Goal: Task Accomplishment & Management: Use online tool/utility

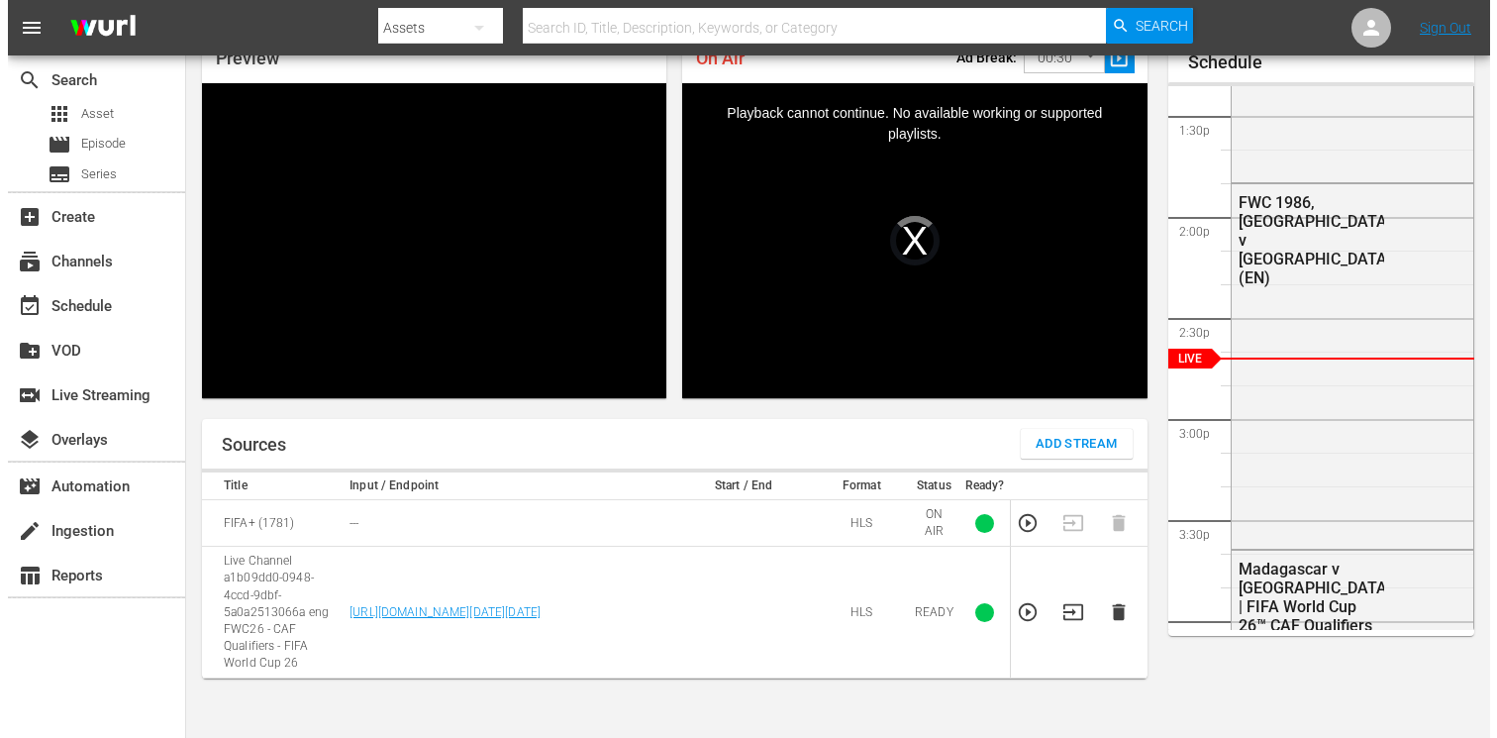
scroll to position [93, 0]
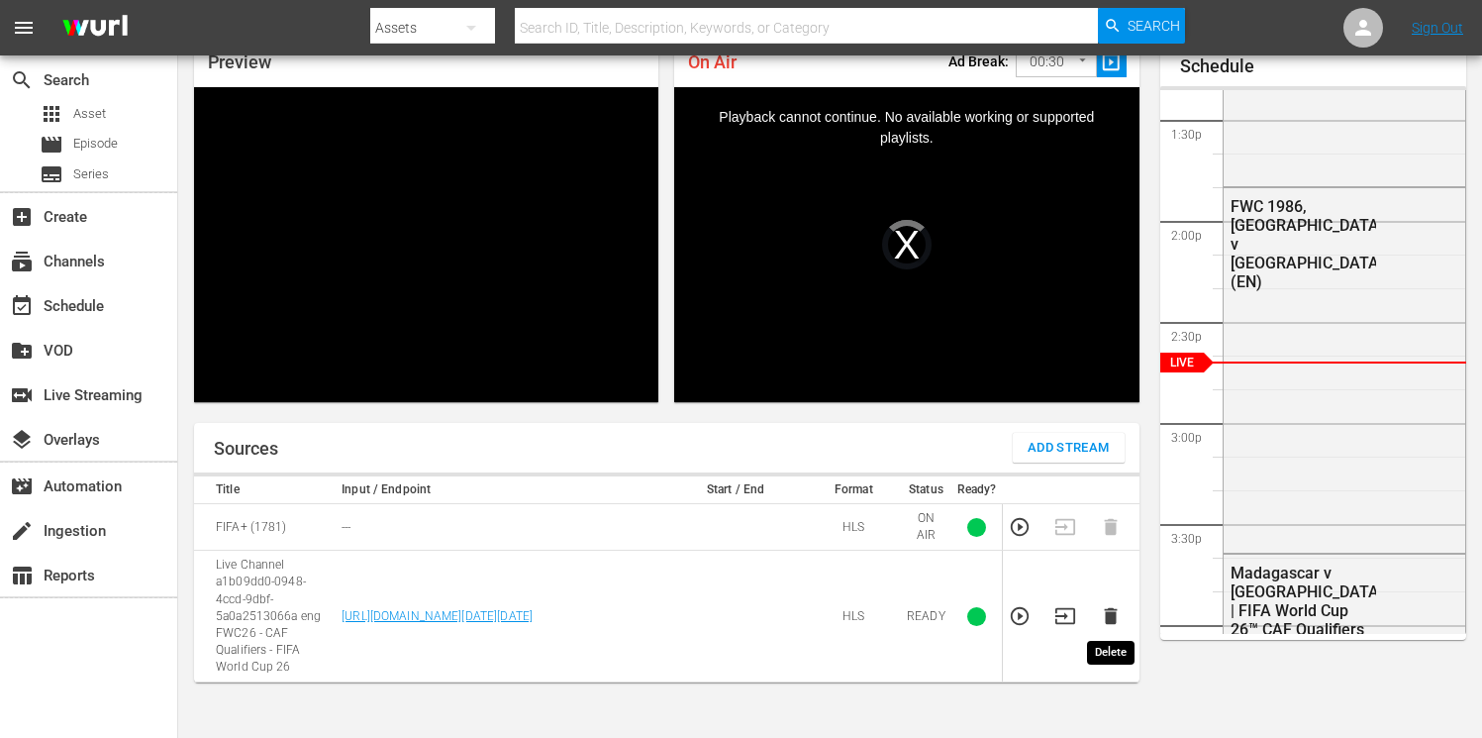
click at [1109, 617] on icon "button" at bounding box center [1110, 616] width 13 height 17
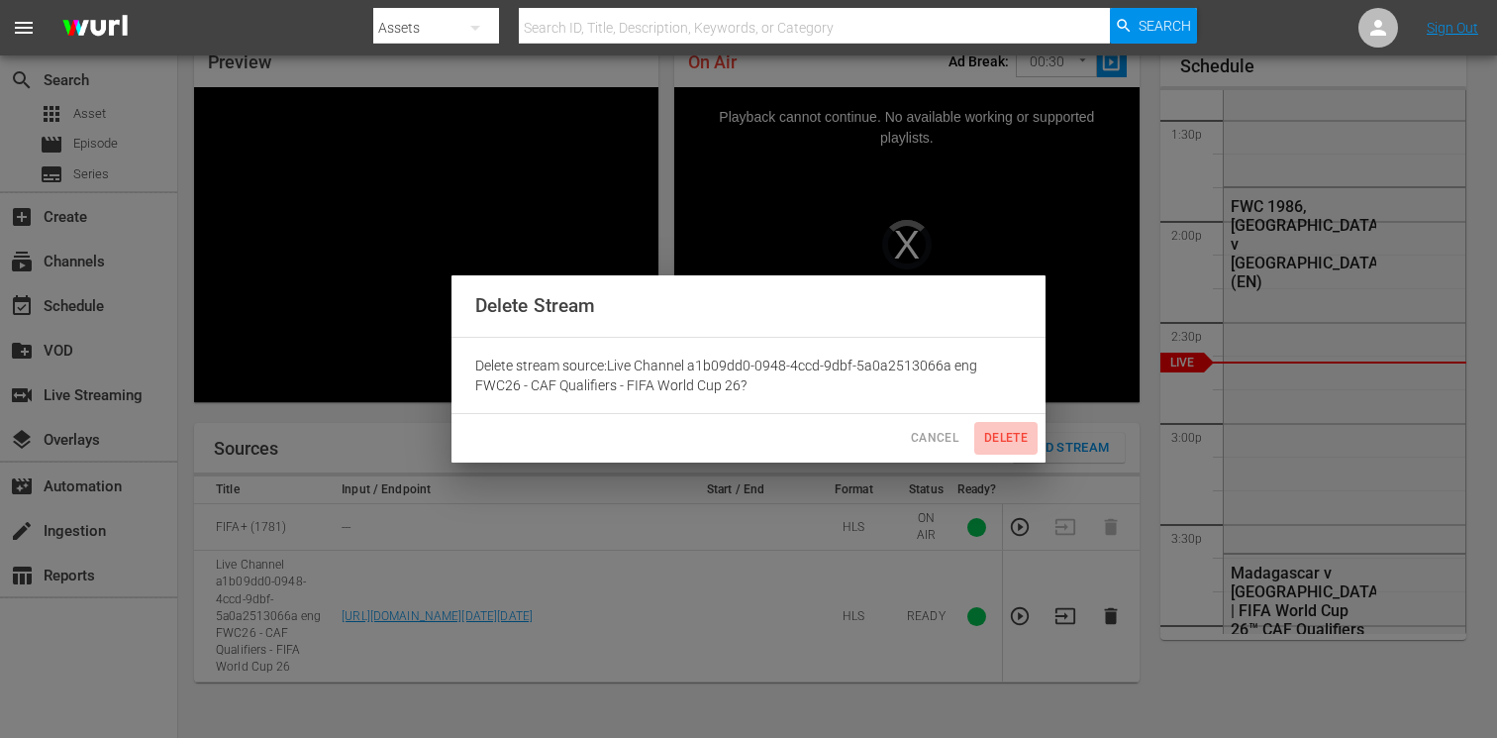
click at [994, 435] on span "Delete" at bounding box center [1006, 438] width 48 height 21
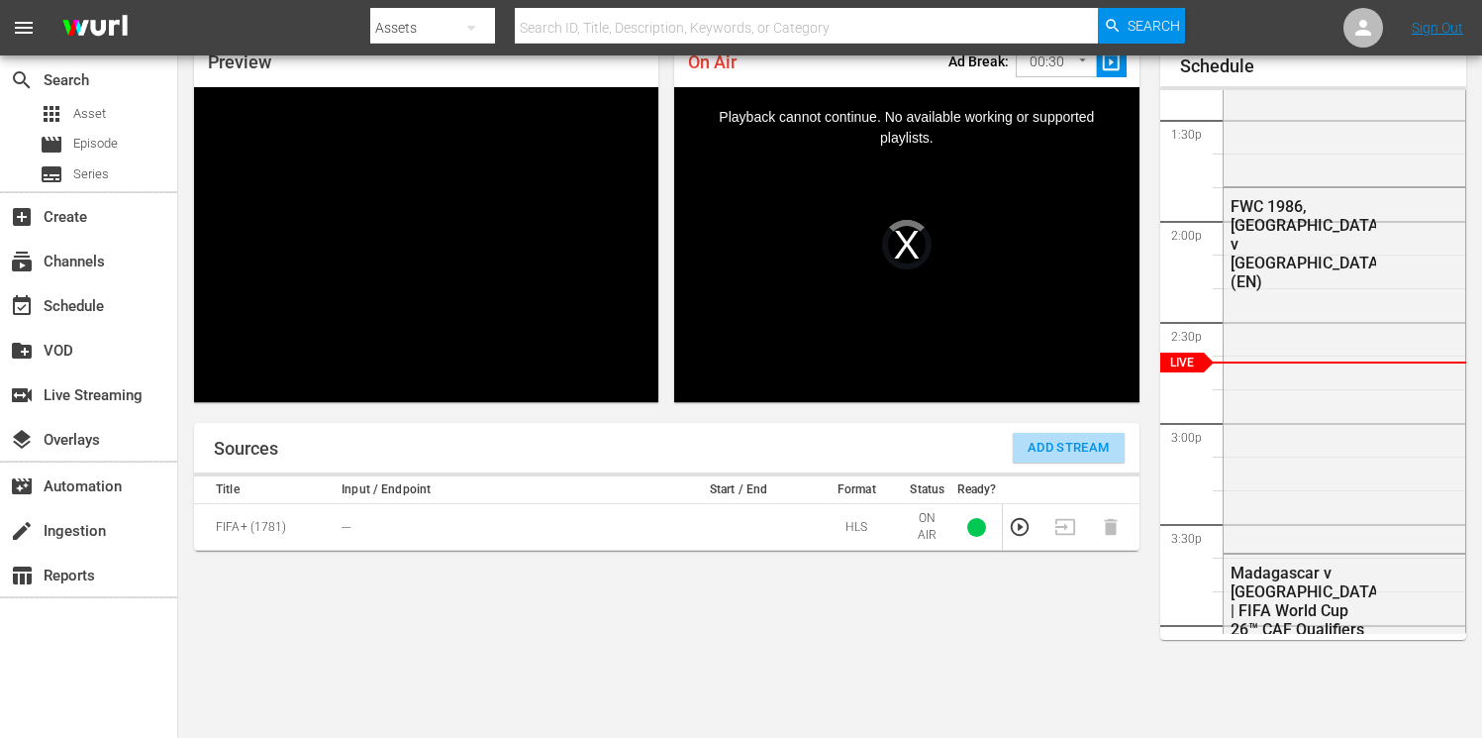
click at [1060, 448] on span "Add Stream" at bounding box center [1069, 448] width 82 height 23
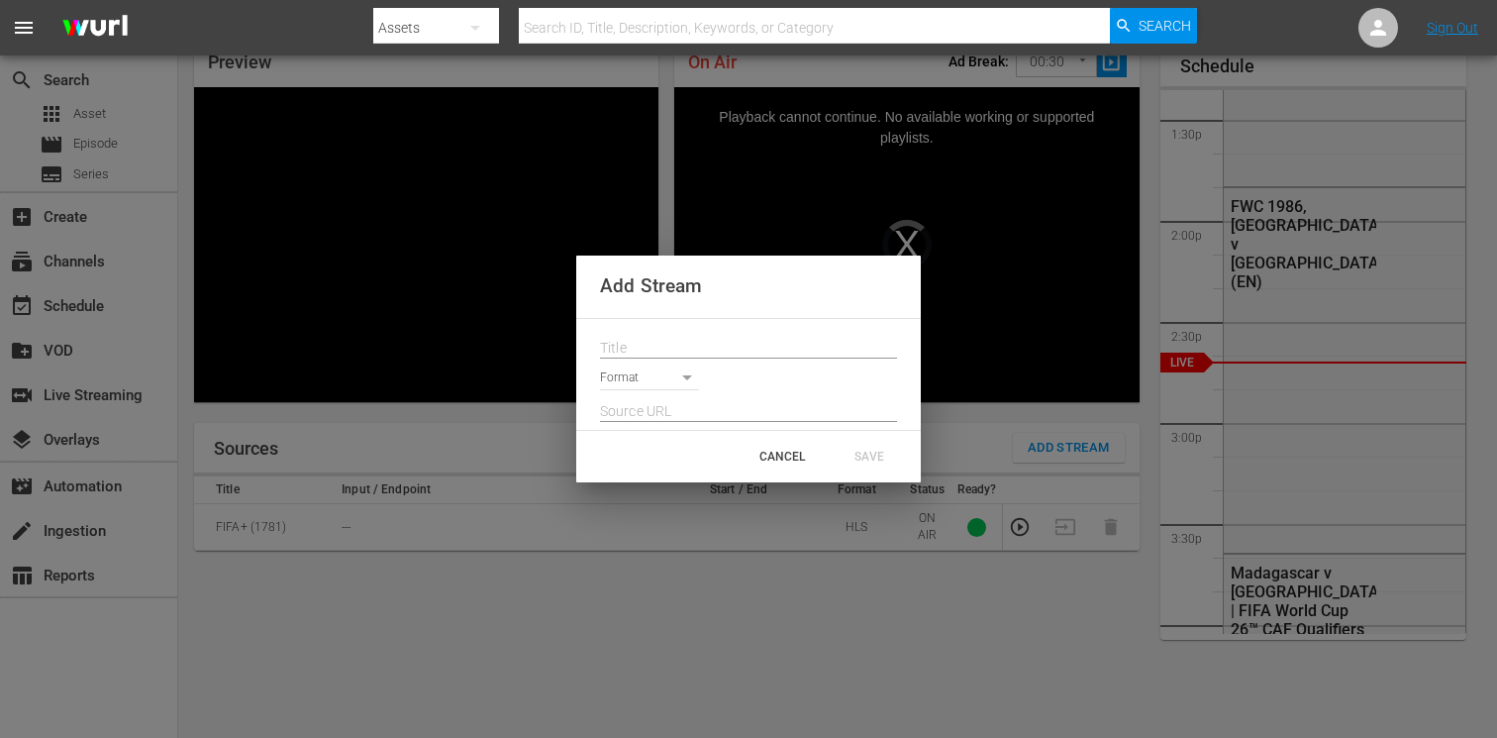
click at [684, 349] on input "text" at bounding box center [748, 349] width 297 height 30
paste input "Live Channel a1b09dd0-0948-4ccd-9dbf-5a0a2513066a eng FWC26 - CAF Qualifiers - …"
type input "Live Channel a1b09dd0-0948-4ccd-9dbf-5a0a2513066a eng FWC26 - CAF Qualifiers - …"
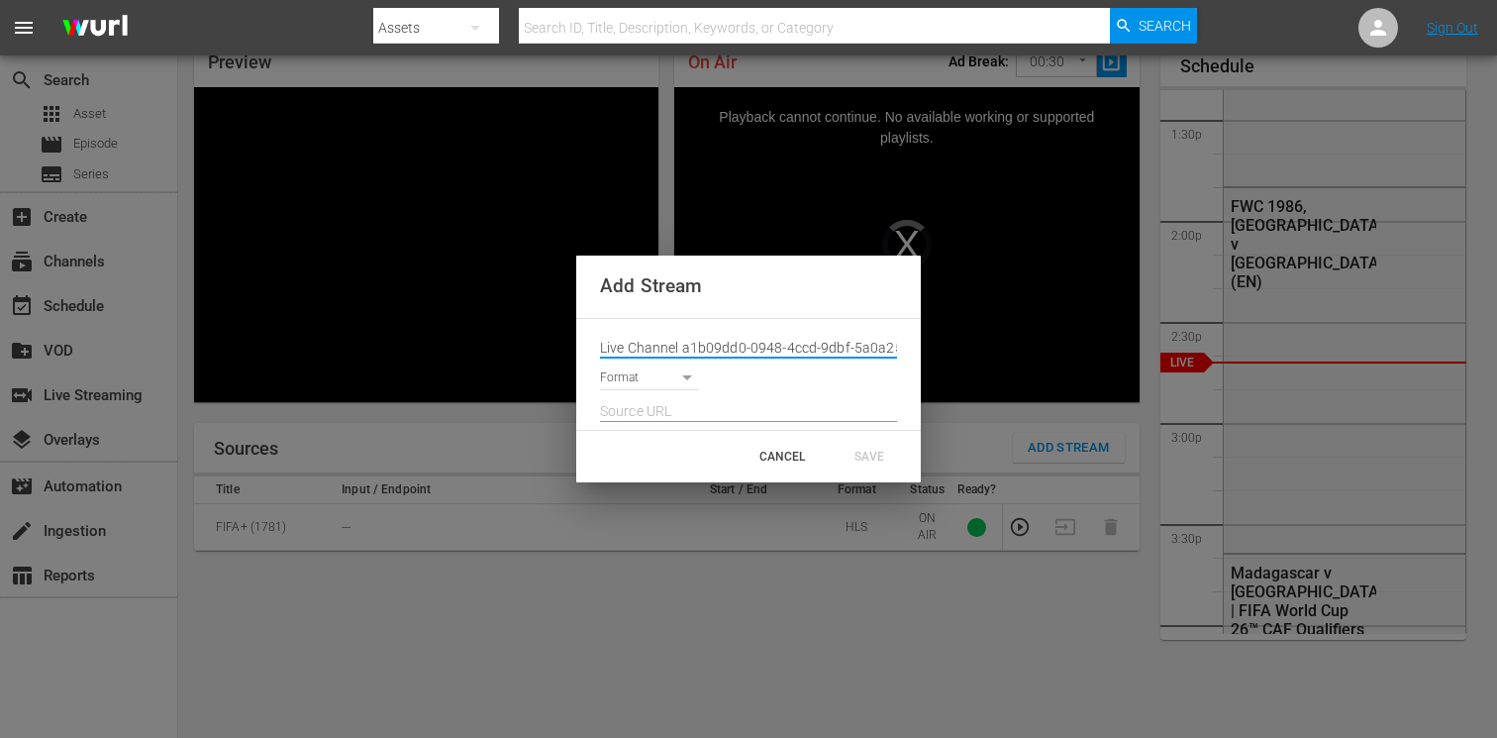
click at [653, 380] on body "menu Search By Assets Search ID, Title, Description, Keywords, or Category Sear…" at bounding box center [748, 276] width 1497 height 738
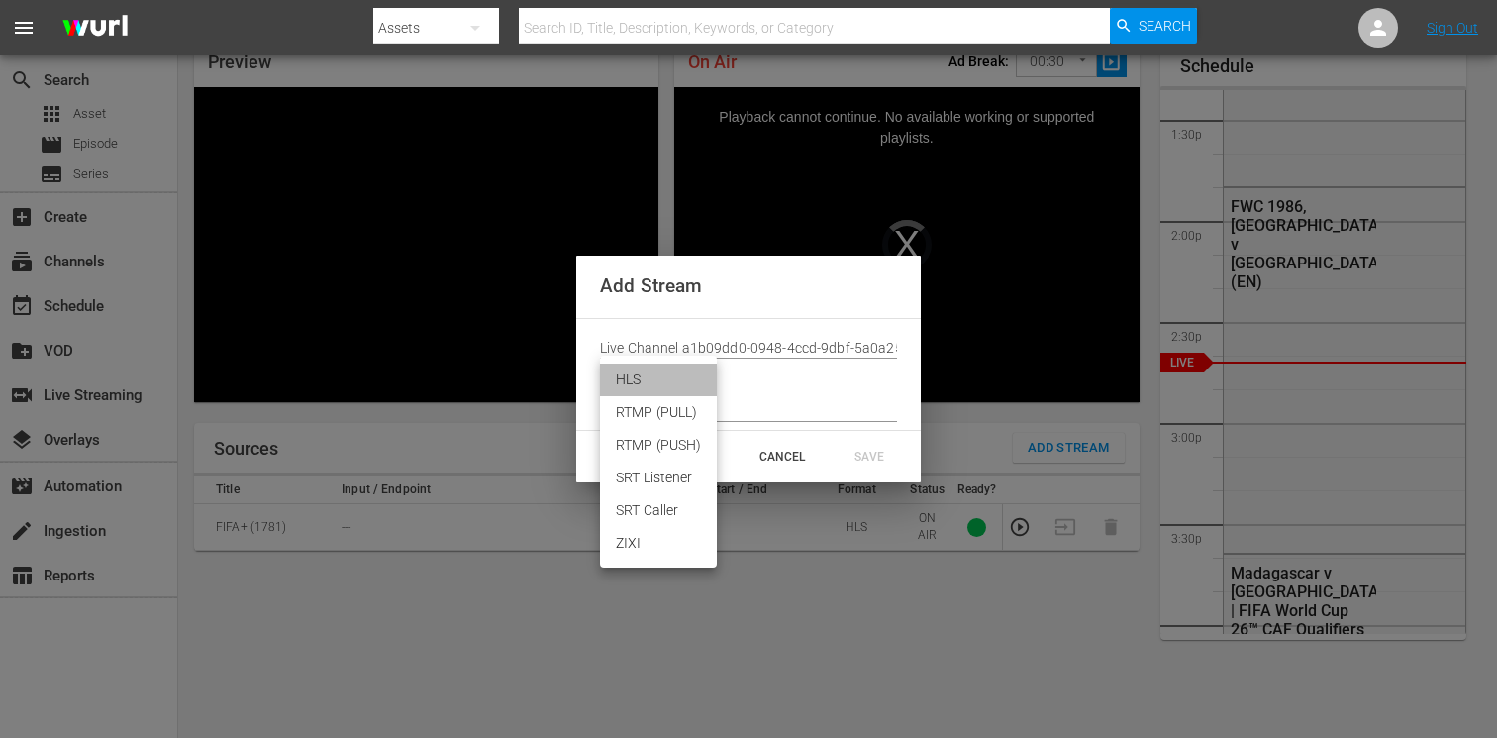
click at [649, 385] on li "HLS" at bounding box center [658, 379] width 117 height 33
type input "HLS"
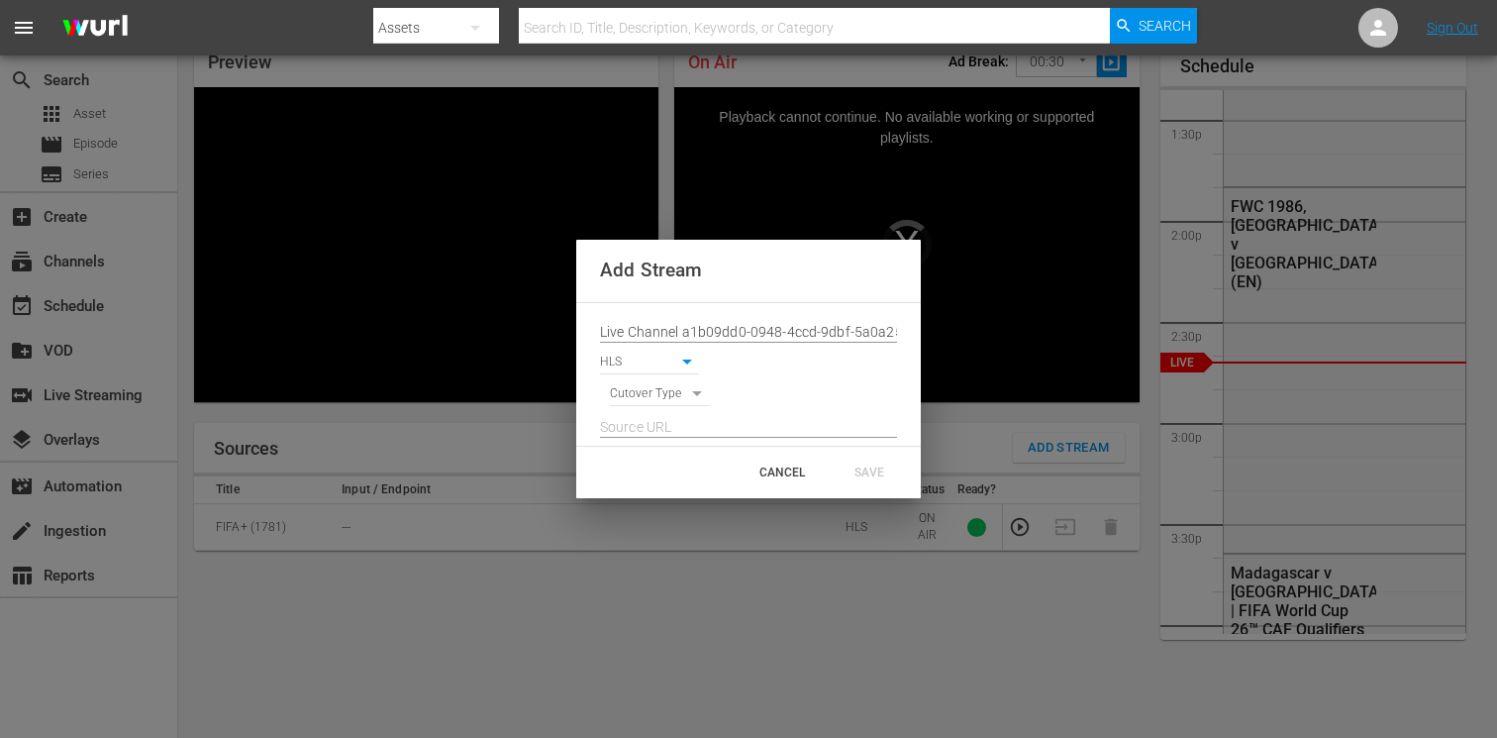
click at [643, 397] on body "menu Search By Assets Search ID, Title, Description, Keywords, or Category Sear…" at bounding box center [748, 276] width 1497 height 738
click at [642, 423] on li "SIGNAL" at bounding box center [660, 428] width 100 height 33
type input "SIGNAL"
click at [654, 430] on input "text" at bounding box center [748, 428] width 297 height 30
paste input "[URL][DOMAIN_NAME][DATE][DATE]"
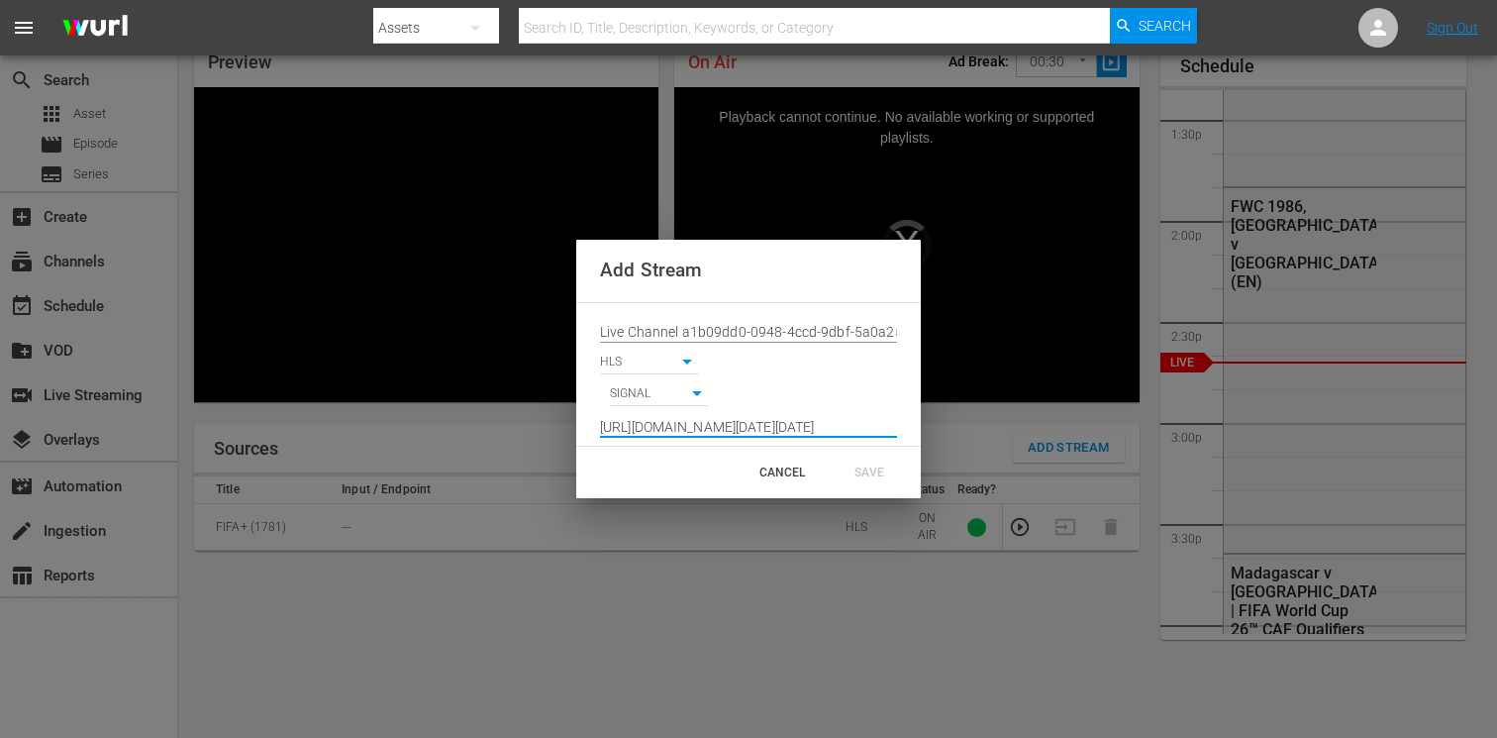
scroll to position [0, 1448]
type input "[URL][DOMAIN_NAME][DATE][DATE]"
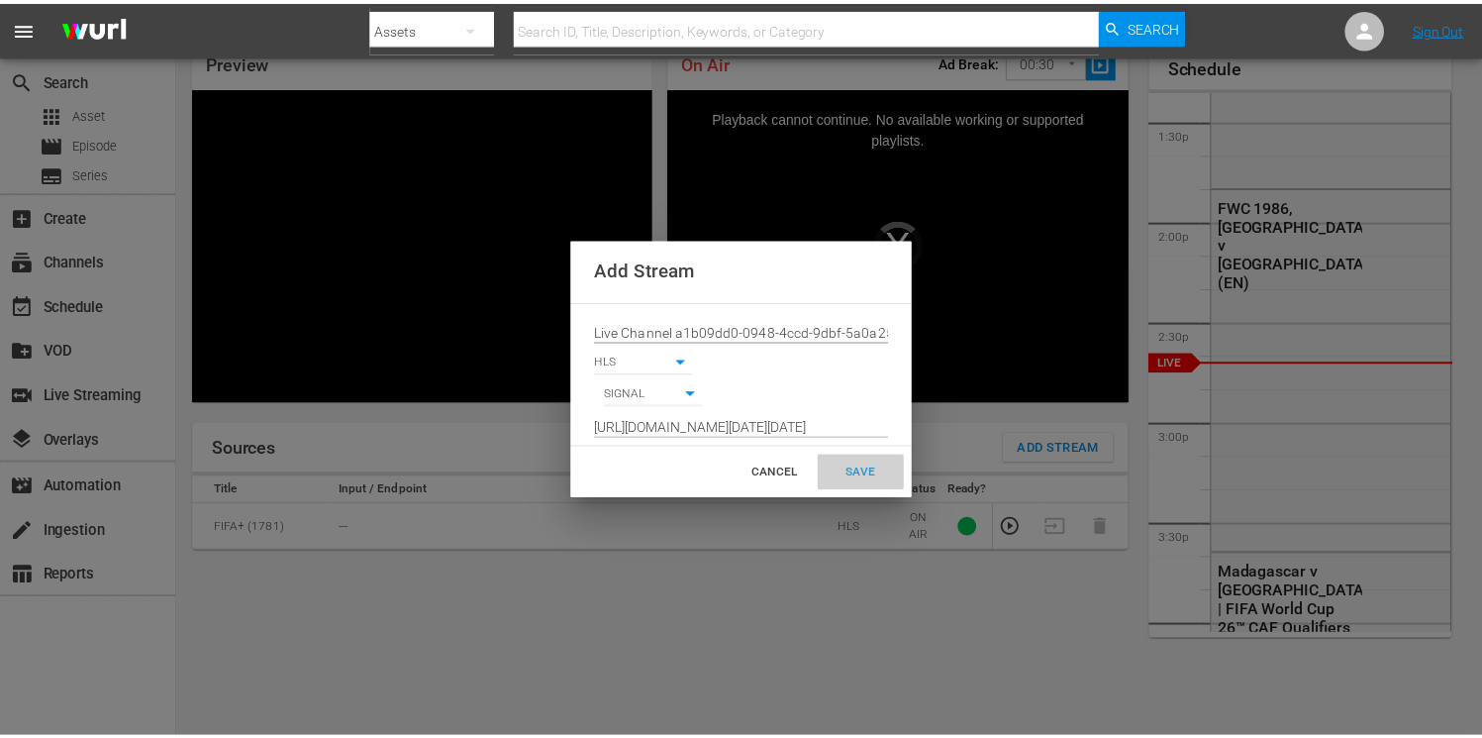
scroll to position [0, 0]
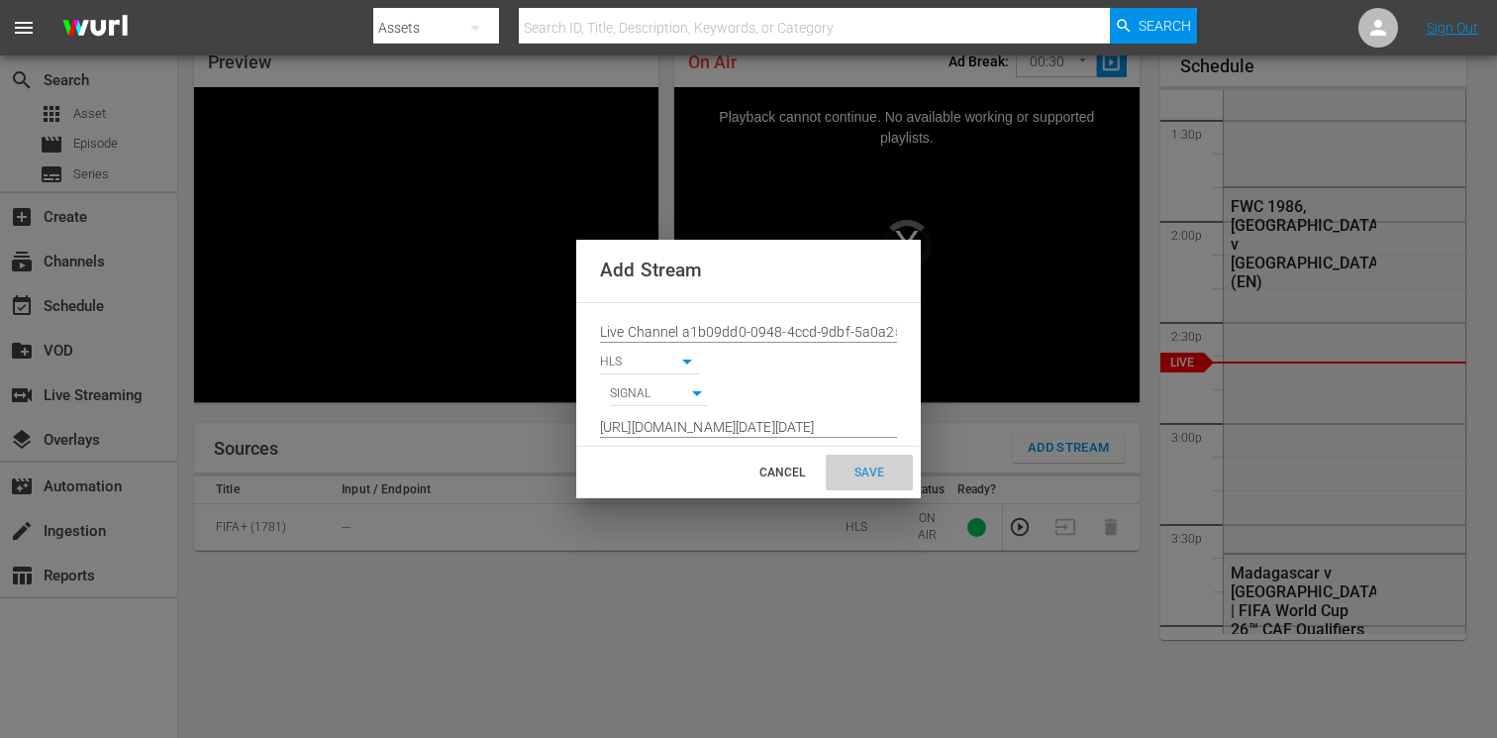
click at [879, 475] on div "SAVE" at bounding box center [869, 473] width 87 height 36
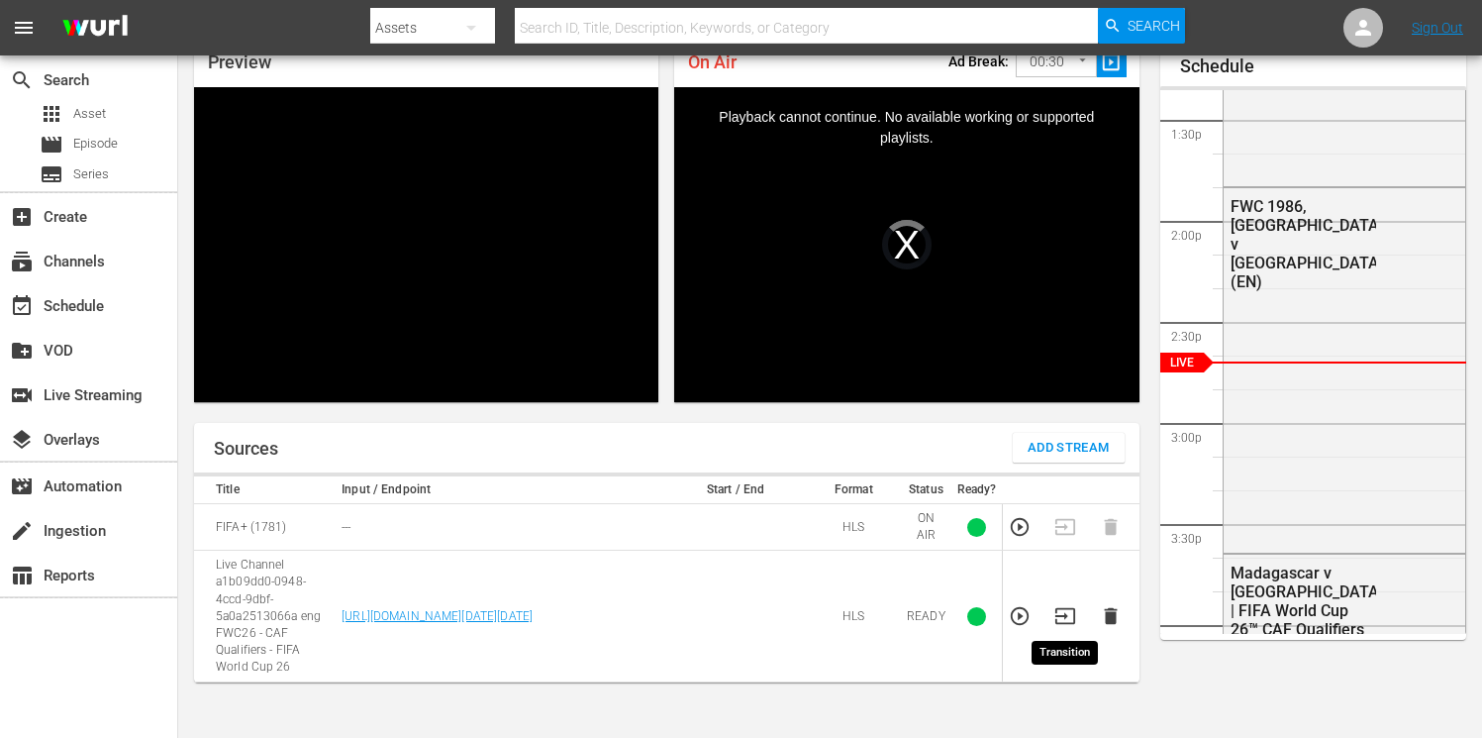
click at [1065, 619] on icon "button" at bounding box center [1066, 616] width 22 height 22
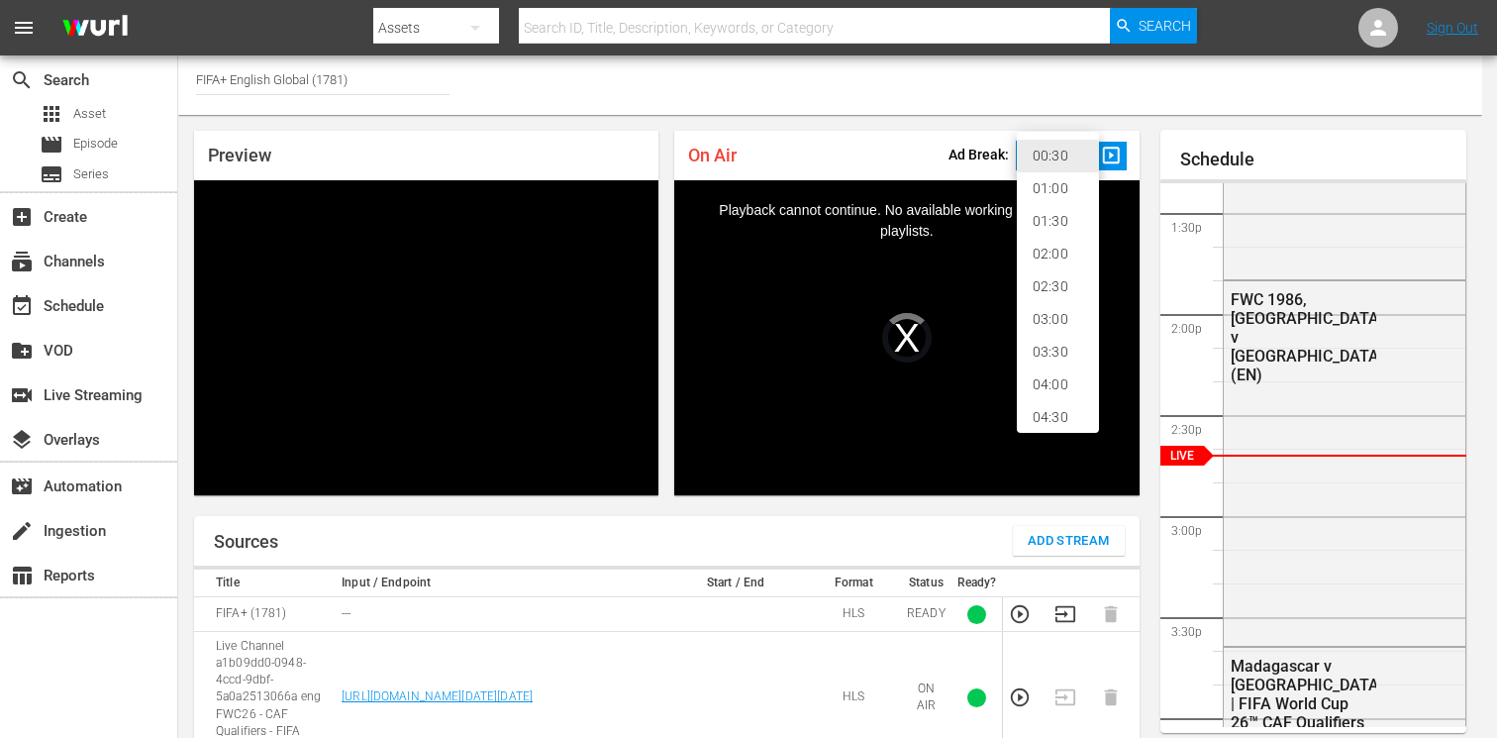
click at [1034, 150] on body "menu Search By Assets Search ID, Title, Description, Keywords, or Category Sear…" at bounding box center [748, 369] width 1497 height 738
click at [1048, 255] on li "02:00" at bounding box center [1058, 254] width 82 height 33
type input "120"
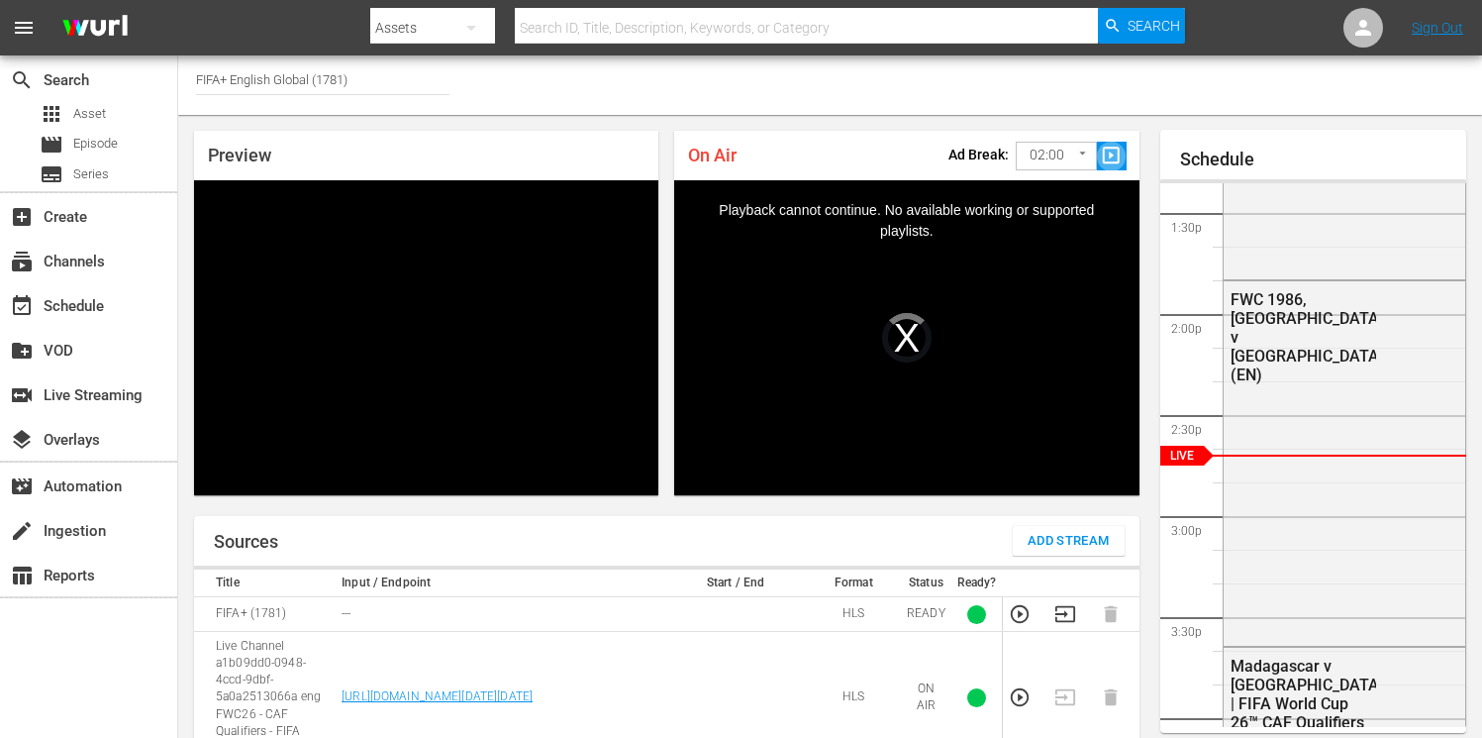
click at [1113, 155] on span "slideshow_sharp" at bounding box center [1111, 156] width 23 height 23
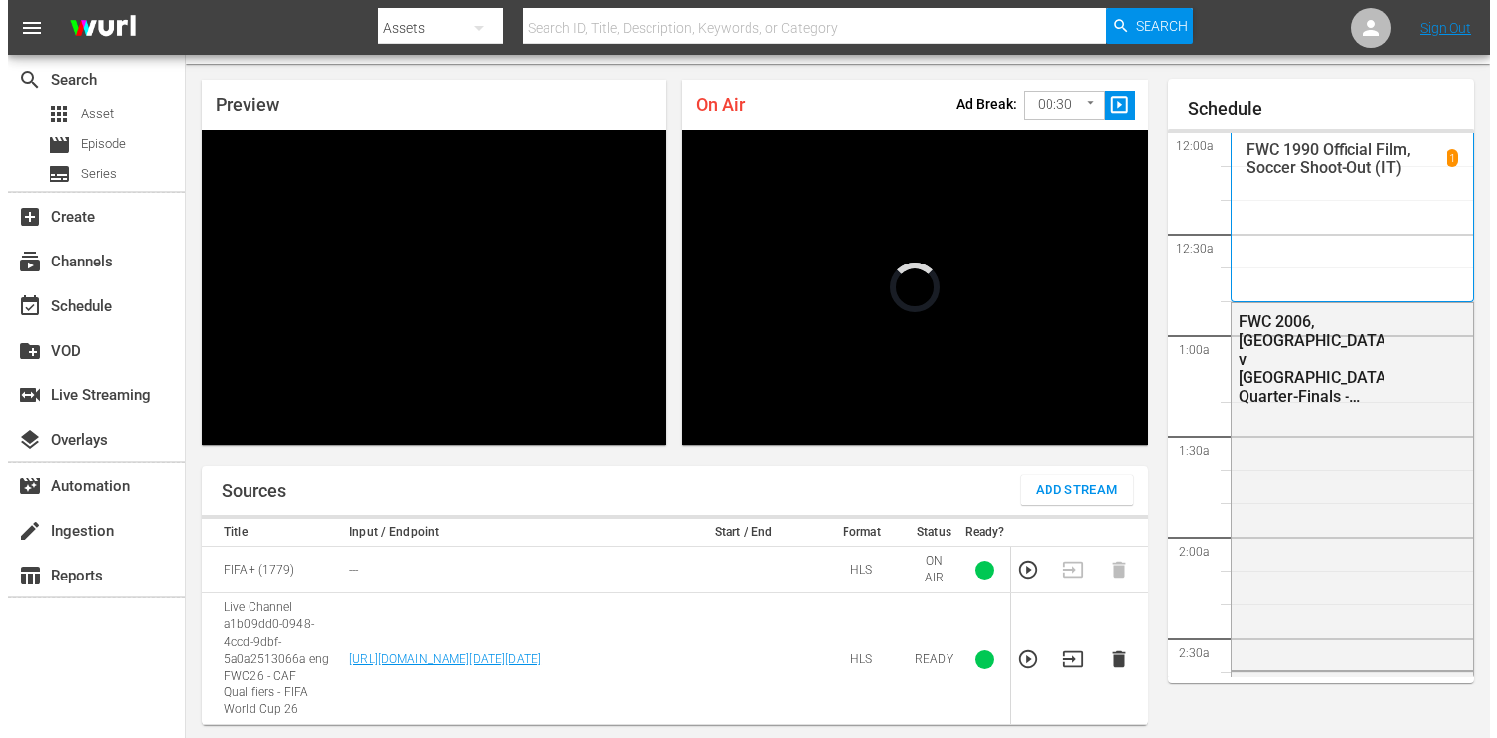
scroll to position [2698, 0]
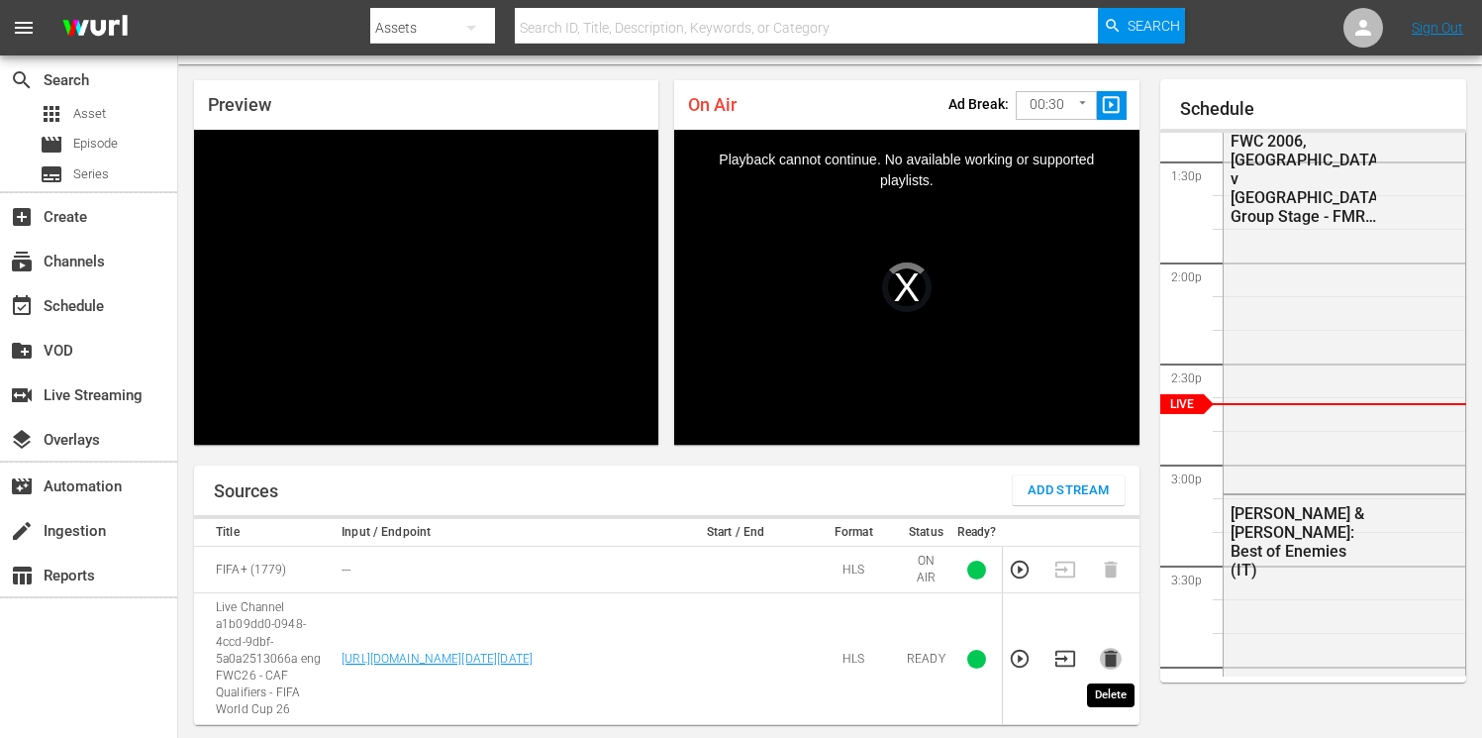
click at [1109, 665] on icon "button" at bounding box center [1110, 659] width 13 height 17
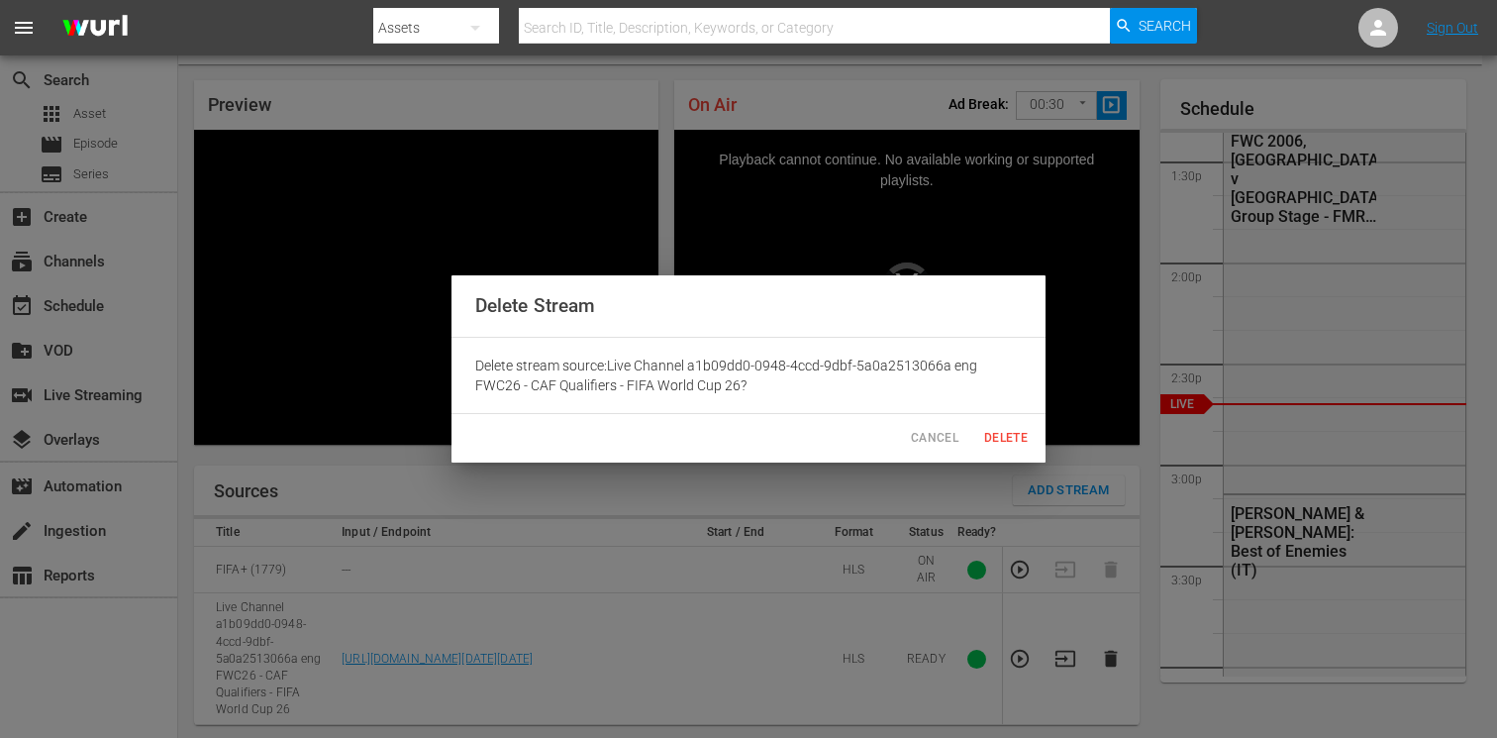
click at [990, 441] on span "Delete" at bounding box center [1006, 438] width 48 height 21
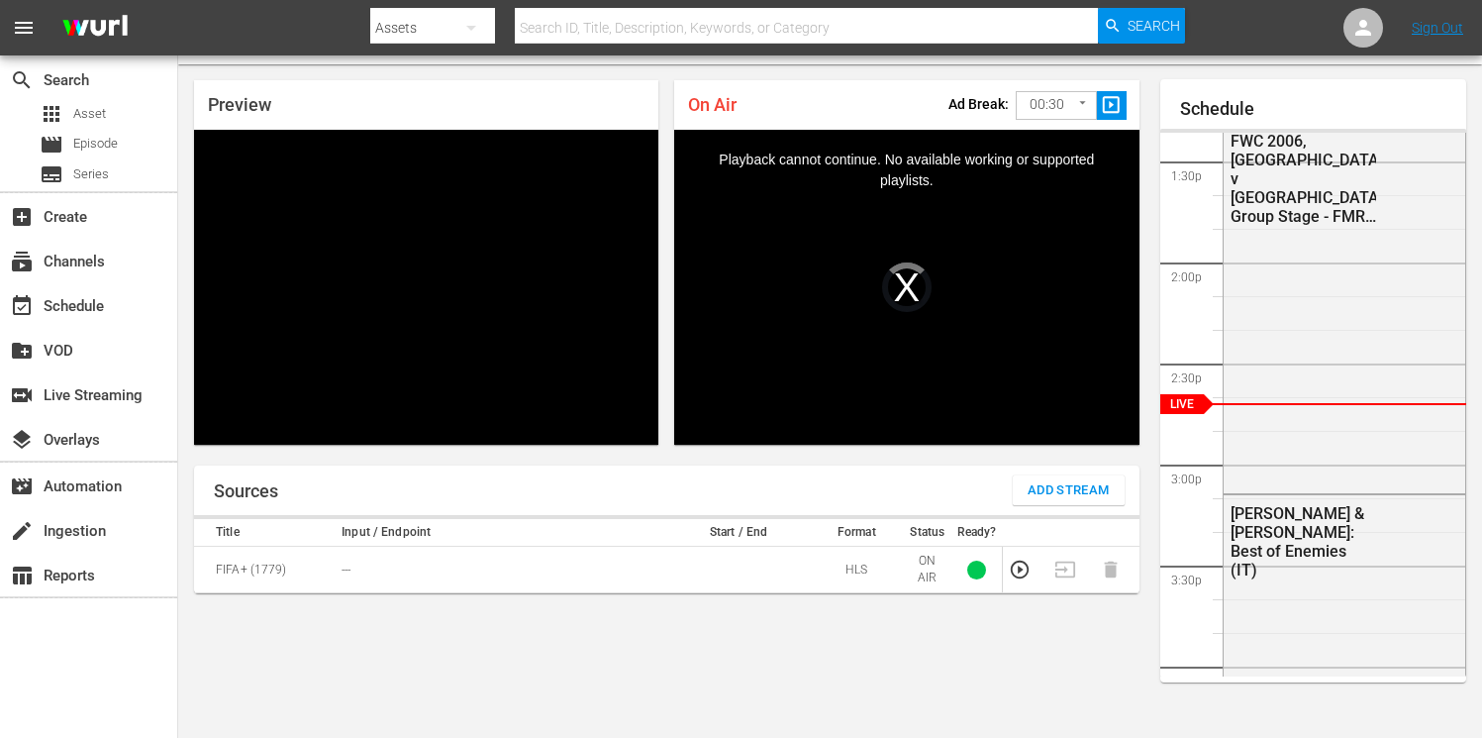
click at [1069, 483] on span "Add Stream" at bounding box center [1069, 490] width 82 height 23
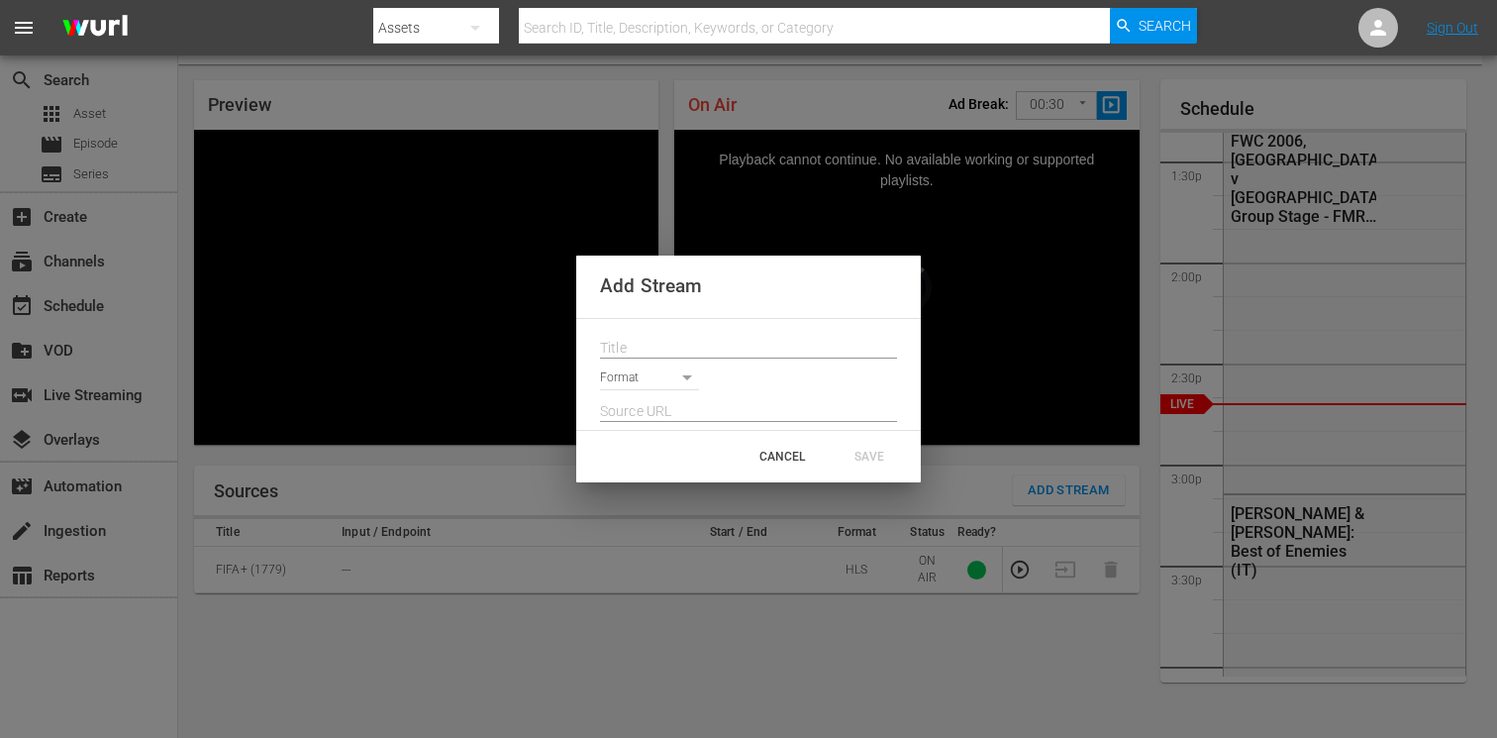
click at [690, 343] on input "text" at bounding box center [748, 349] width 297 height 30
paste input "Live Channel a1b09dd0-0948-4ccd-9dbf-5a0a2513066a eng FWC26 - CAF Qualifiers - …"
type input "Live Channel a1b09dd0-0948-4ccd-9dbf-5a0a2513066a eng FWC26 - CAF Qualifiers - …"
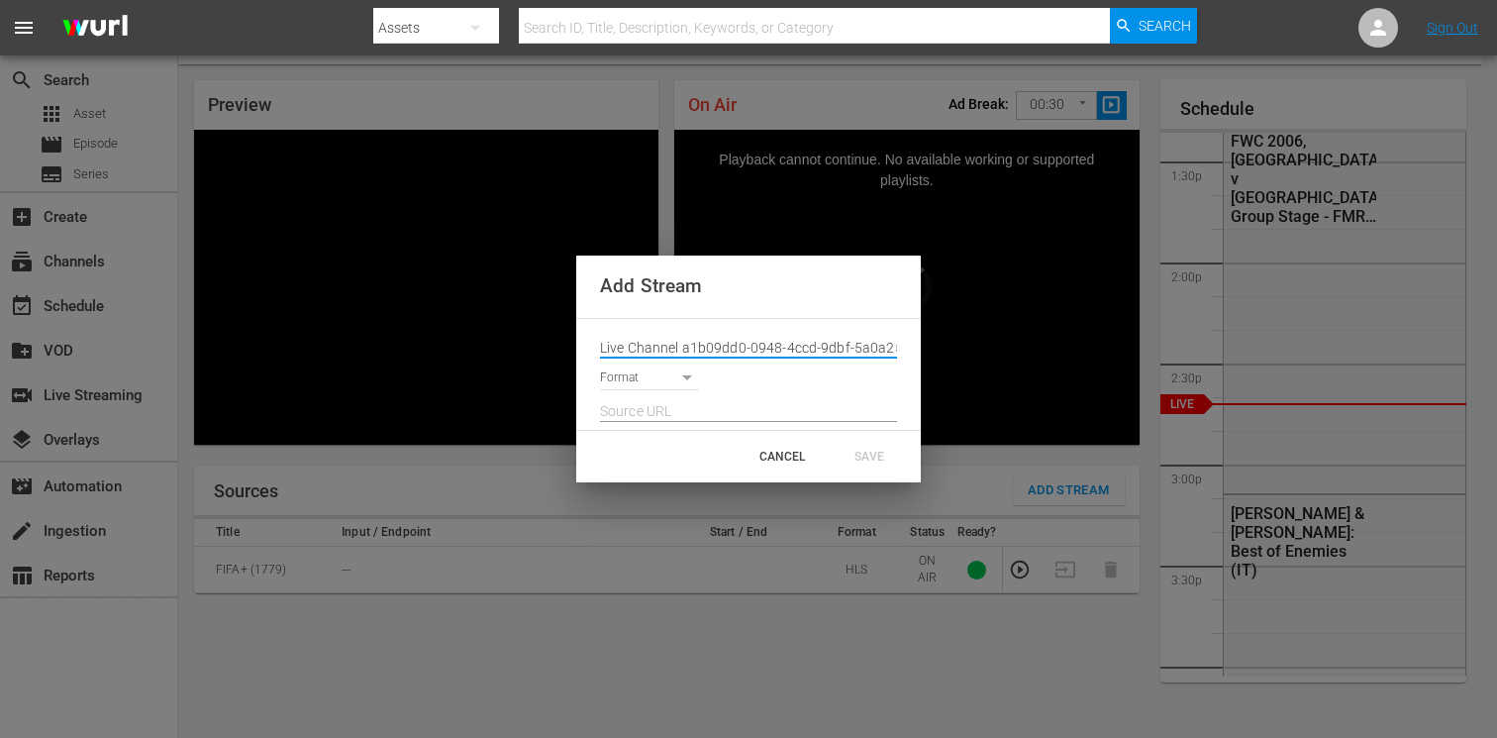
click at [655, 372] on body "menu Search By Assets Search ID, Title, Description, Keywords, or Category Sear…" at bounding box center [748, 318] width 1497 height 738
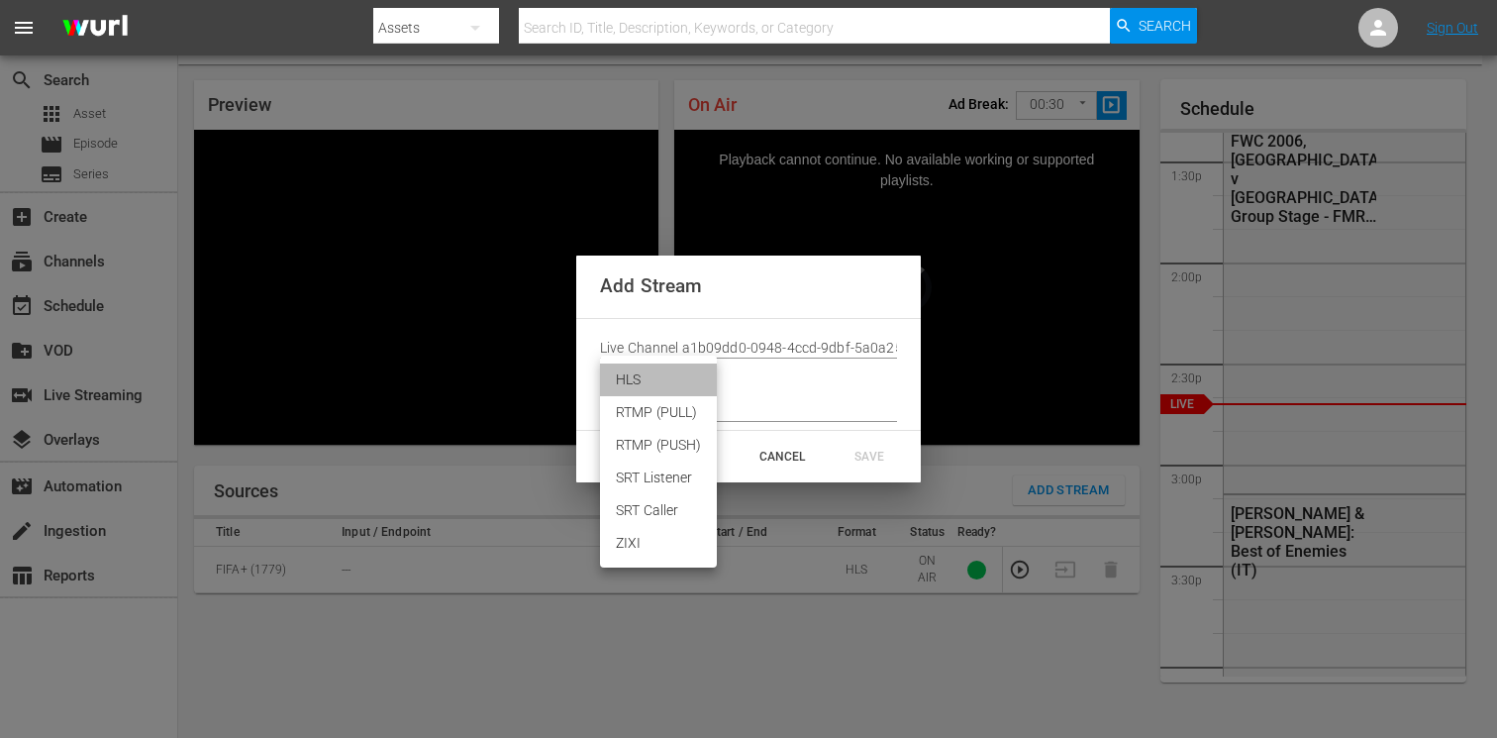
click at [649, 381] on li "HLS" at bounding box center [658, 379] width 117 height 33
type input "HLS"
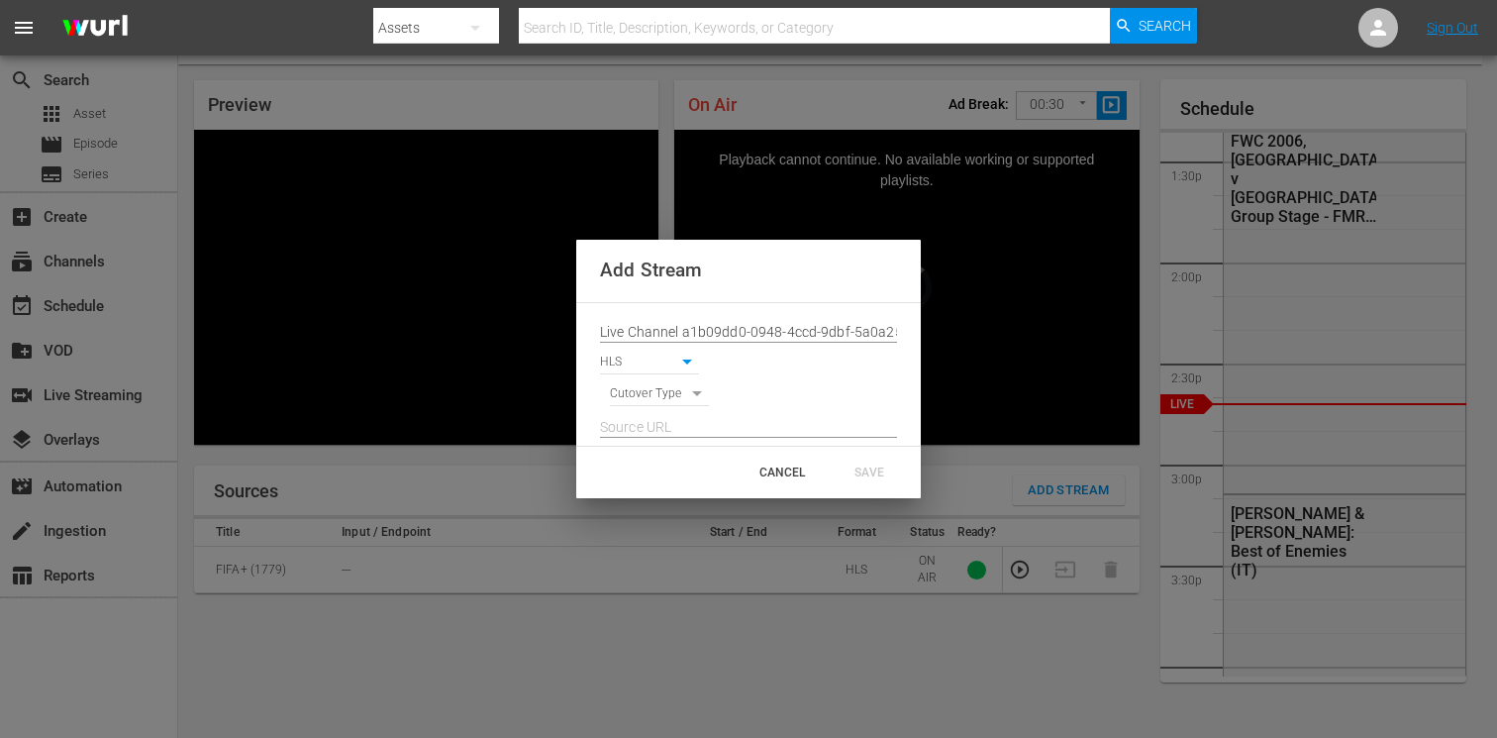
click at [646, 397] on body "menu Search By Assets Search ID, Title, Description, Keywords, or Category Sear…" at bounding box center [748, 318] width 1497 height 738
click at [647, 425] on li "SIGNAL" at bounding box center [660, 428] width 100 height 33
type input "SIGNAL"
click at [674, 420] on input "text" at bounding box center [748, 428] width 297 height 30
paste input "[URL][DOMAIN_NAME][DATE][DATE]"
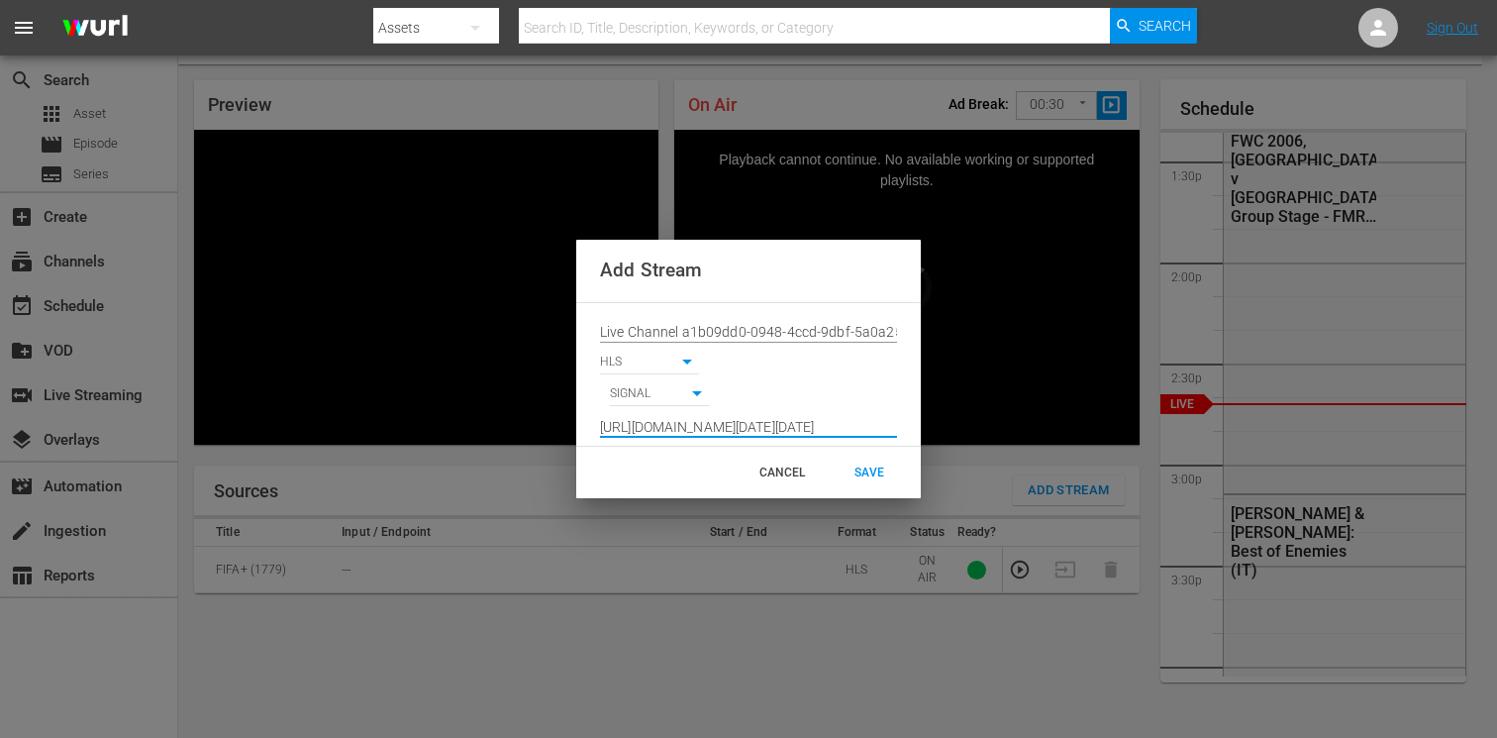
scroll to position [0, 1448]
type input "[URL][DOMAIN_NAME][DATE][DATE]"
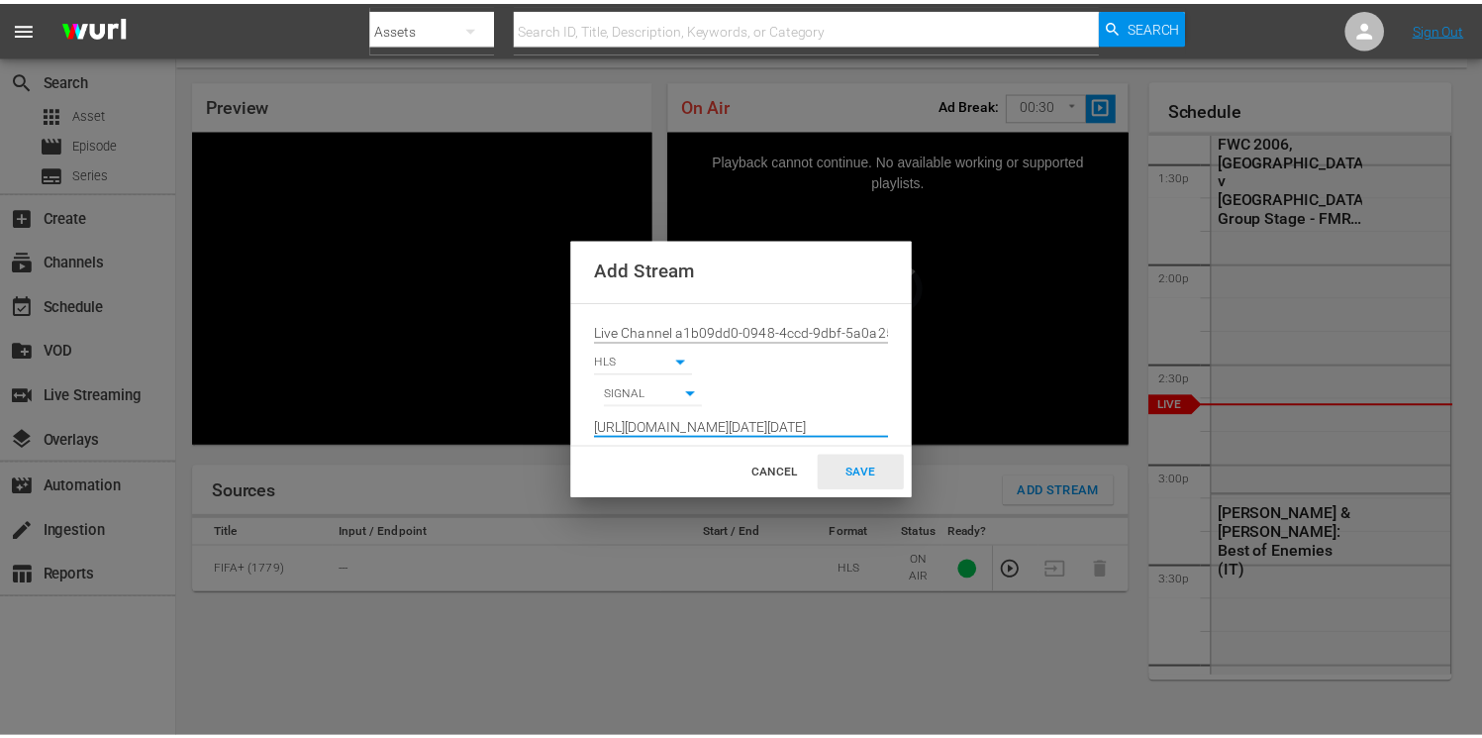
scroll to position [0, 0]
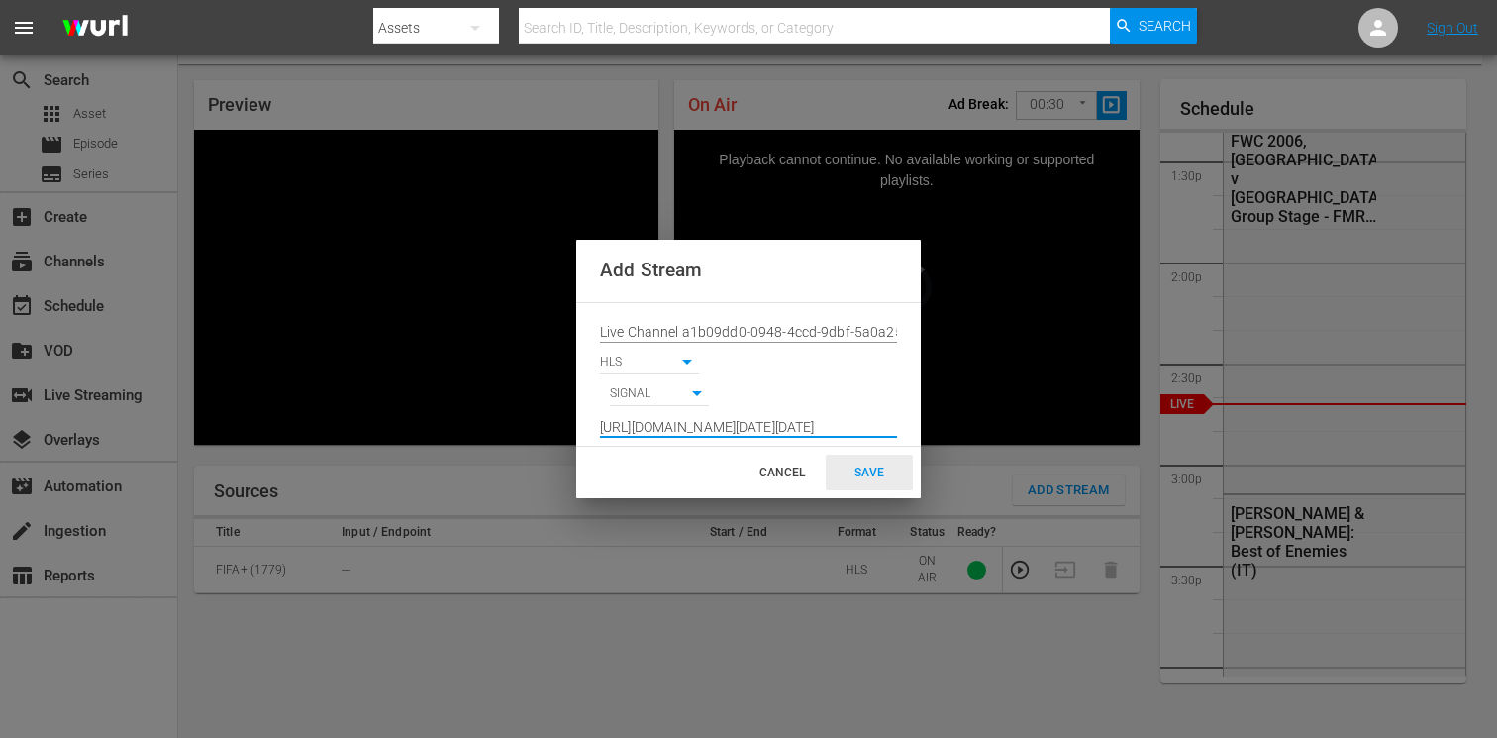
click at [870, 471] on div "SAVE" at bounding box center [869, 473] width 87 height 36
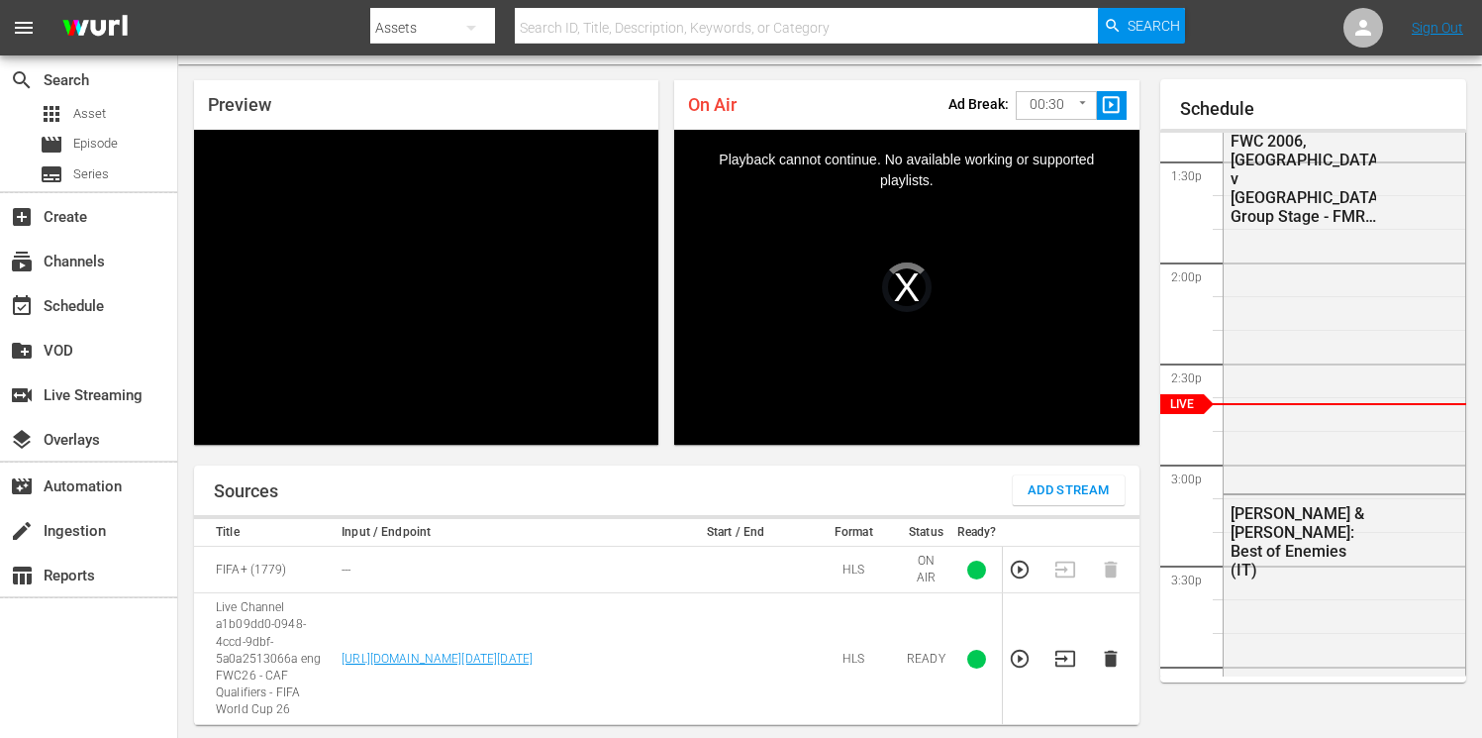
click at [1065, 655] on icon "button" at bounding box center [1066, 659] width 22 height 22
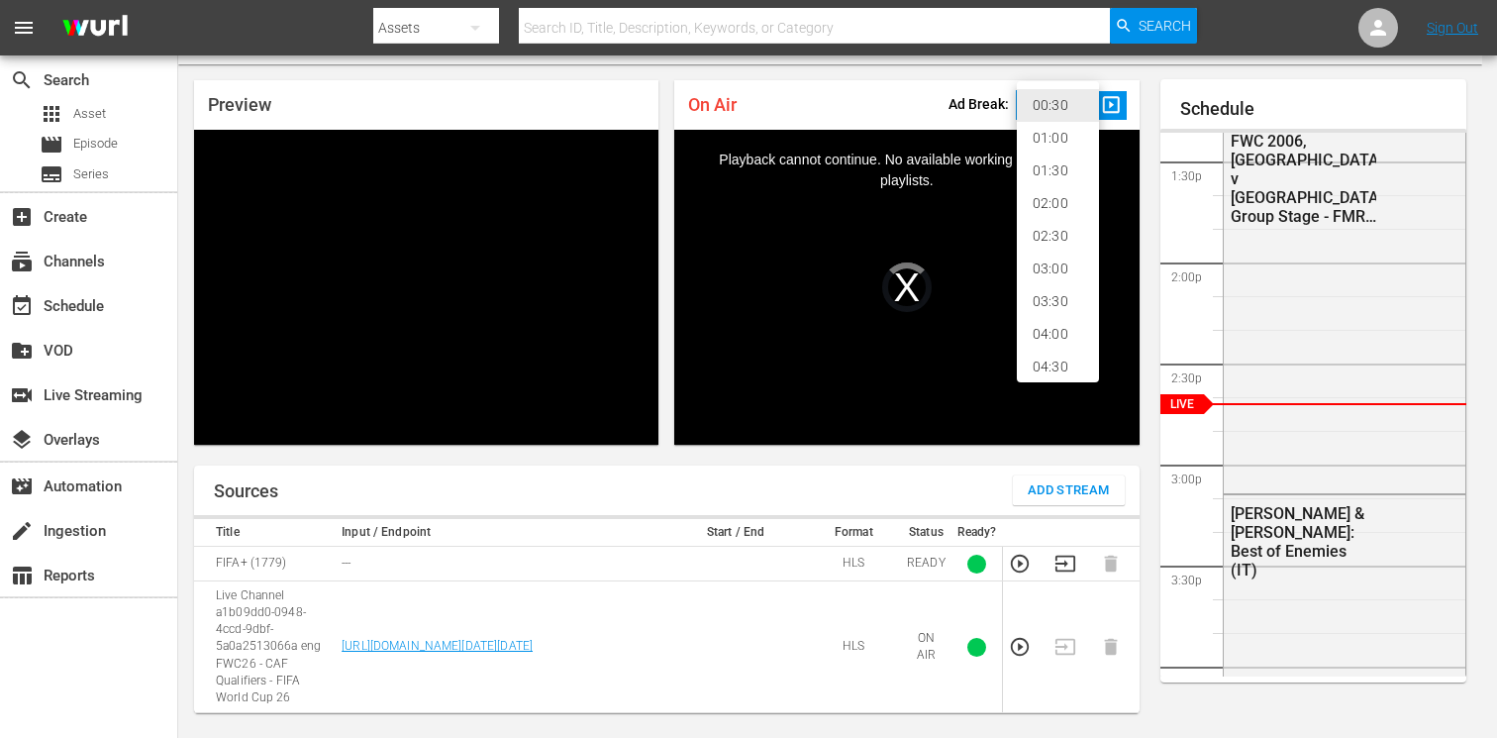
click at [1045, 108] on body "menu Search By Assets Search ID, Title, Description, Keywords, or Category Sear…" at bounding box center [748, 318] width 1497 height 738
click at [1046, 200] on li "02:00" at bounding box center [1058, 203] width 82 height 33
type input "120"
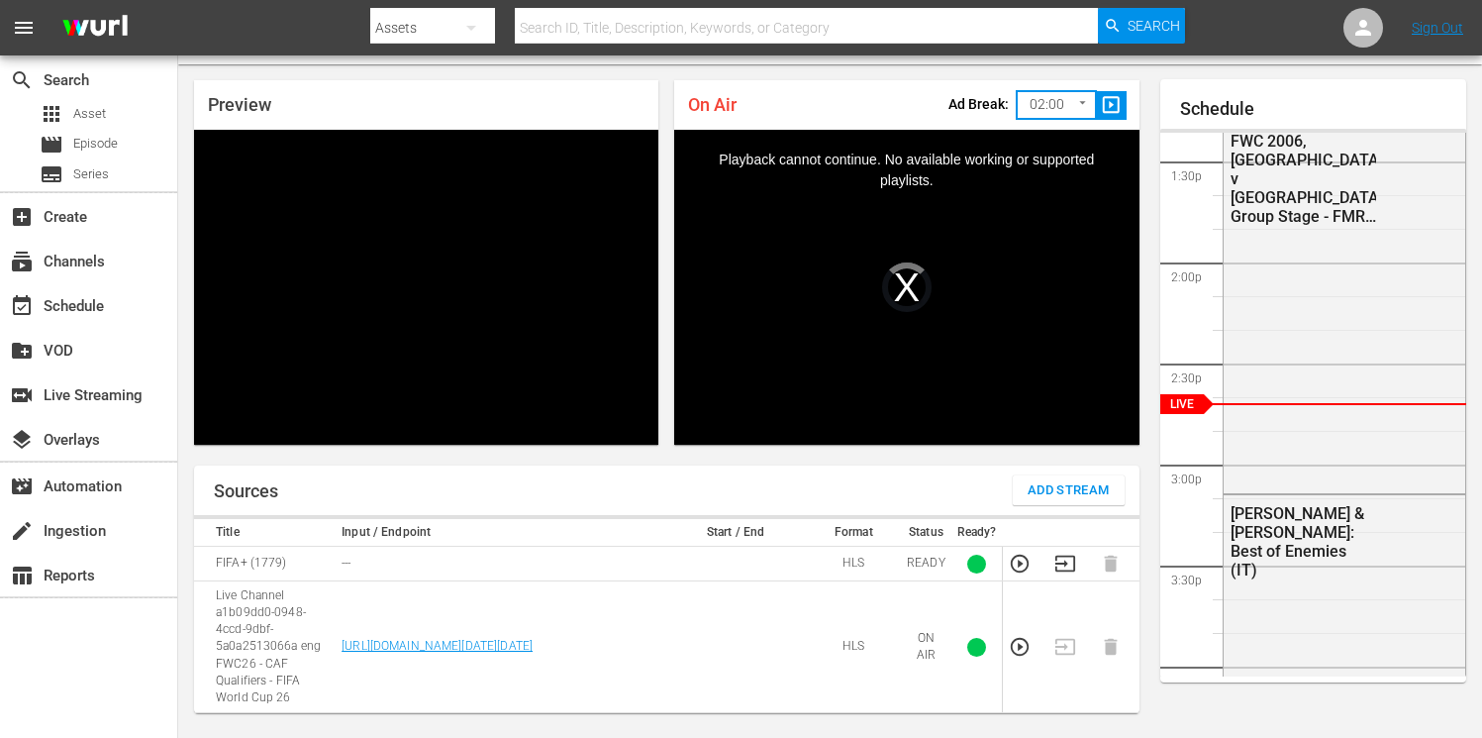
click at [1116, 96] on span "slideshow_sharp" at bounding box center [1111, 105] width 23 height 23
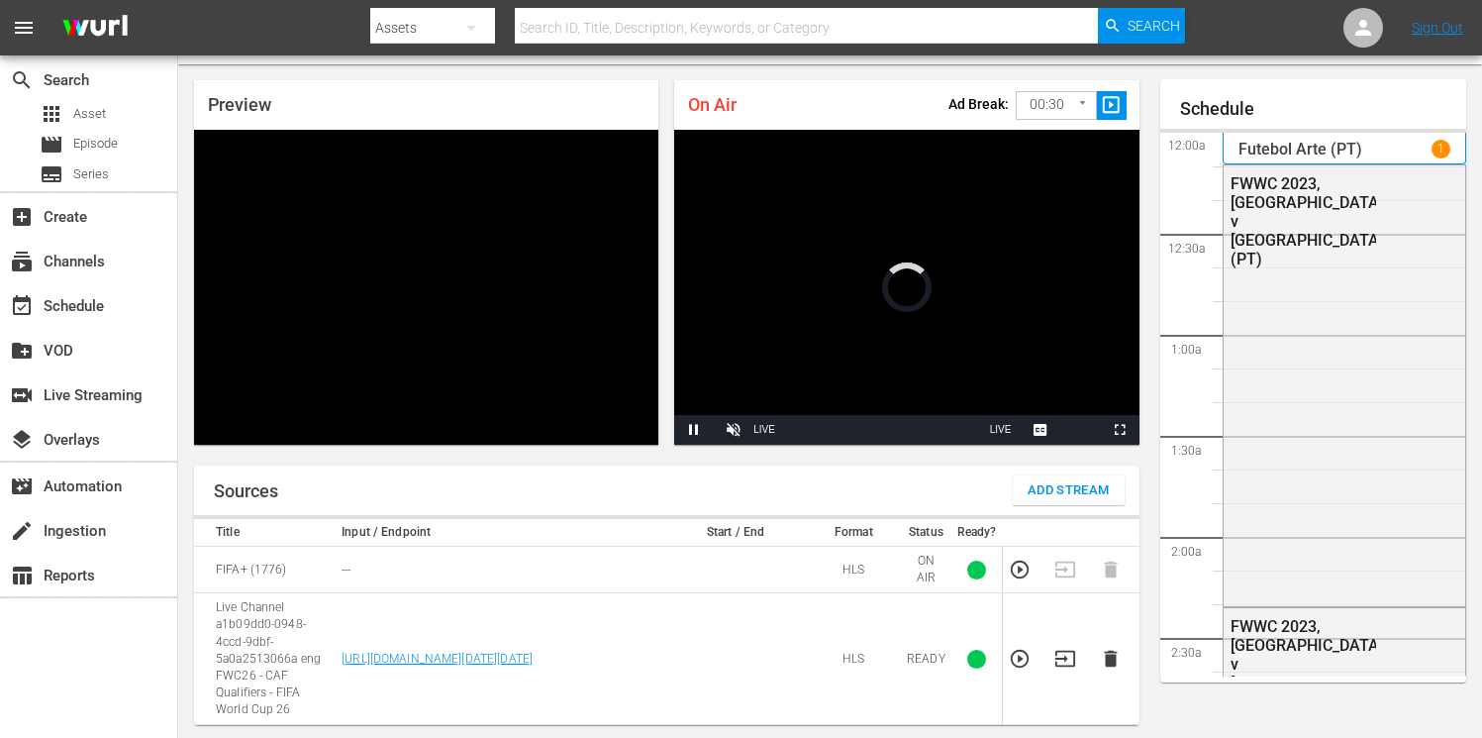
scroll to position [2698, 0]
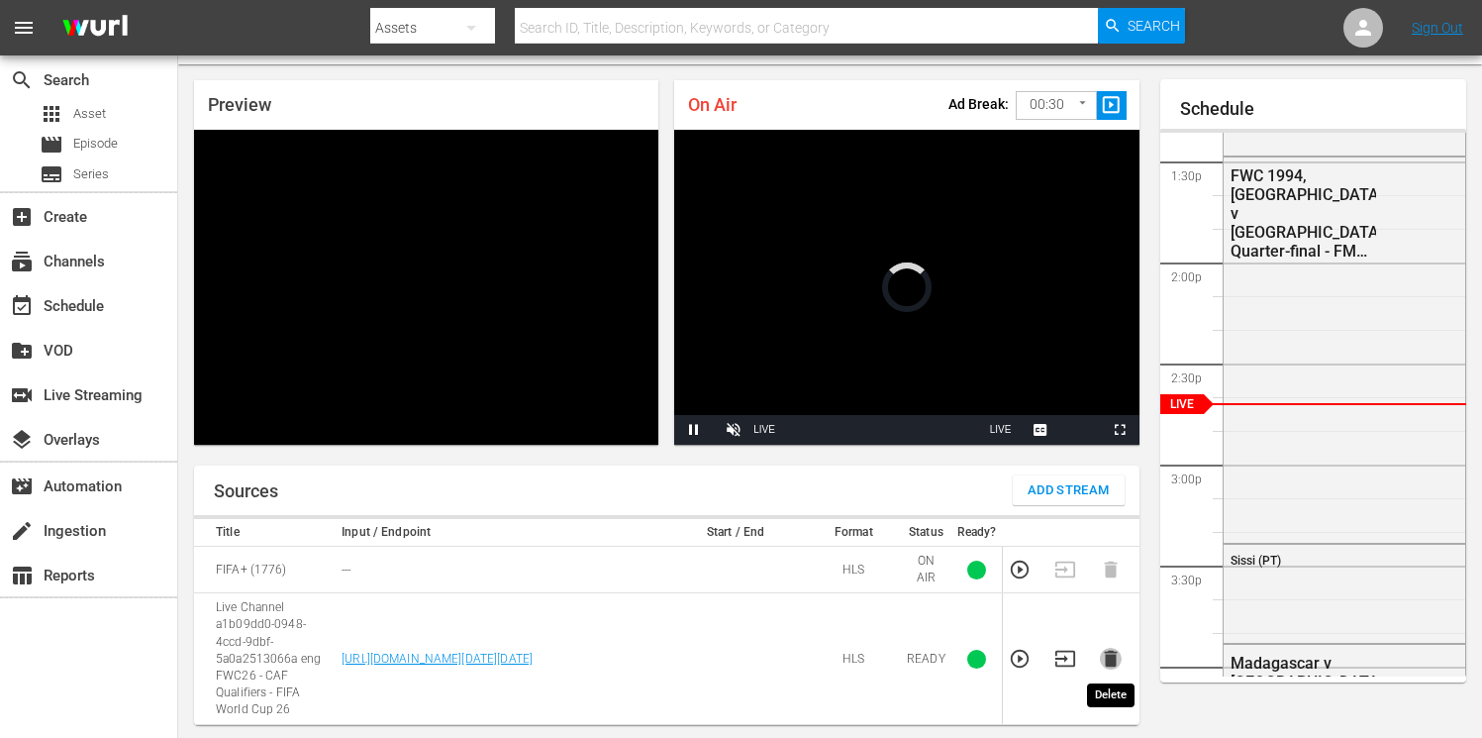
click at [1111, 664] on icon "button" at bounding box center [1110, 659] width 13 height 17
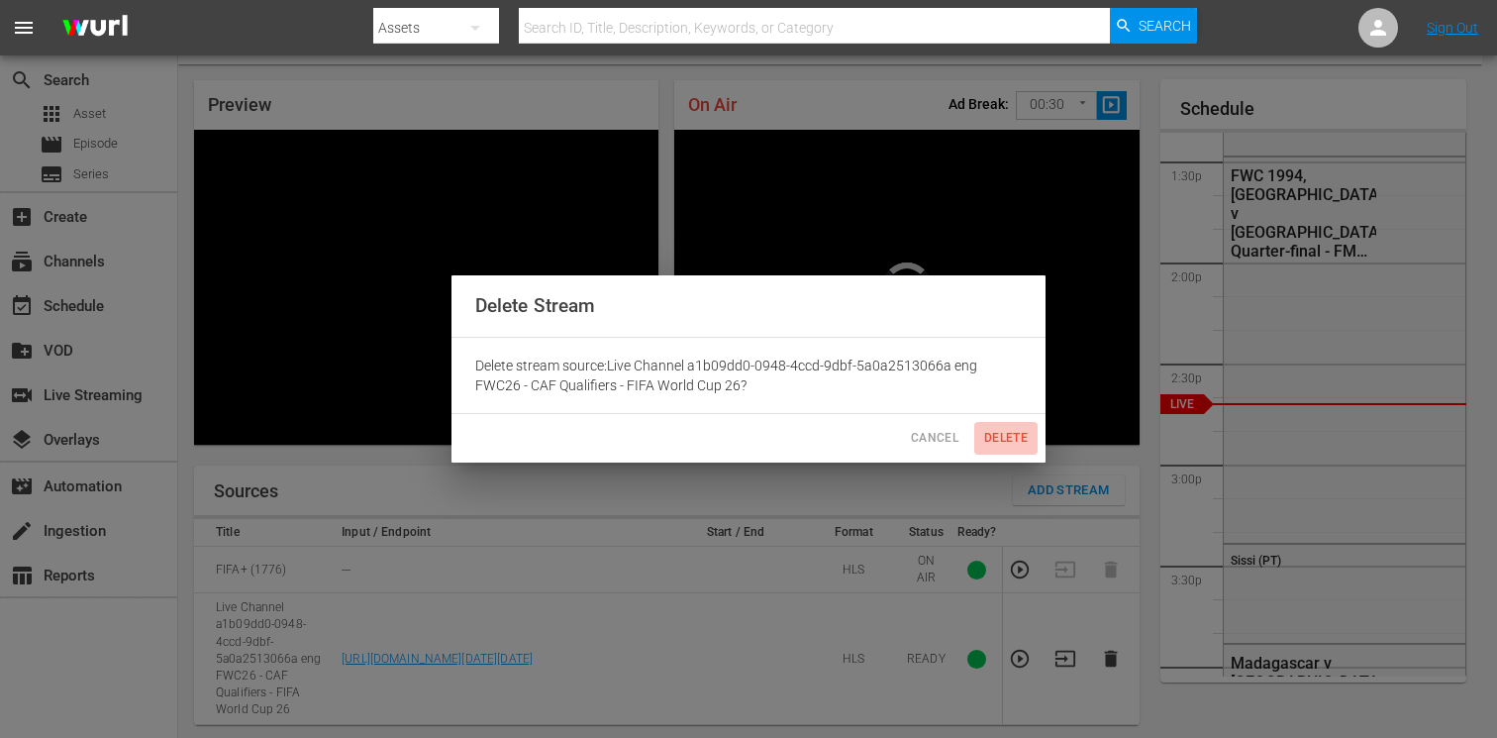
click at [1005, 435] on span "Delete" at bounding box center [1006, 438] width 48 height 21
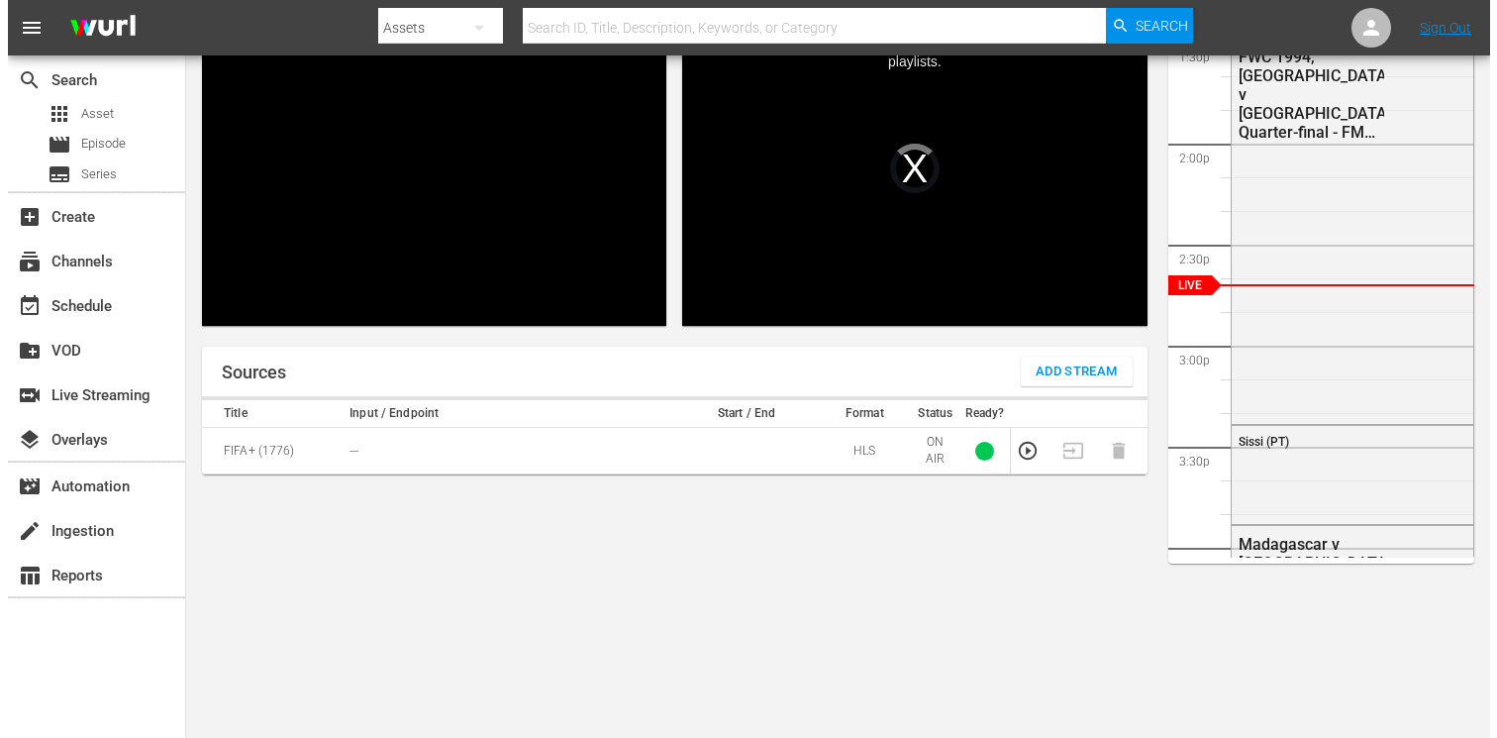
scroll to position [173, 0]
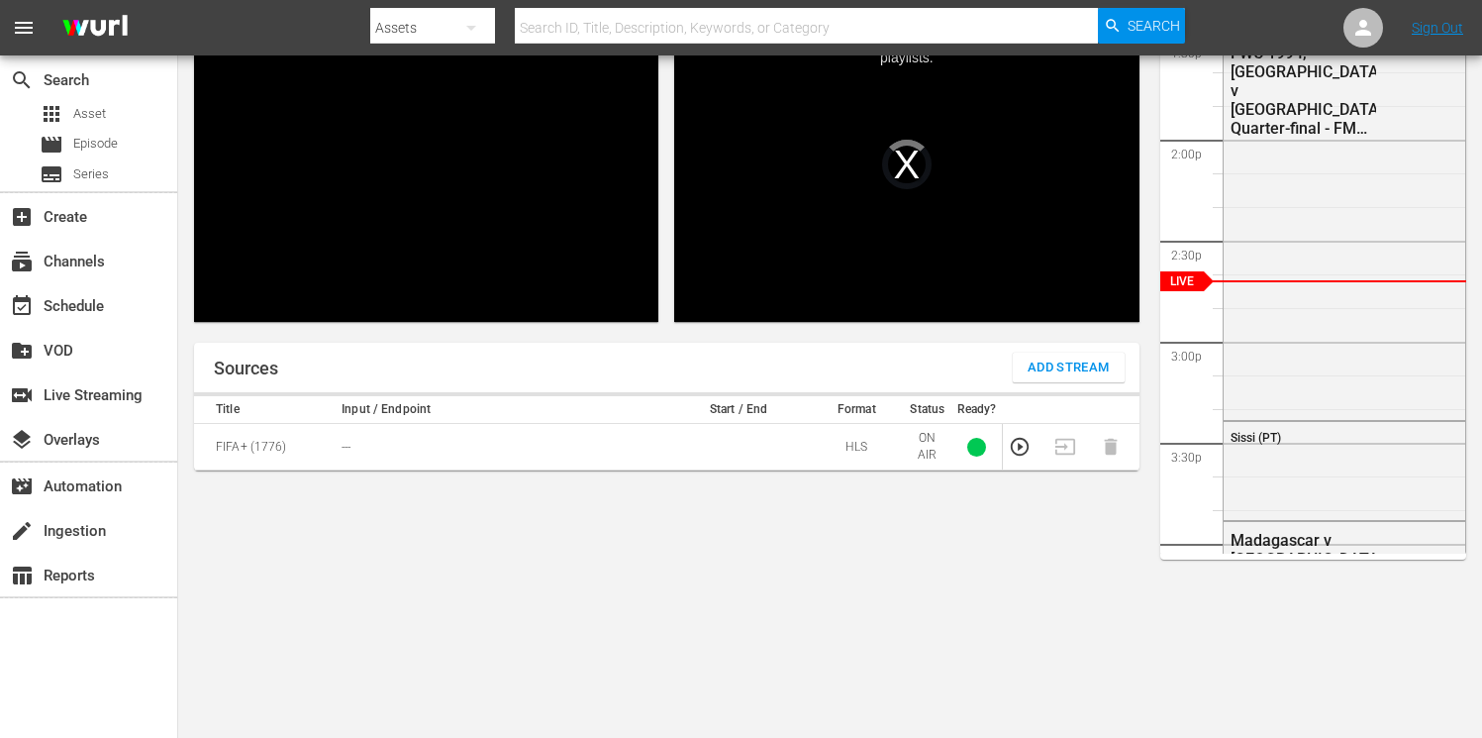
click at [1037, 365] on span "Add Stream" at bounding box center [1069, 367] width 82 height 23
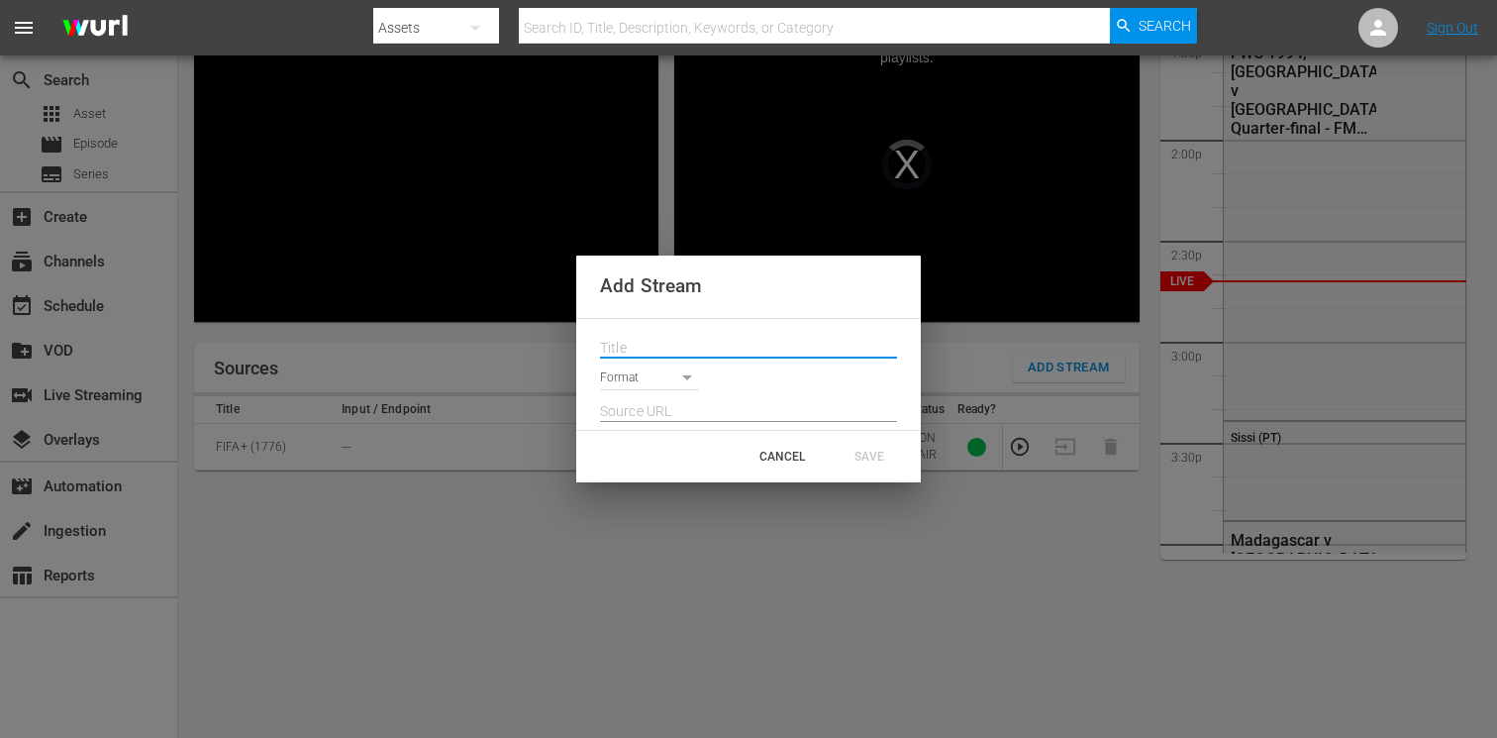
click at [680, 350] on input "text" at bounding box center [748, 349] width 297 height 30
paste input "Live Channel a1b09dd0-0948-4ccd-9dbf-5a0a2513066a eng FWC26 - CAF Qualifiers - …"
type input "Live Channel a1b09dd0-0948-4ccd-9dbf-5a0a2513066a eng FWC26 - CAF Qualifiers - …"
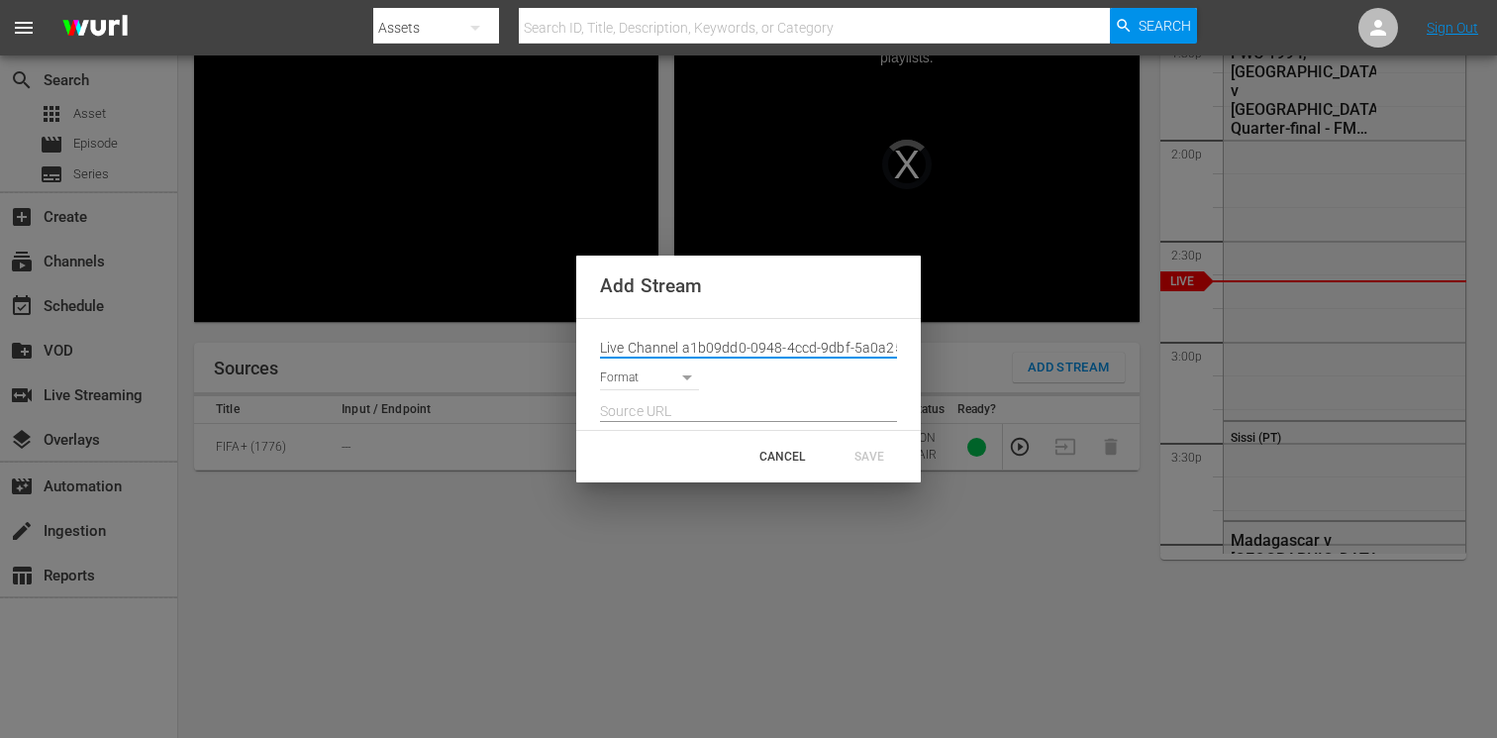
click at [659, 380] on body "menu Search By Assets Search ID, Title, Description, Keywords, or Category Sear…" at bounding box center [748, 196] width 1497 height 738
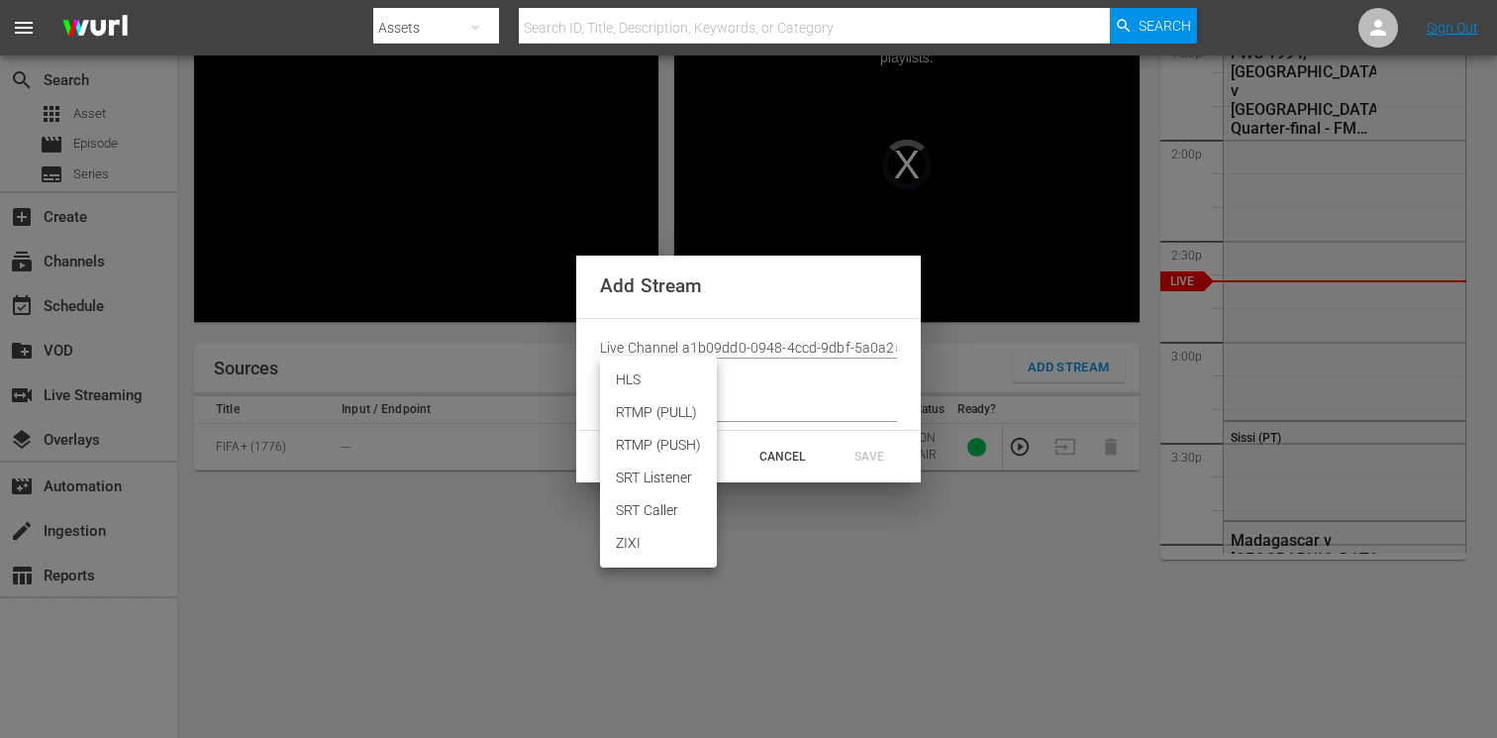
click at [650, 375] on li "HLS" at bounding box center [658, 379] width 117 height 33
type input "HLS"
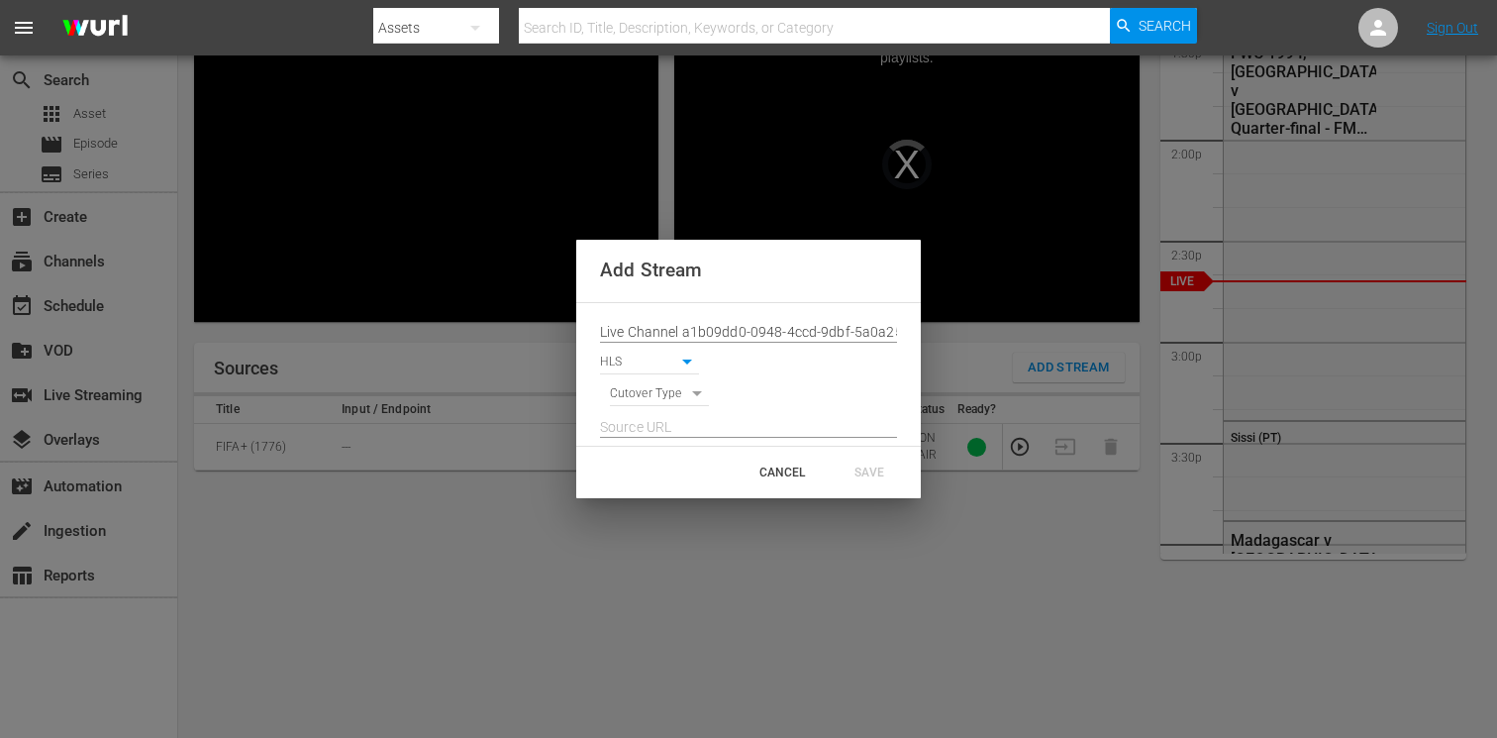
click at [646, 390] on body "menu Search By Assets Search ID, Title, Description, Keywords, or Category Sear…" at bounding box center [748, 196] width 1497 height 738
click at [649, 427] on li "SIGNAL" at bounding box center [660, 428] width 100 height 33
type input "SIGNAL"
click at [658, 425] on input "text" at bounding box center [748, 428] width 297 height 30
paste input "[URL][DOMAIN_NAME][DATE][DATE]"
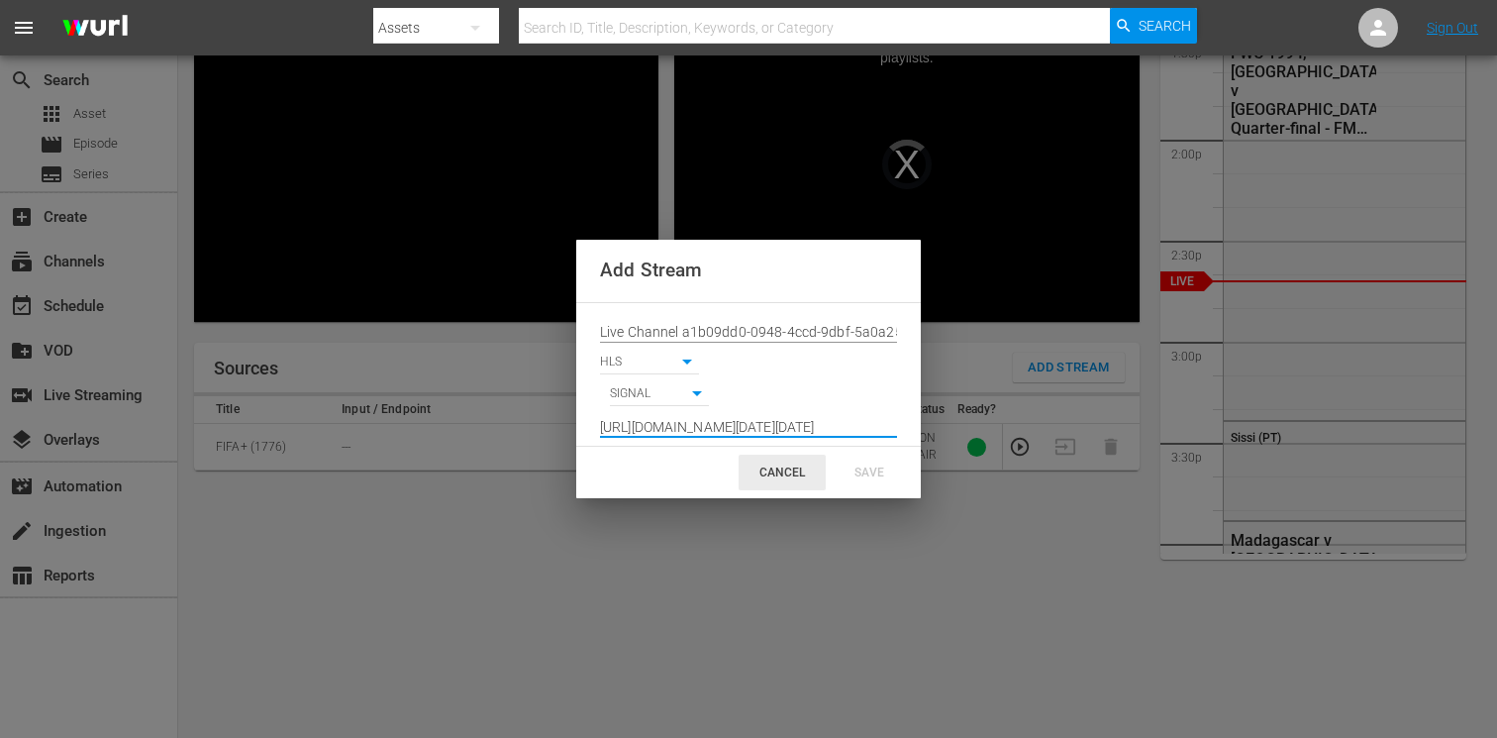
scroll to position [0, 1448]
type input "[URL][DOMAIN_NAME][DATE][DATE]"
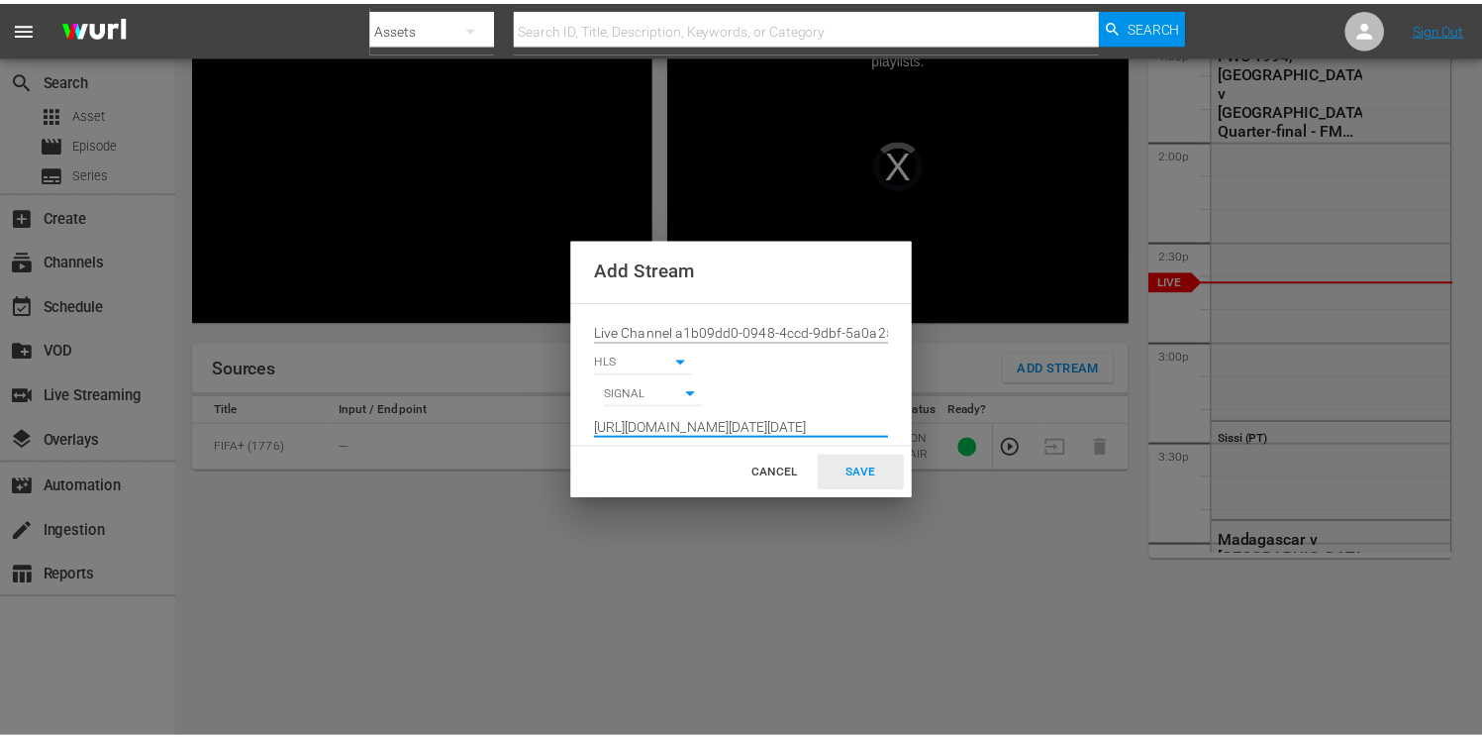
scroll to position [0, 0]
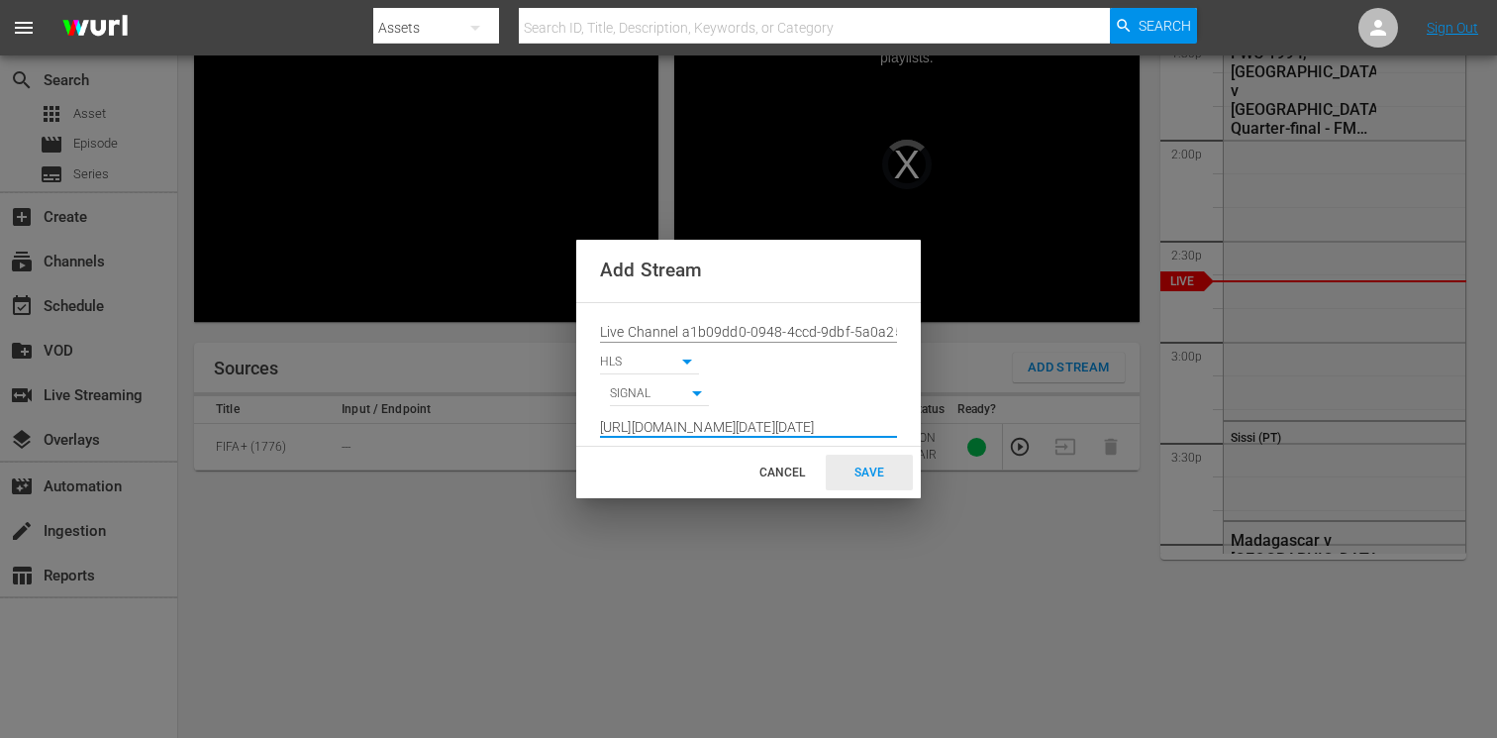
click at [880, 470] on div "SAVE" at bounding box center [869, 473] width 87 height 36
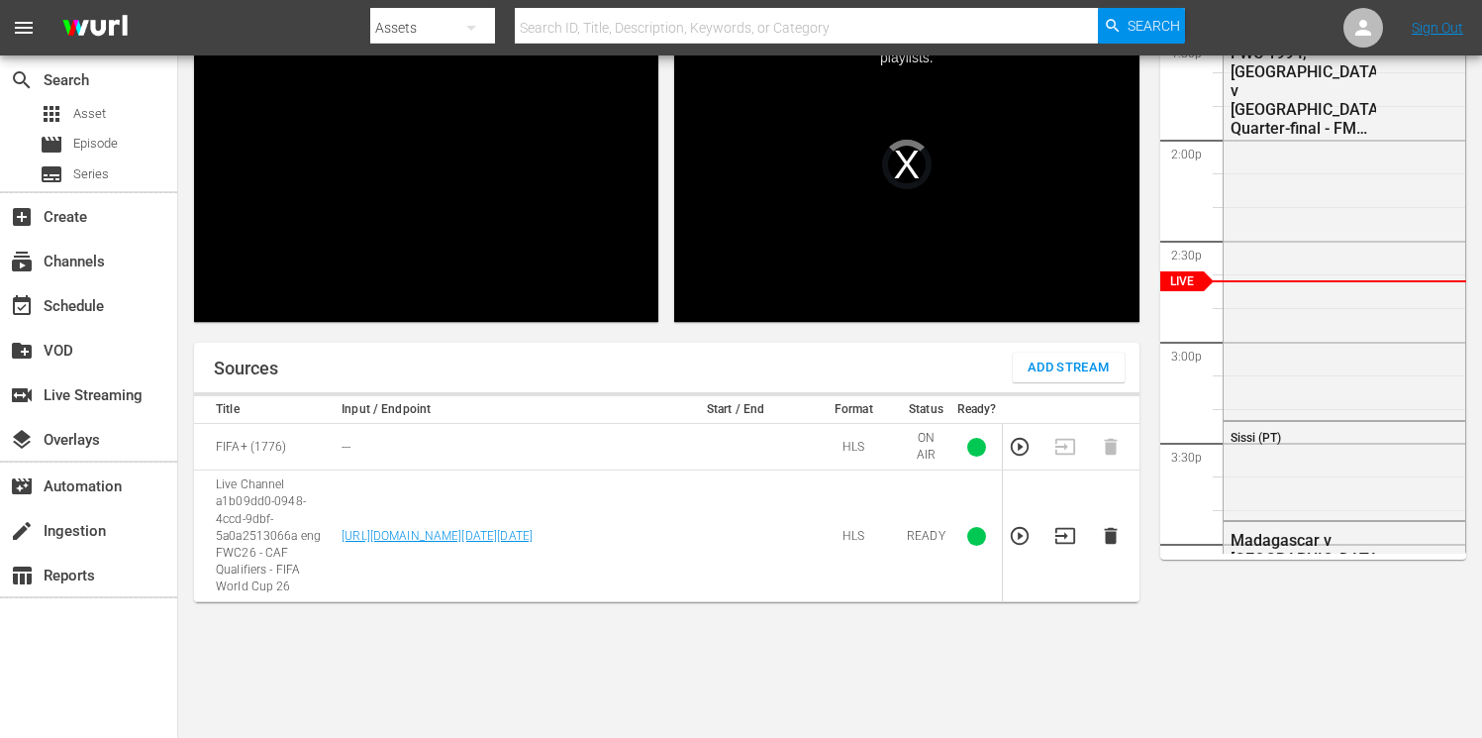
click at [1071, 538] on icon "button" at bounding box center [1066, 536] width 22 height 22
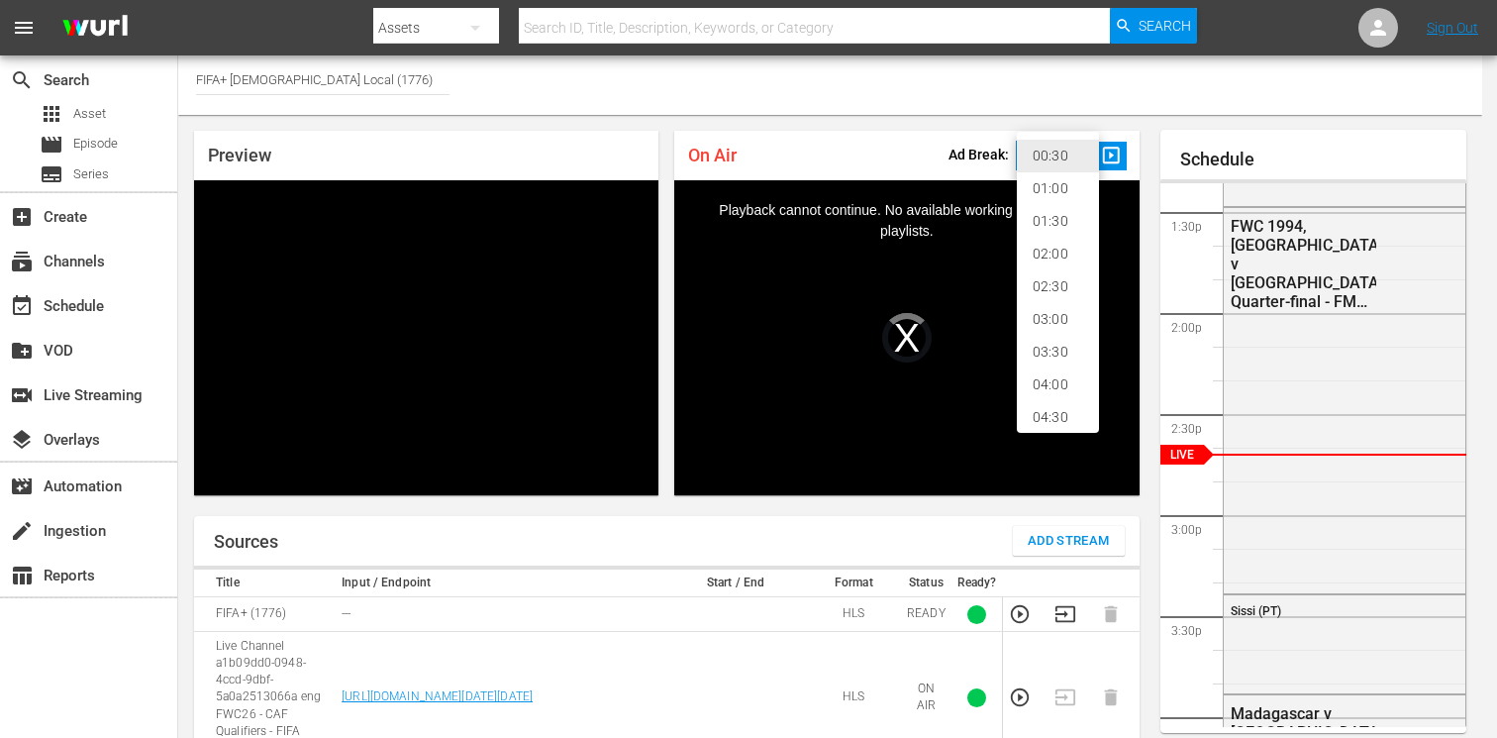
click at [1034, 152] on body "menu Search By Assets Search ID, Title, Description, Keywords, or Category Sear…" at bounding box center [748, 369] width 1497 height 738
click at [1039, 255] on li "02:00" at bounding box center [1058, 254] width 82 height 33
type input "120"
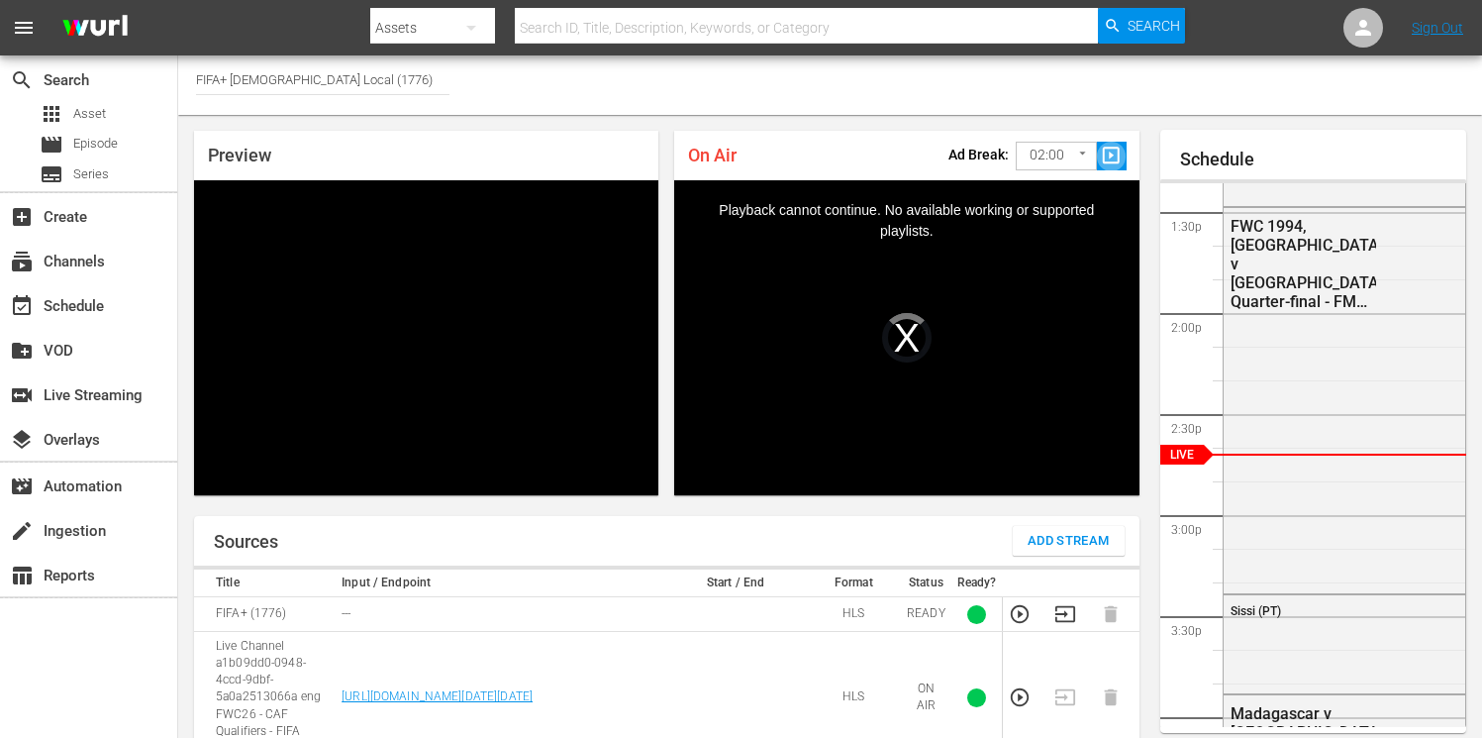
click at [1115, 152] on span "slideshow_sharp" at bounding box center [1111, 156] width 23 height 23
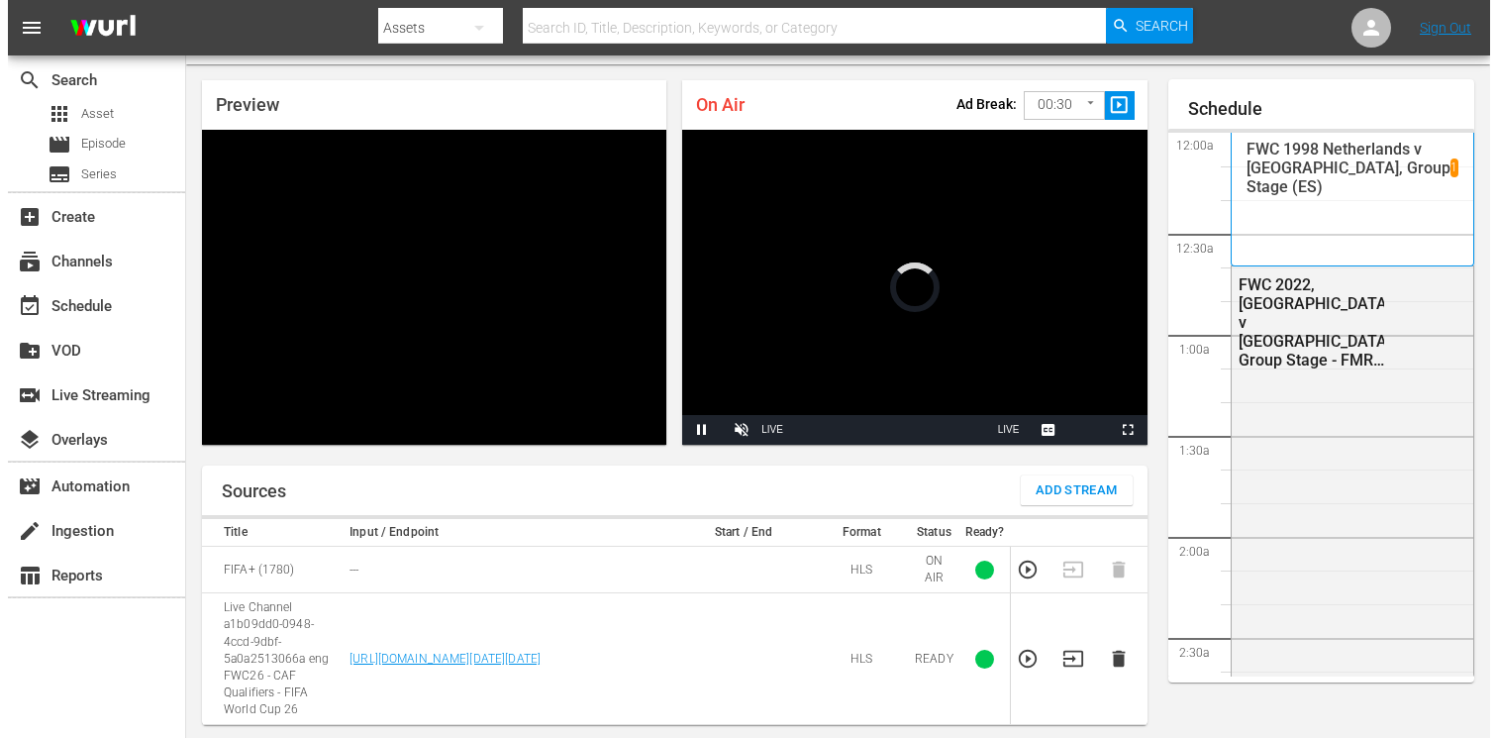
scroll to position [2697, 0]
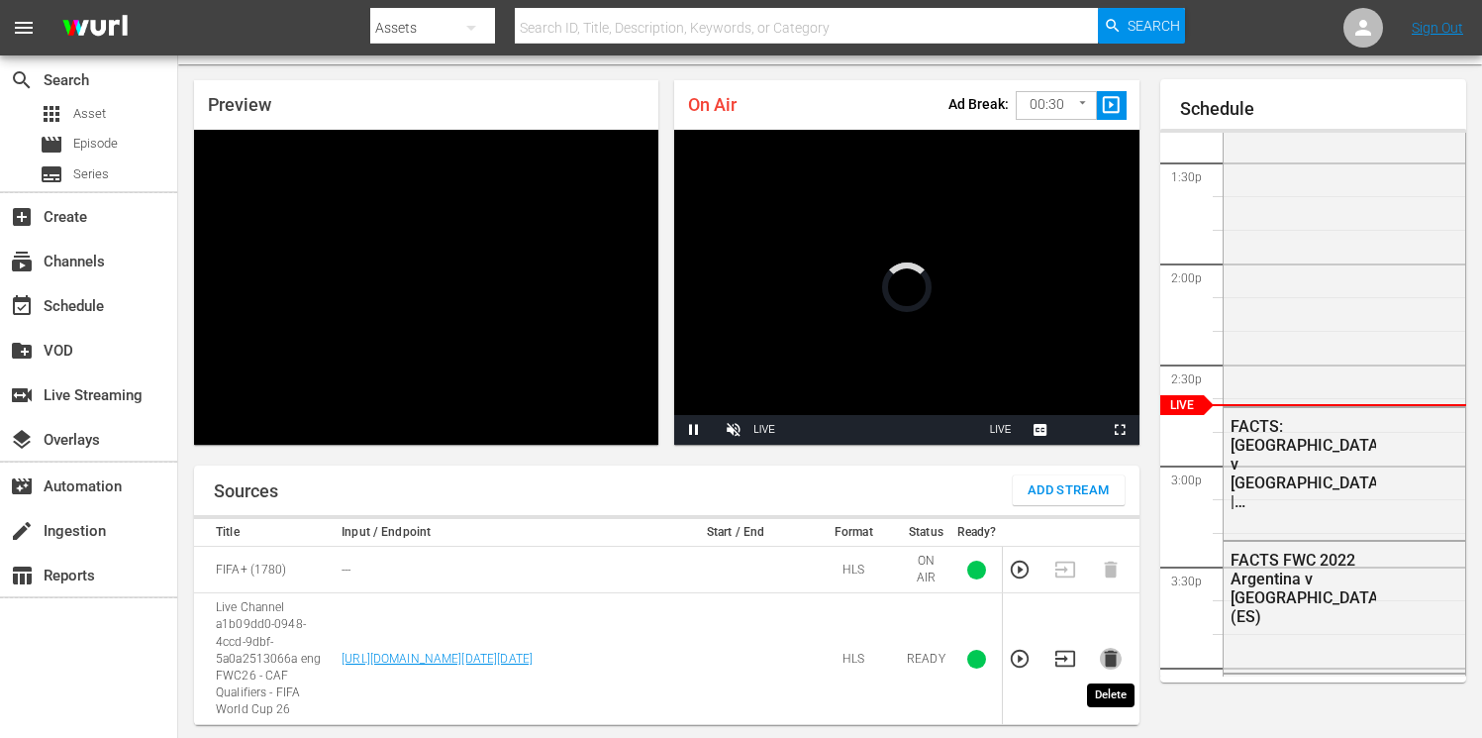
click at [1110, 661] on icon "button" at bounding box center [1110, 659] width 13 height 17
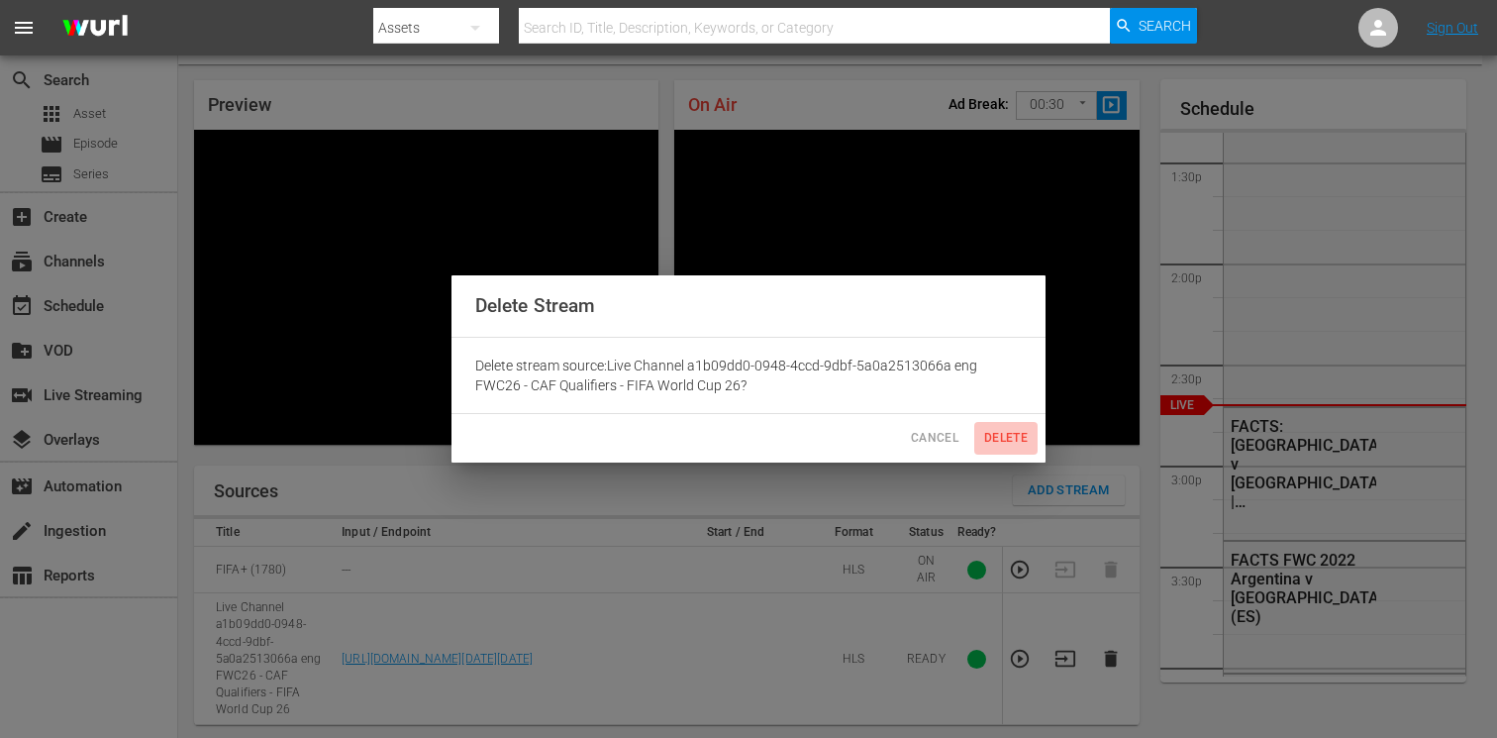
click at [1006, 435] on span "Delete" at bounding box center [1006, 438] width 48 height 21
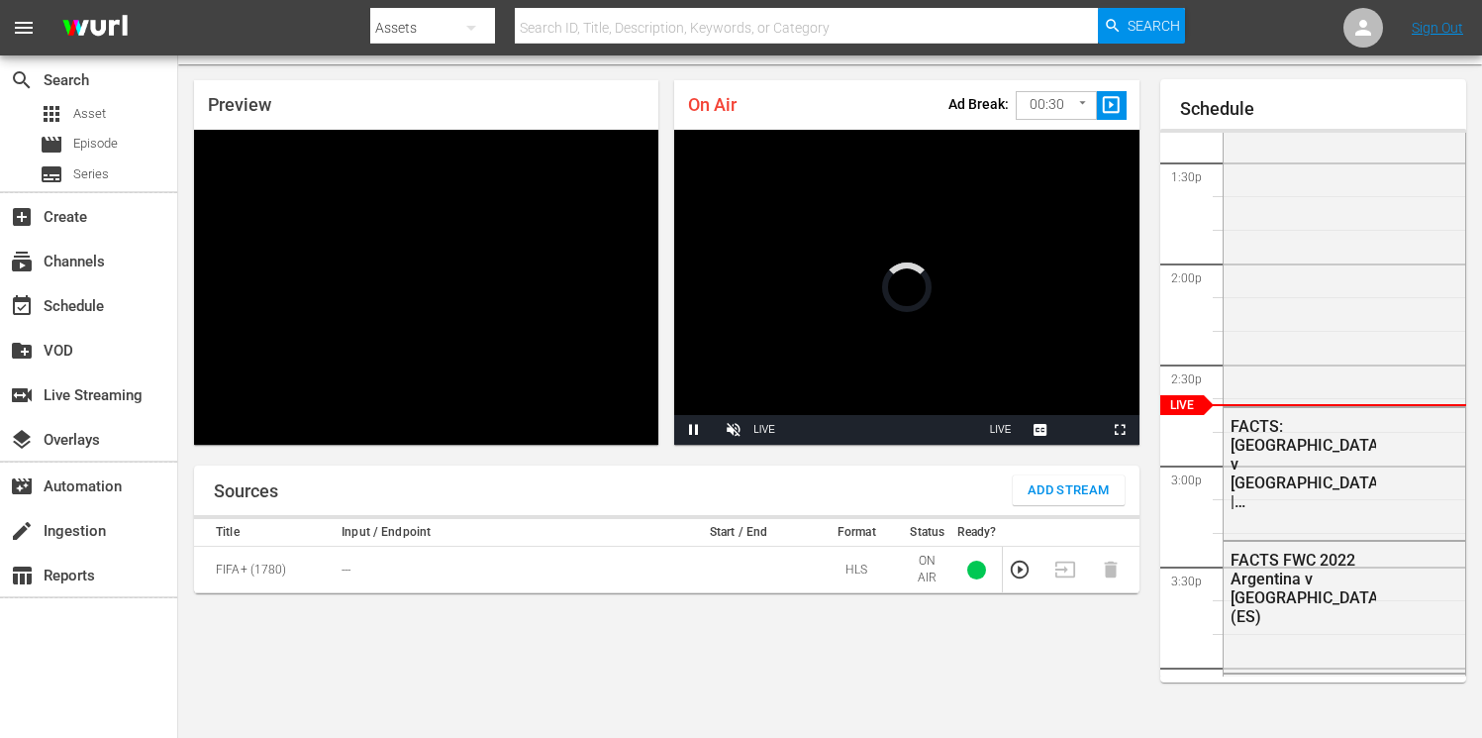
click at [1047, 489] on span "Add Stream" at bounding box center [1069, 490] width 82 height 23
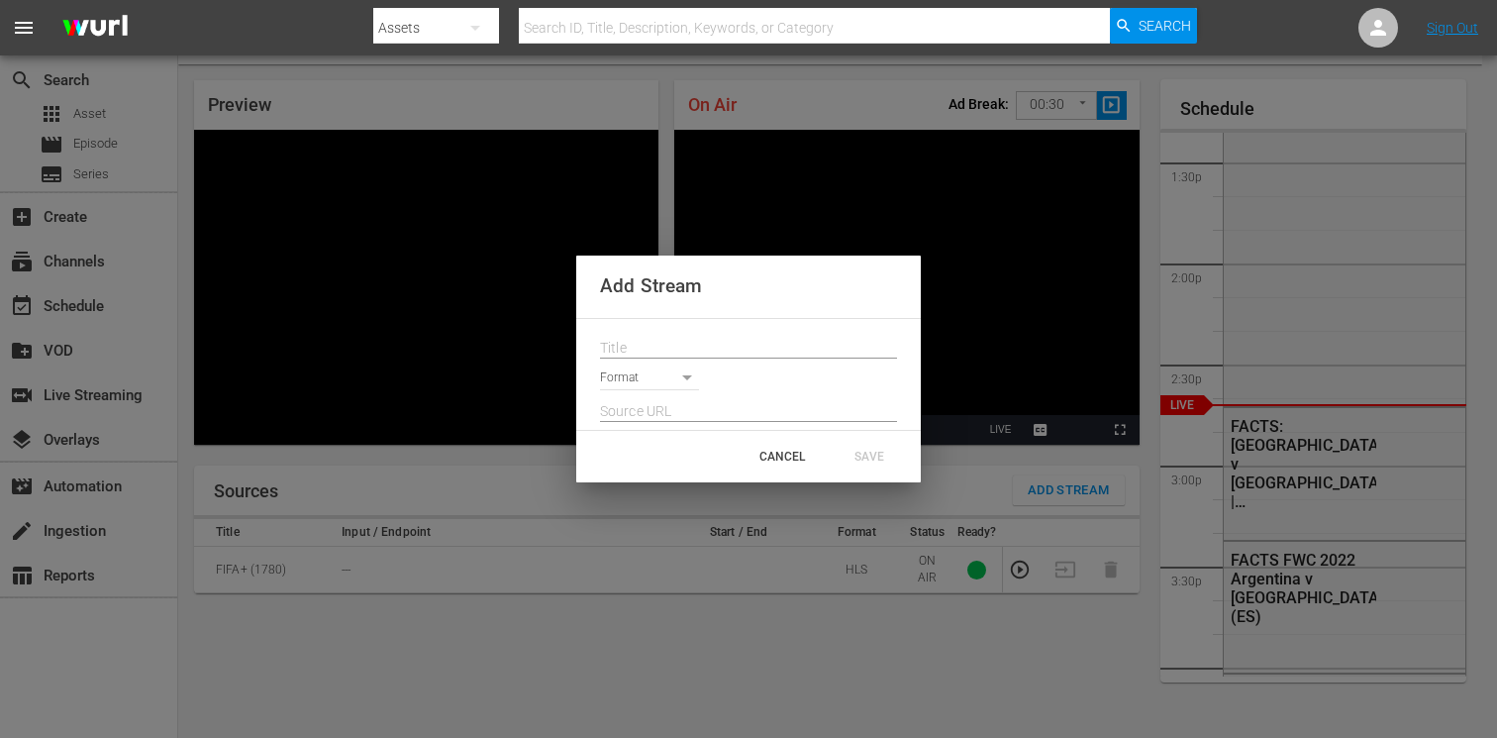
click at [667, 341] on input "text" at bounding box center [748, 349] width 297 height 30
paste input "Live Channel a1b09dd0-0948-4ccd-9dbf-5a0a2513066a eng FWC26 - CAF Qualifiers - …"
type input "Live Channel a1b09dd0-0948-4ccd-9dbf-5a0a2513066a eng FWC26 - CAF Qualifiers - …"
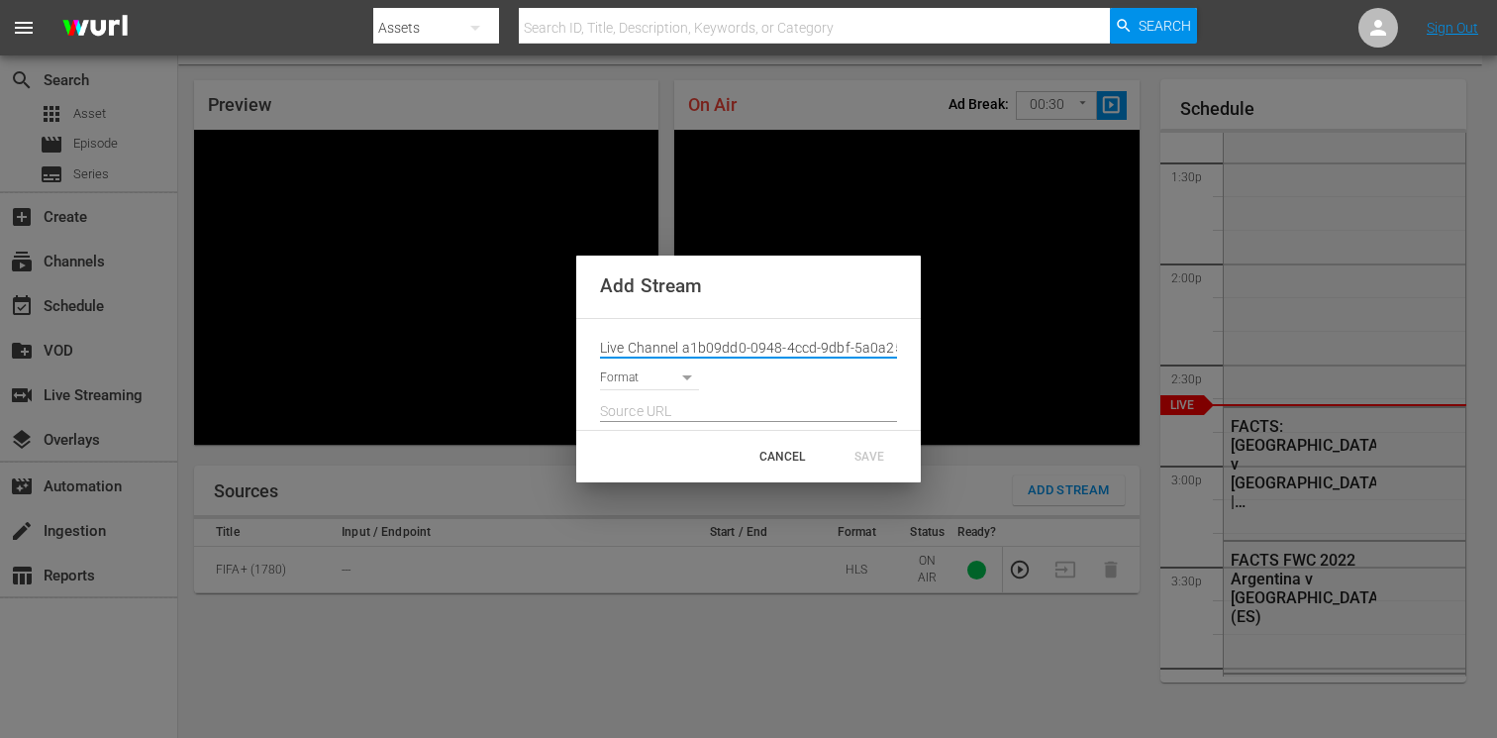
click at [644, 375] on body "menu Search By Assets Search ID, Title, Description, Keywords, or Category Sear…" at bounding box center [748, 318] width 1497 height 738
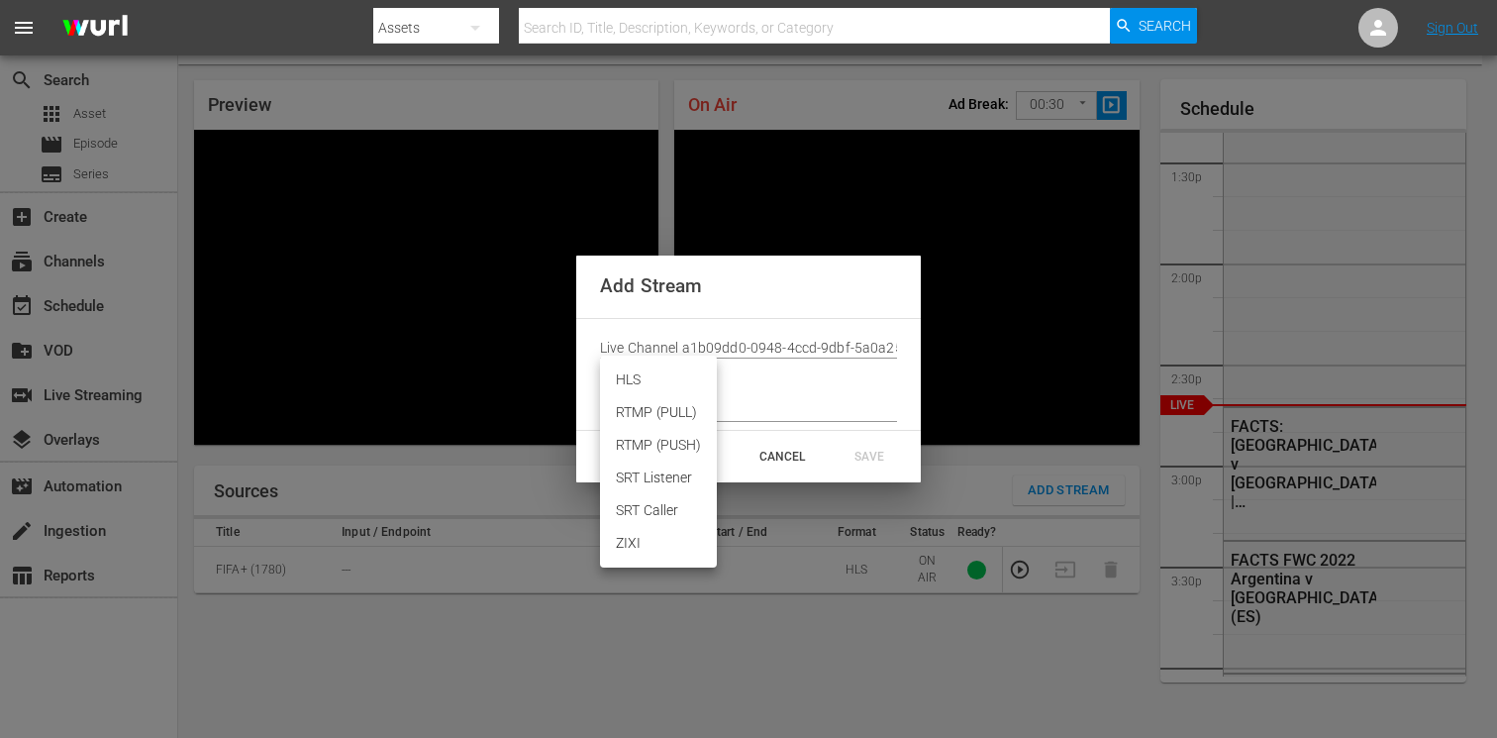
click at [642, 376] on li "HLS" at bounding box center [658, 379] width 117 height 33
type input "HLS"
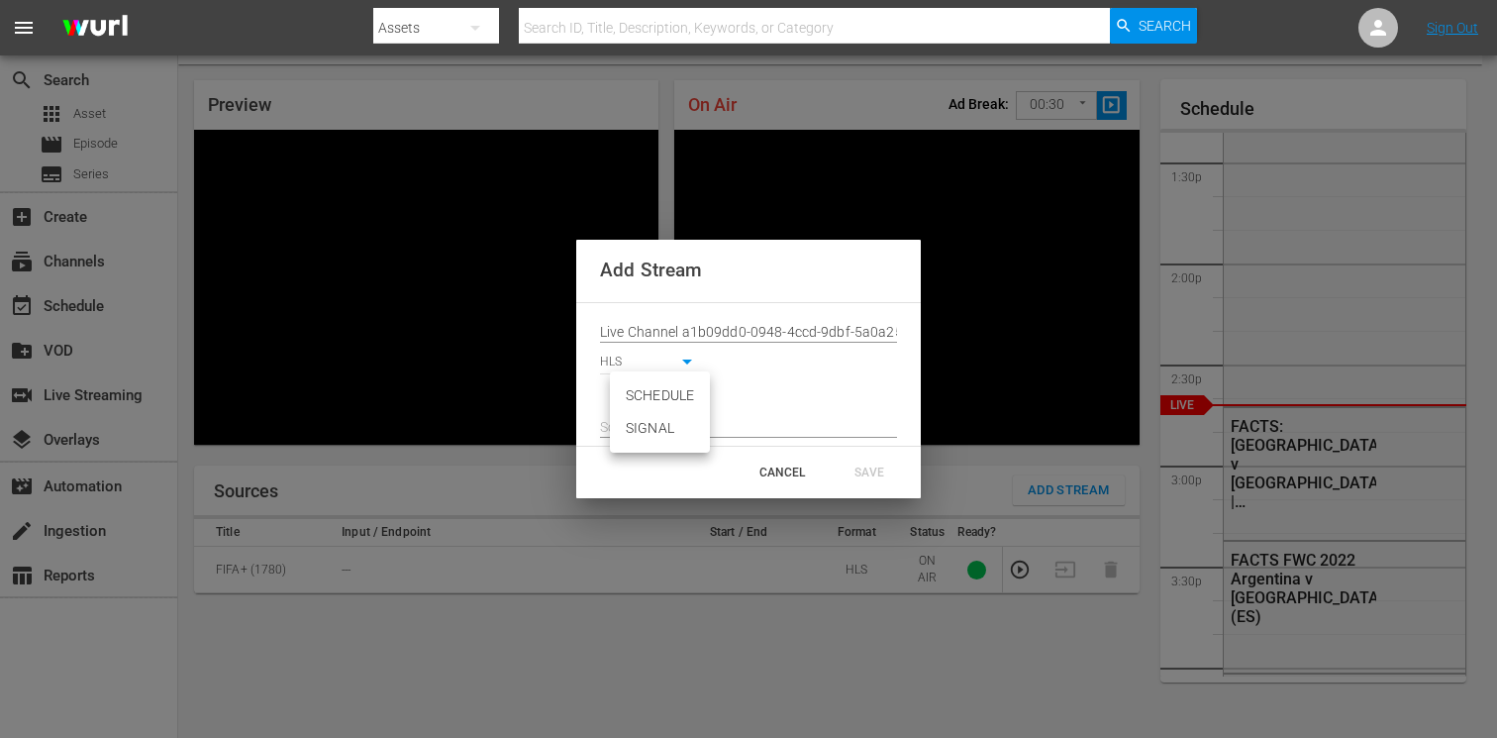
click at [639, 393] on body "menu Search By Assets Search ID, Title, Description, Keywords, or Category Sear…" at bounding box center [748, 318] width 1497 height 738
click at [641, 425] on li "SIGNAL" at bounding box center [660, 428] width 100 height 33
type input "SIGNAL"
click at [662, 426] on input "text" at bounding box center [748, 428] width 297 height 30
paste input "[URL][DOMAIN_NAME][DATE][DATE]"
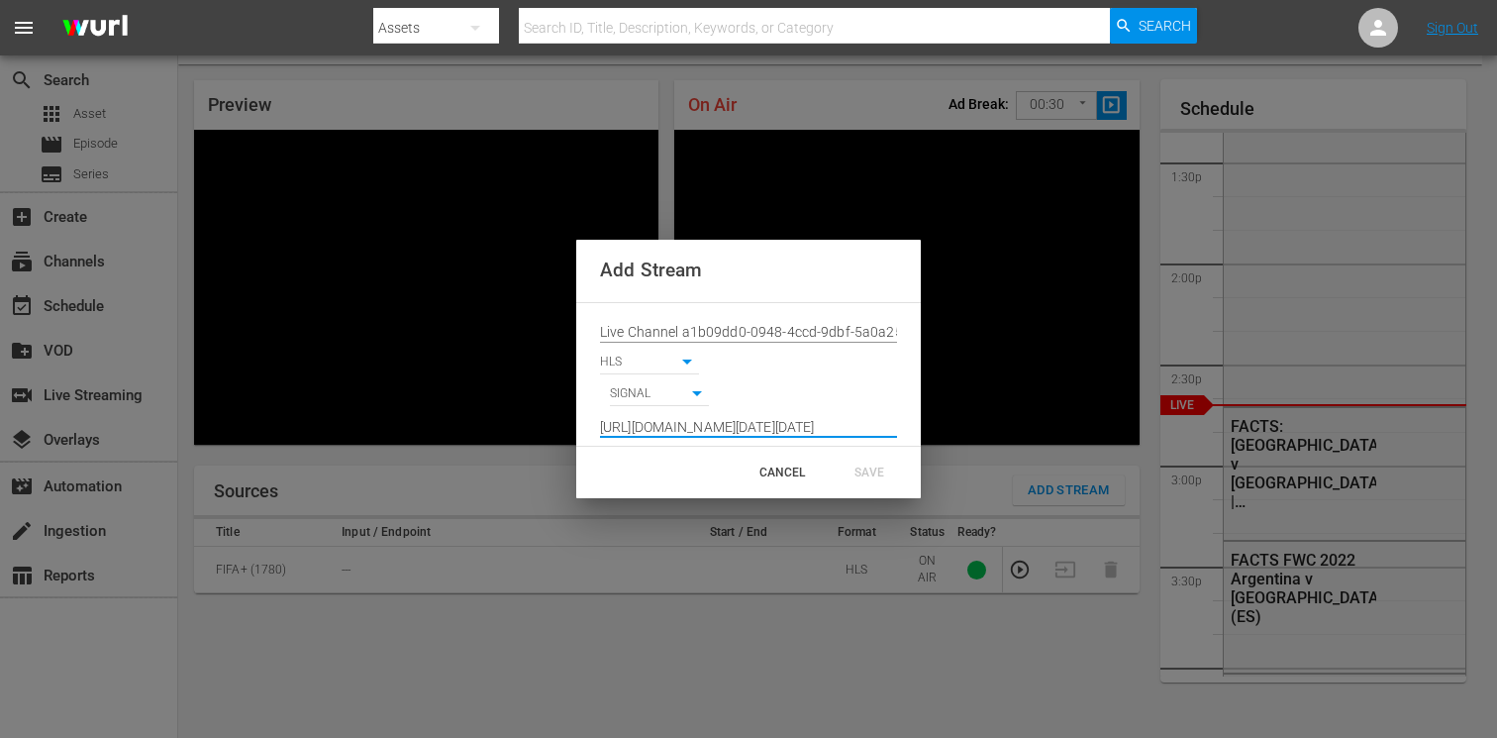
scroll to position [0, 1448]
type input "[URL][DOMAIN_NAME][DATE][DATE]"
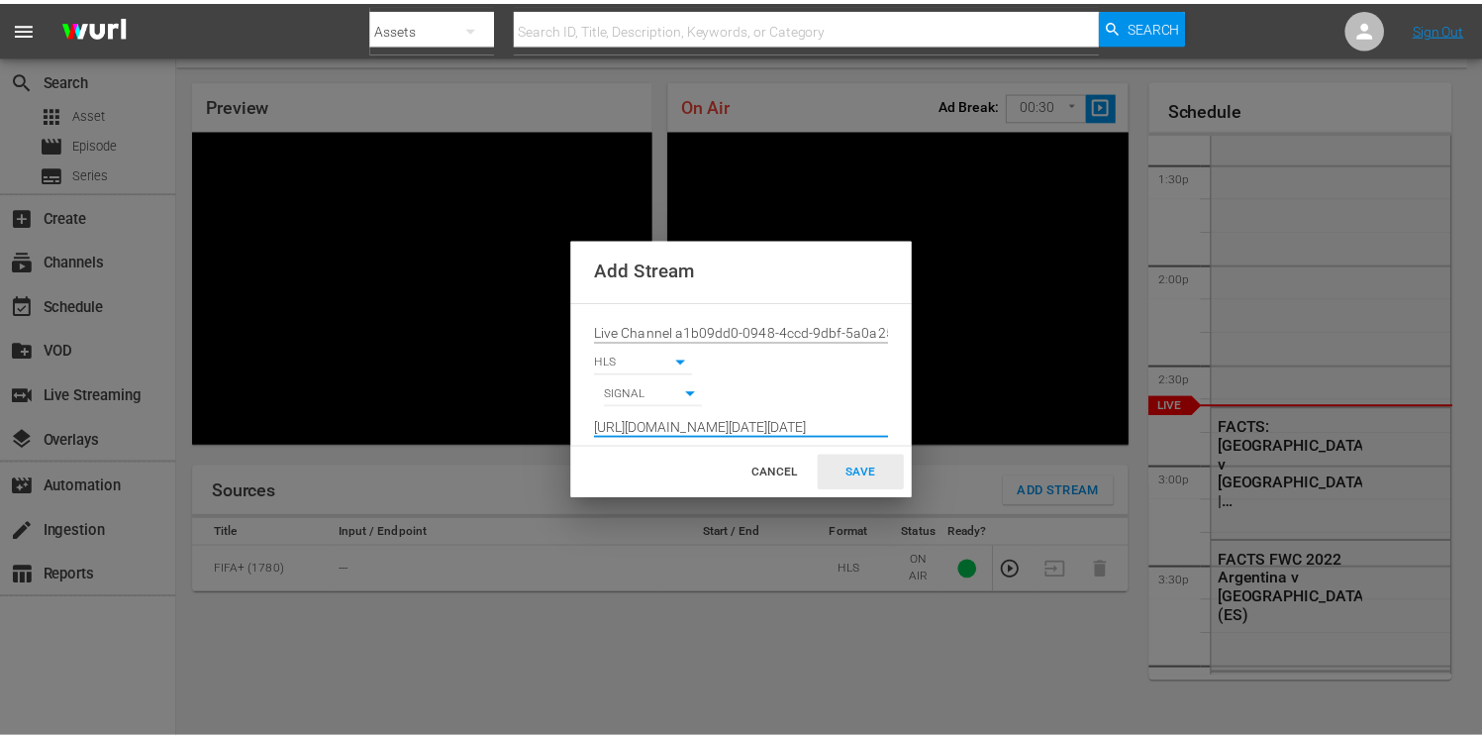
scroll to position [0, 0]
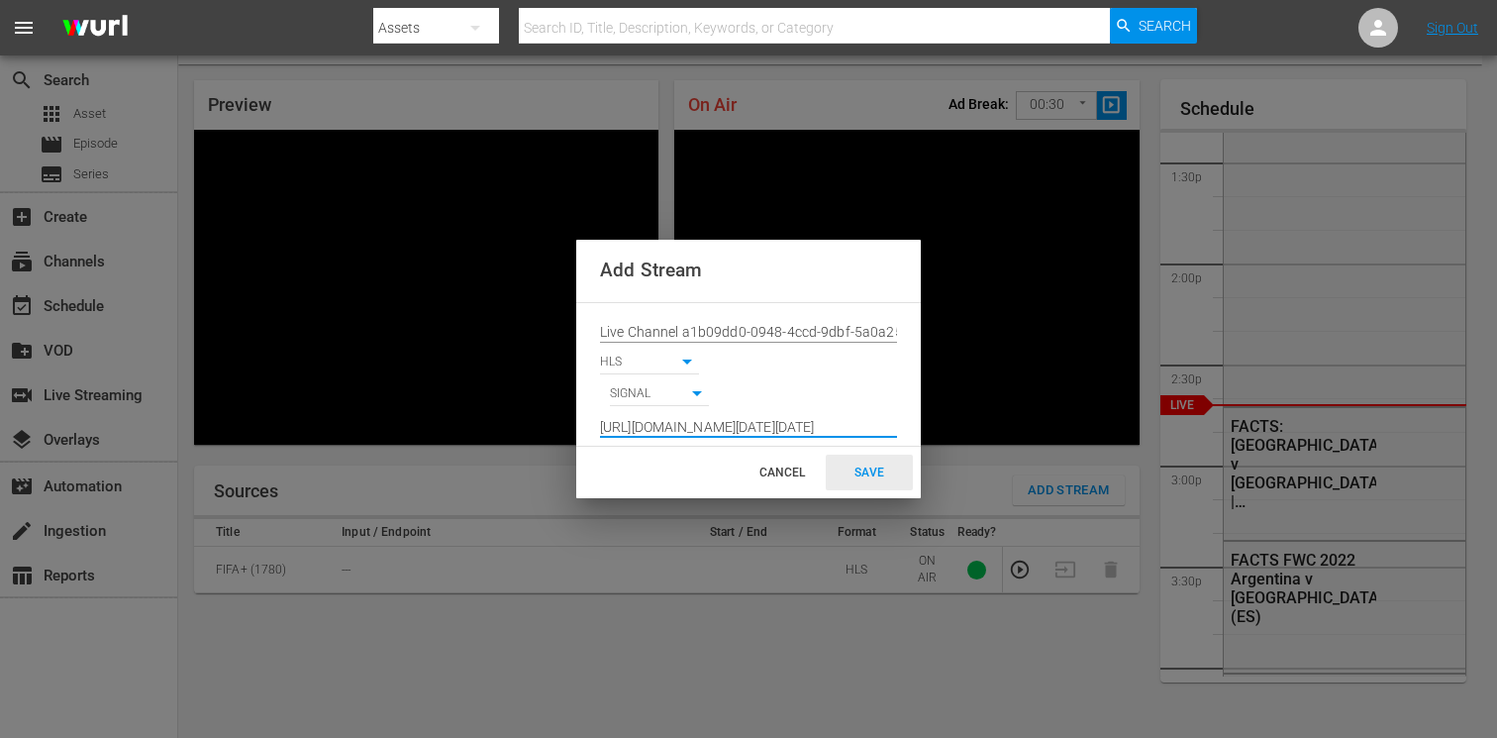
click at [879, 466] on div "SAVE" at bounding box center [869, 473] width 87 height 36
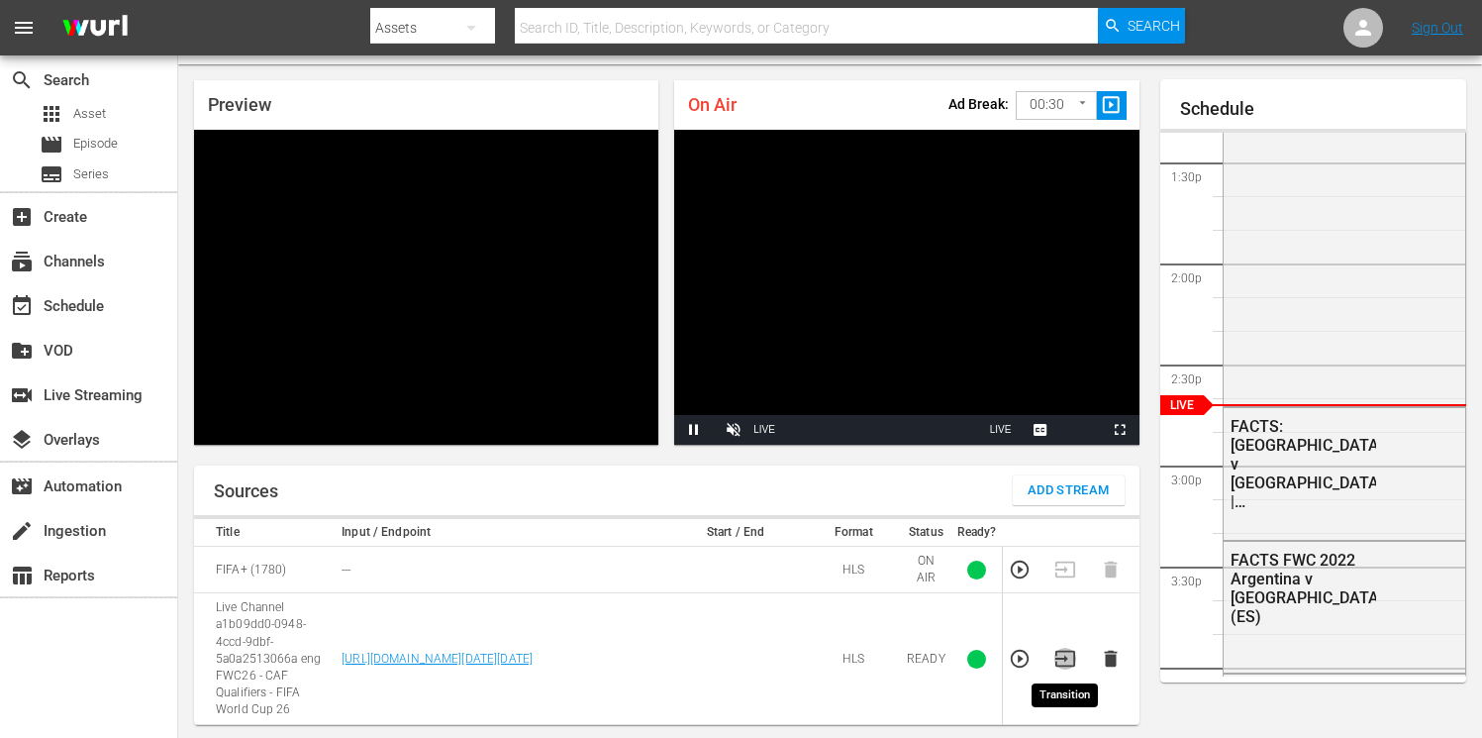
click at [1067, 662] on icon "button" at bounding box center [1066, 659] width 22 height 22
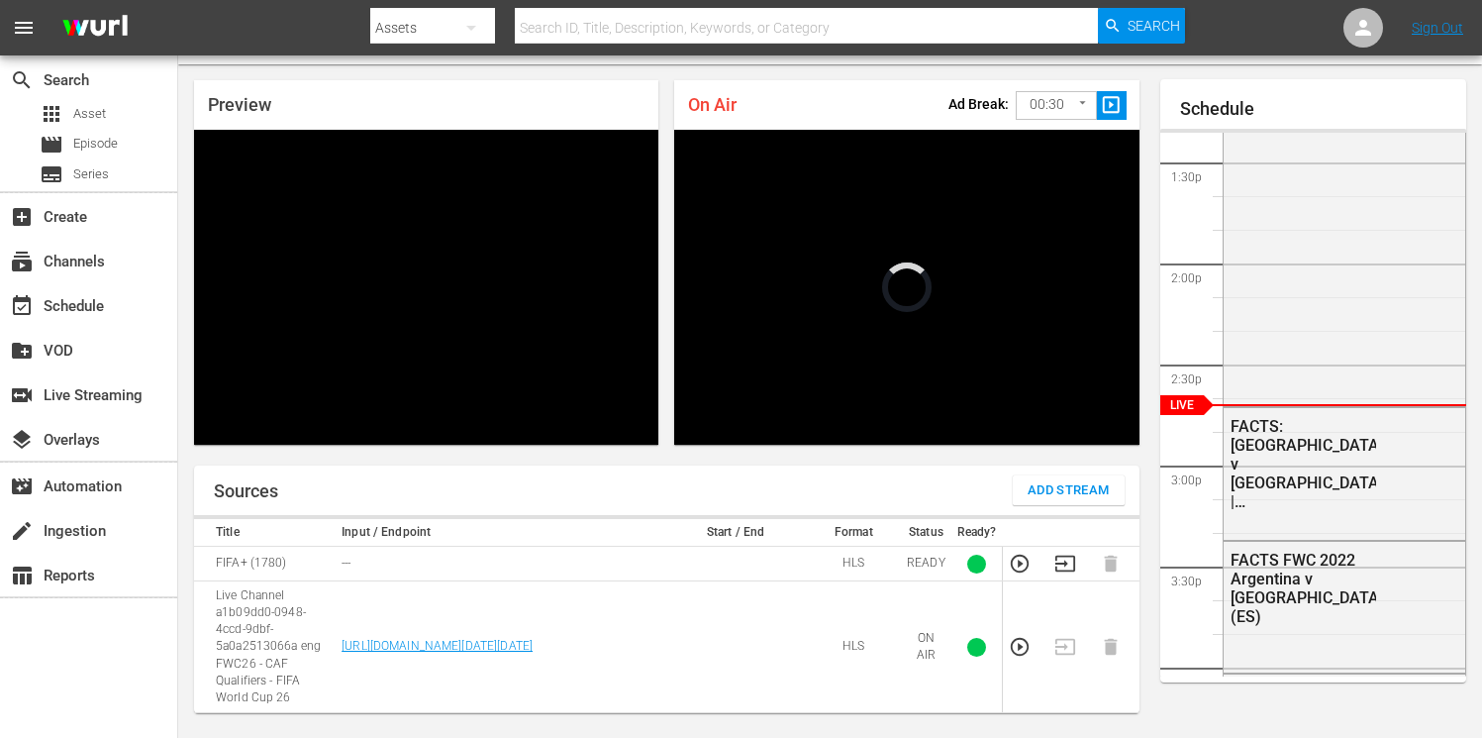
click at [1034, 106] on body "menu Search By Assets Search ID, Title, Description, Keywords, or Category Sear…" at bounding box center [741, 318] width 1482 height 738
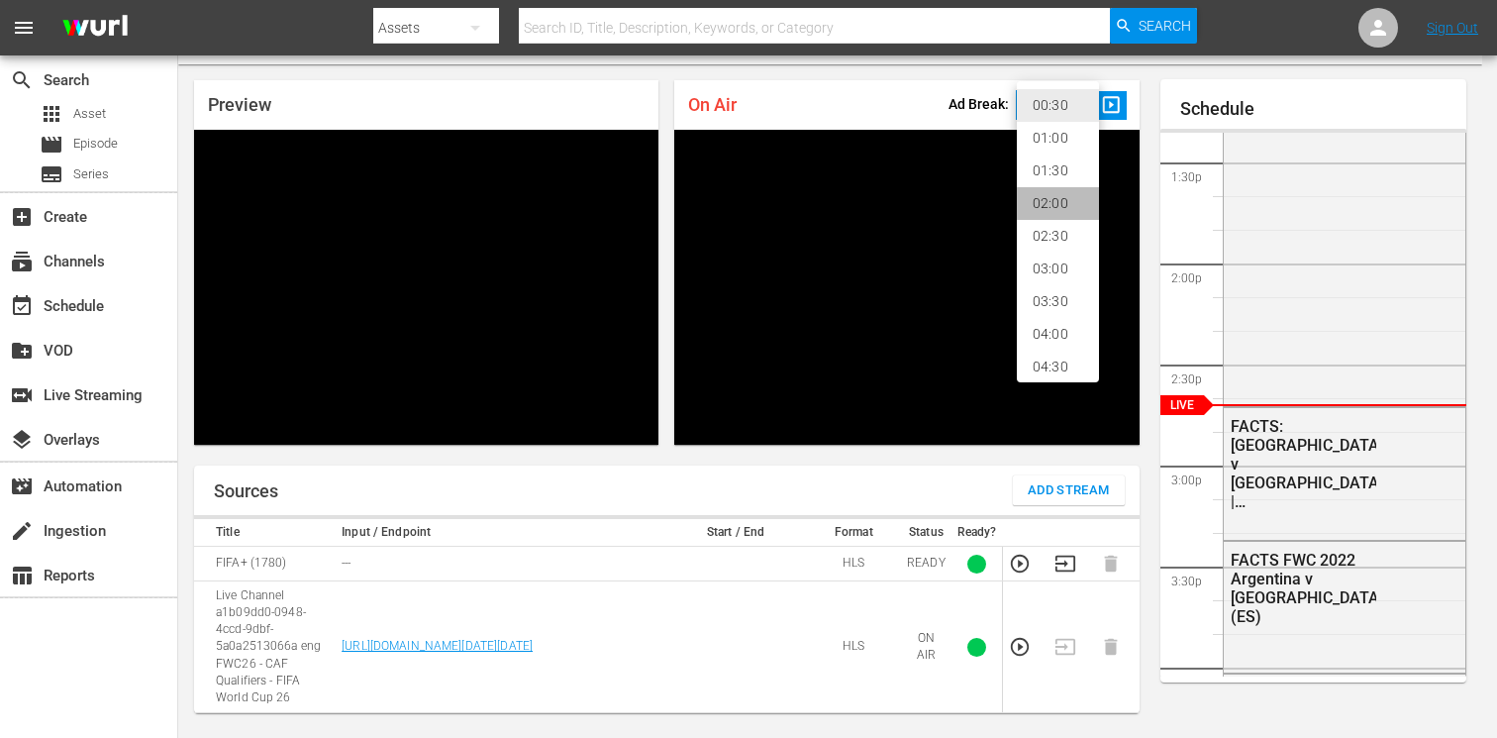
click at [1038, 202] on li "02:00" at bounding box center [1058, 203] width 82 height 33
type input "120"
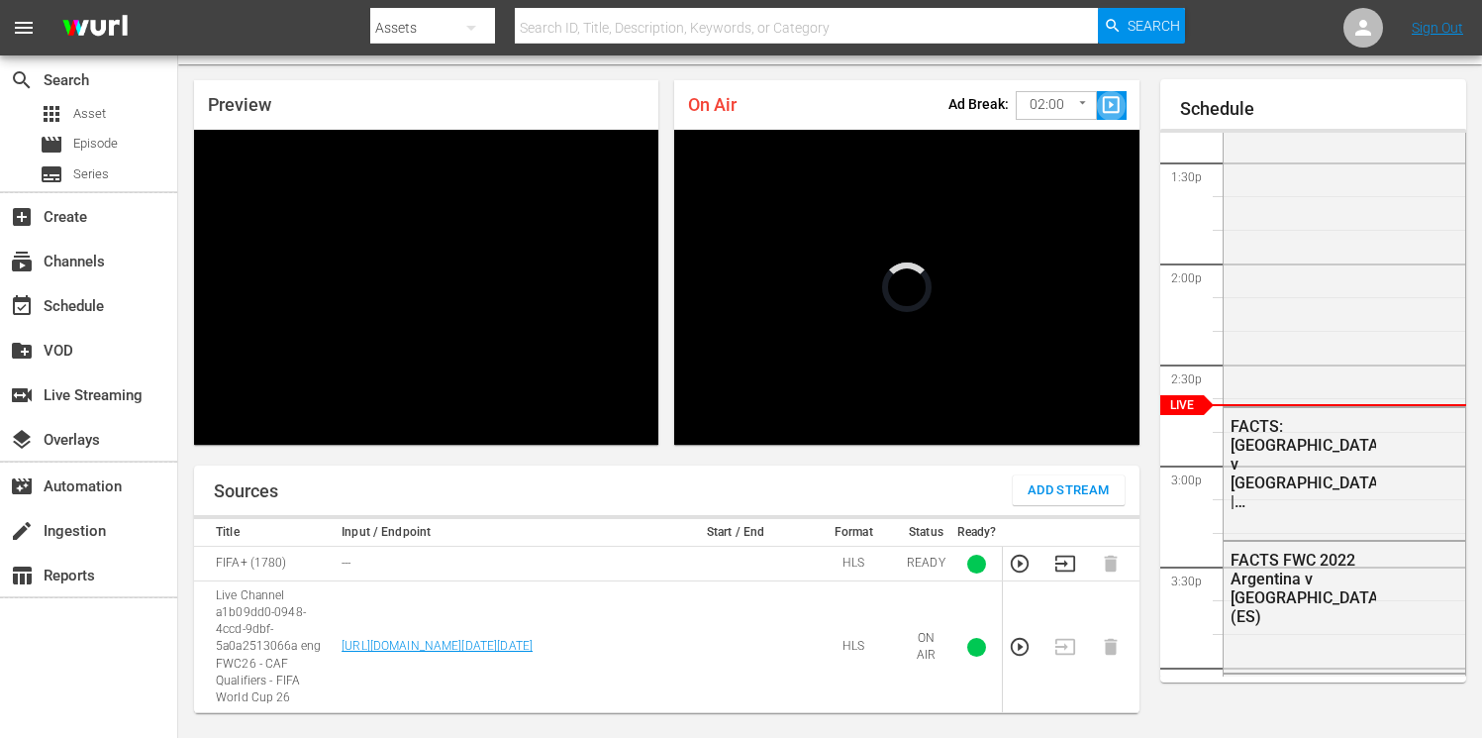
click at [1117, 108] on span "slideshow_sharp" at bounding box center [1111, 105] width 23 height 23
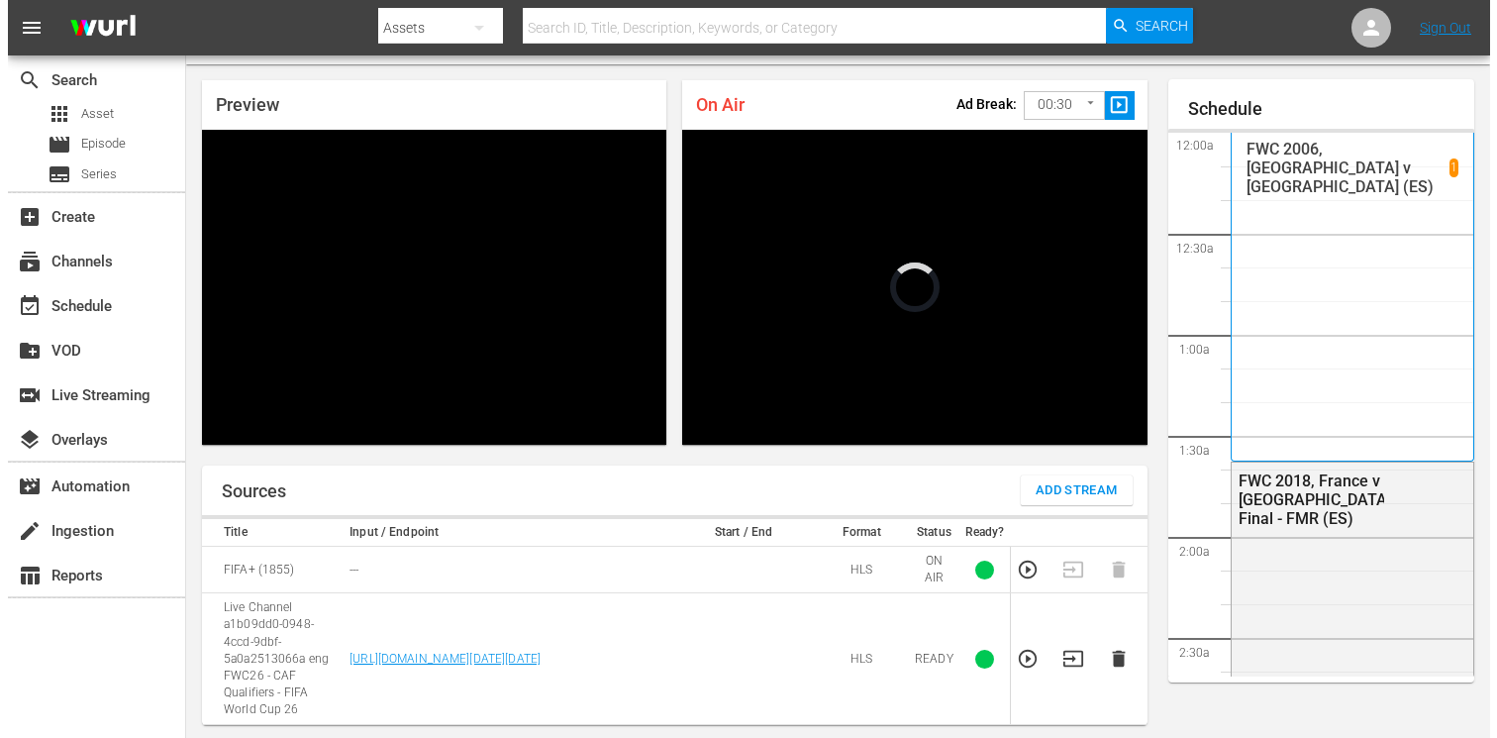
scroll to position [2698, 0]
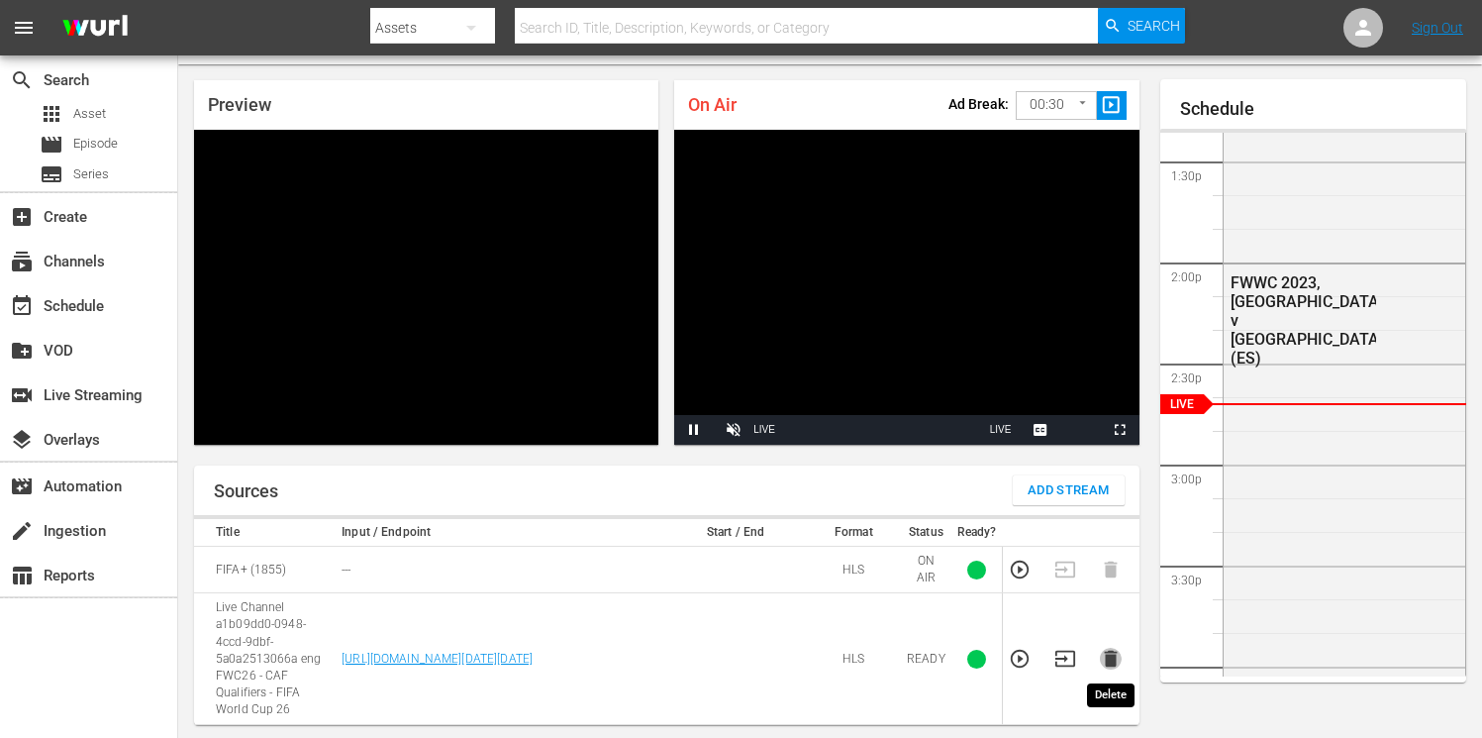
click at [1111, 660] on icon "button" at bounding box center [1110, 659] width 13 height 17
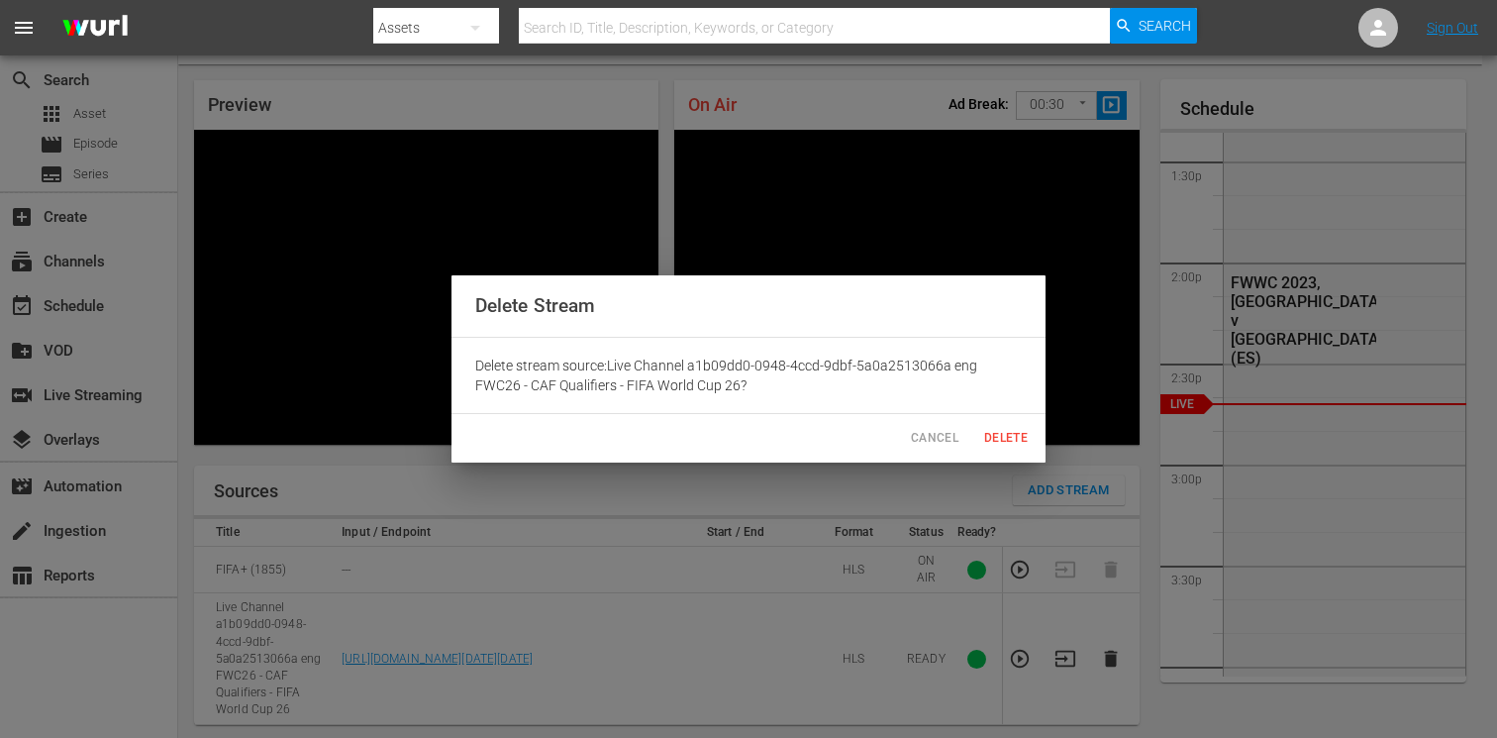
click at [997, 436] on span "Delete" at bounding box center [1006, 438] width 48 height 21
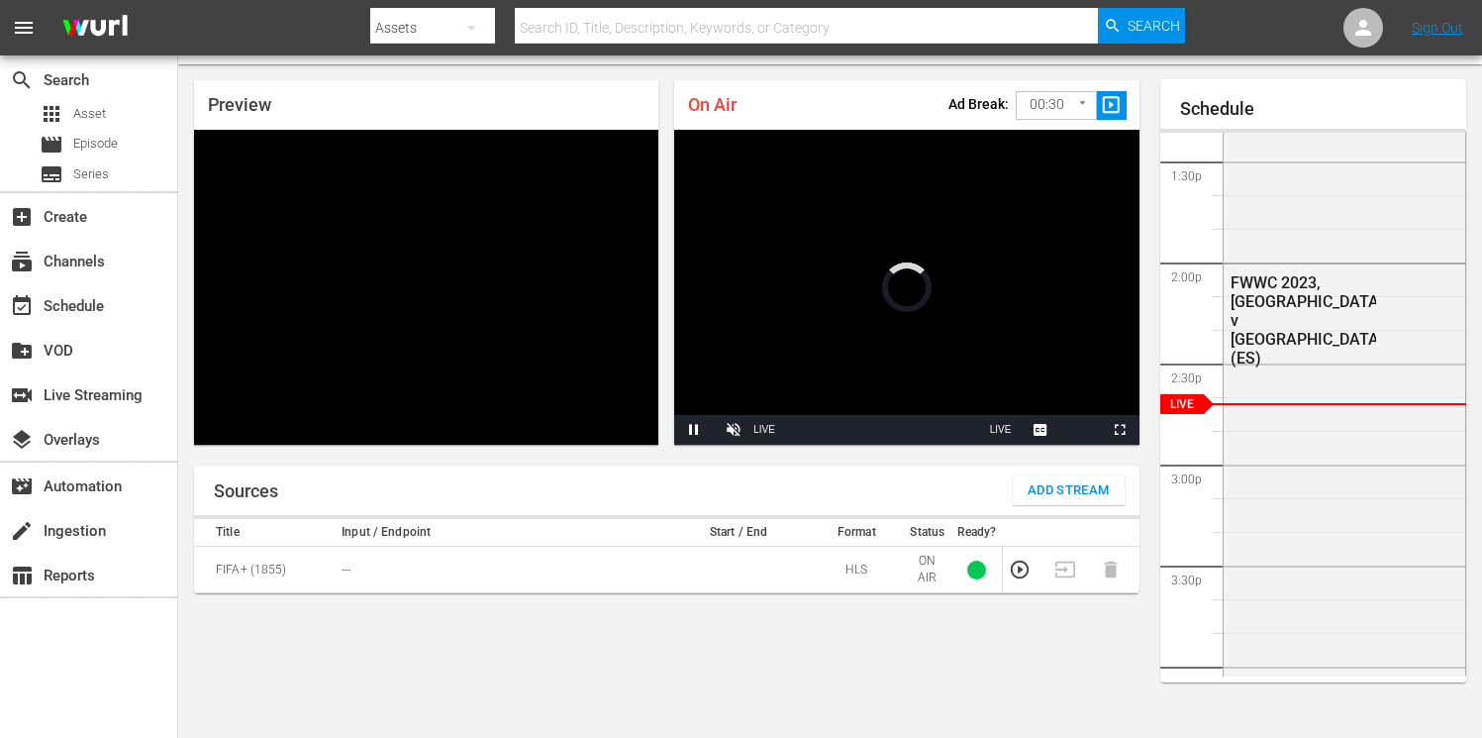
click at [1040, 488] on span "Add Stream" at bounding box center [1069, 490] width 82 height 23
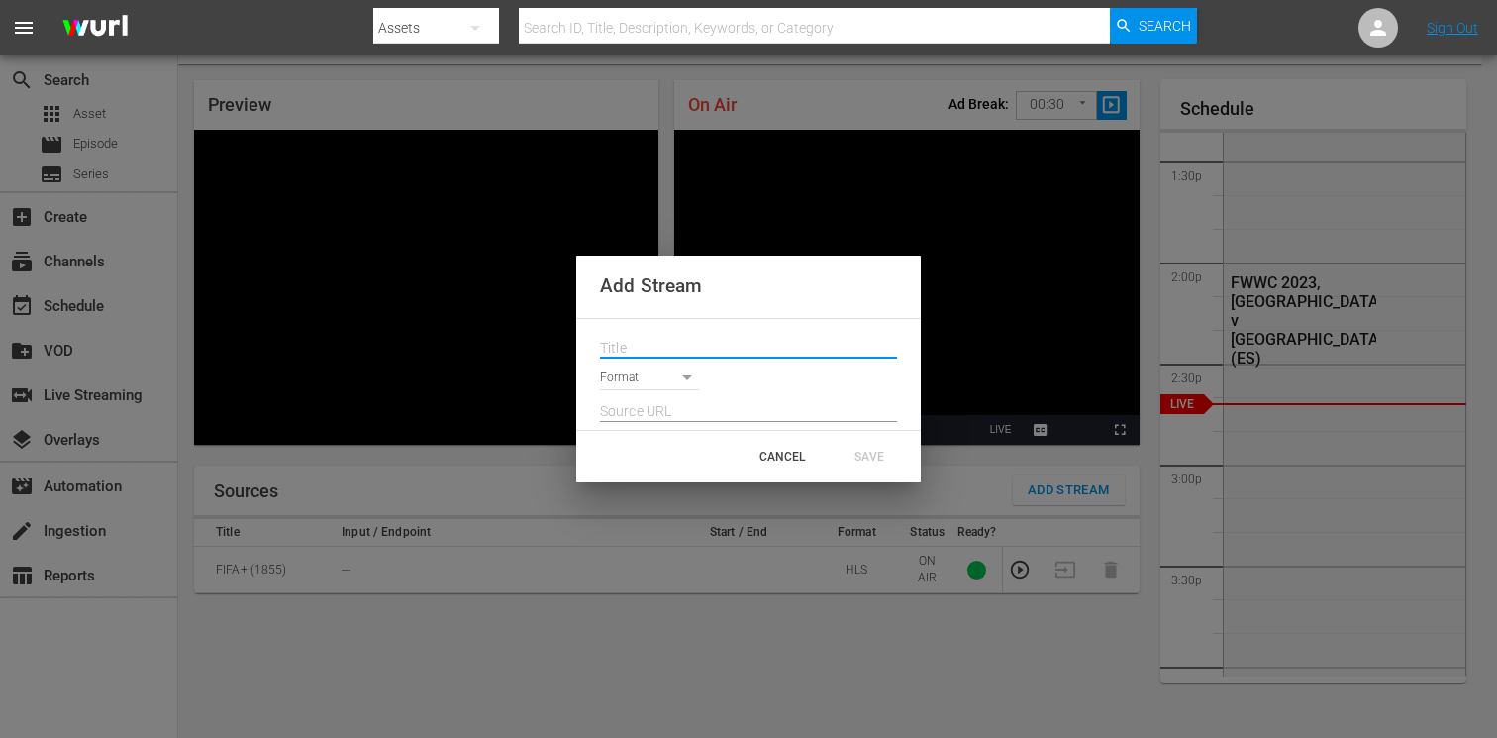
click at [658, 335] on input "text" at bounding box center [748, 349] width 297 height 30
paste input "Live Channel a1b09dd0-0948-4ccd-9dbf-5a0a2513066a eng FWC26 - CAF Qualifiers - …"
type input "Live Channel a1b09dd0-0948-4ccd-9dbf-5a0a2513066a eng FWC26 - CAF Qualifiers - …"
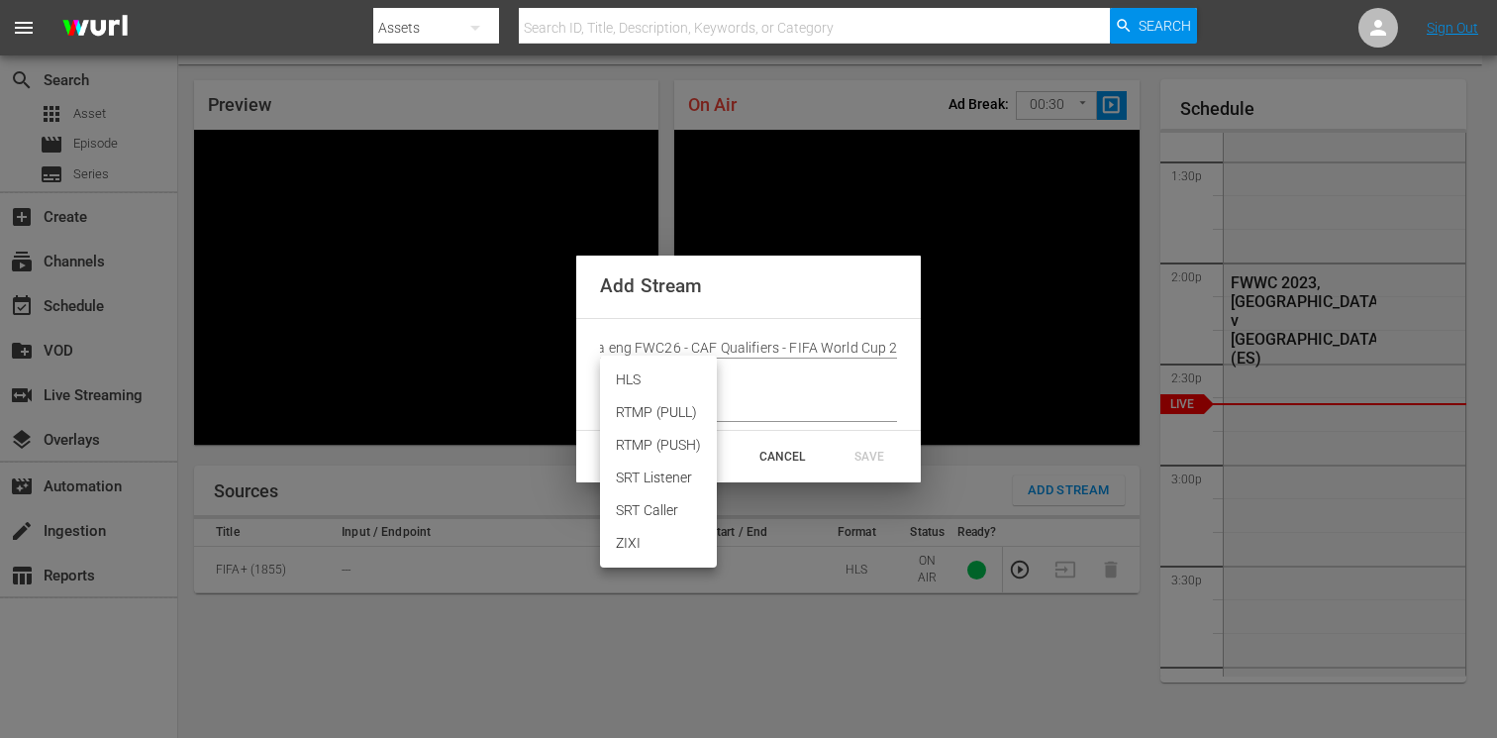
scroll to position [0, 0]
click at [635, 380] on body "menu Search By Assets Search ID, Title, Description, Keywords, or Category Sear…" at bounding box center [748, 318] width 1497 height 738
click at [639, 388] on li "HLS" at bounding box center [658, 379] width 117 height 33
type input "HLS"
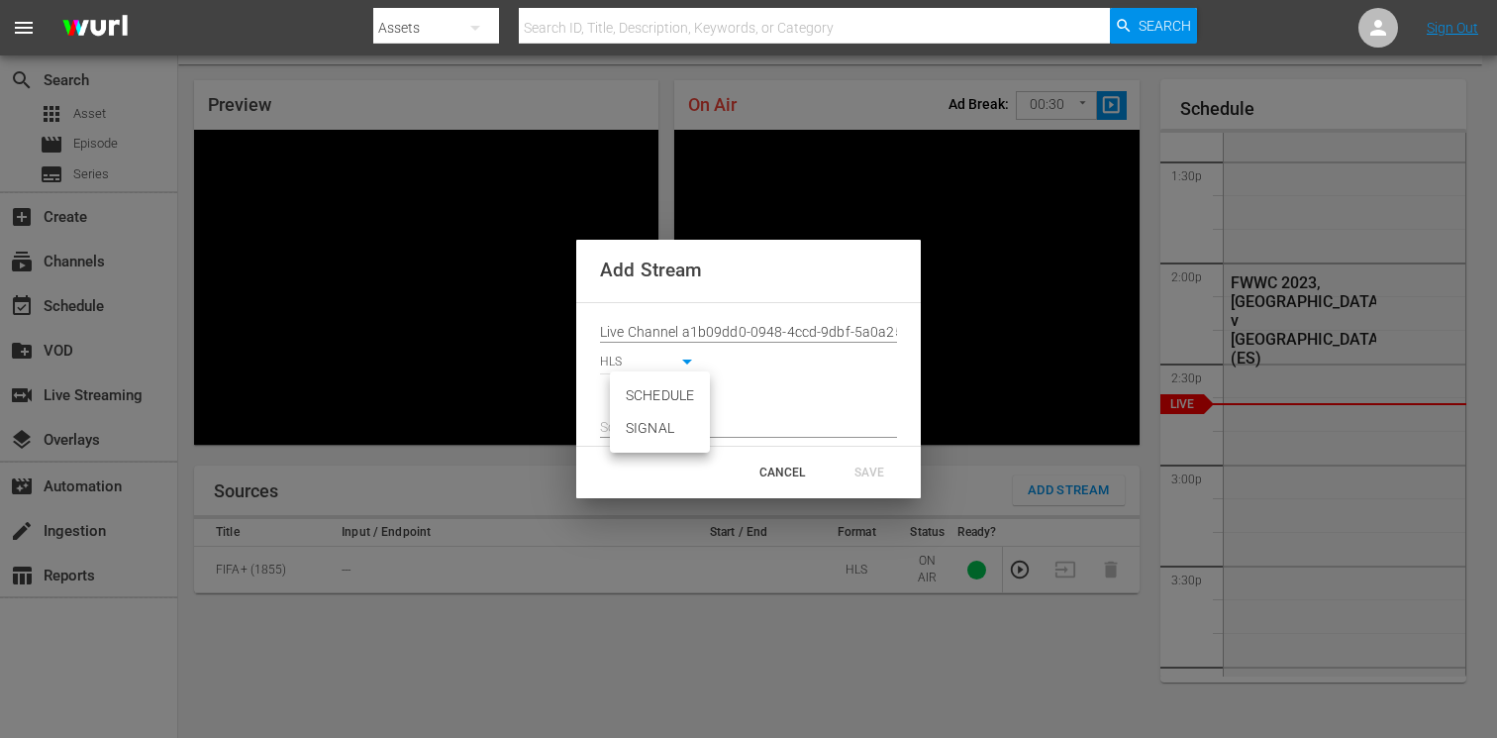
click at [646, 399] on body "menu Search By Assets Search ID, Title, Description, Keywords, or Category Sear…" at bounding box center [748, 318] width 1497 height 738
click at [641, 425] on li "SIGNAL" at bounding box center [660, 428] width 100 height 33
type input "SIGNAL"
click at [651, 424] on input "text" at bounding box center [748, 428] width 297 height 30
paste input "[URL][DOMAIN_NAME][DATE][DATE]"
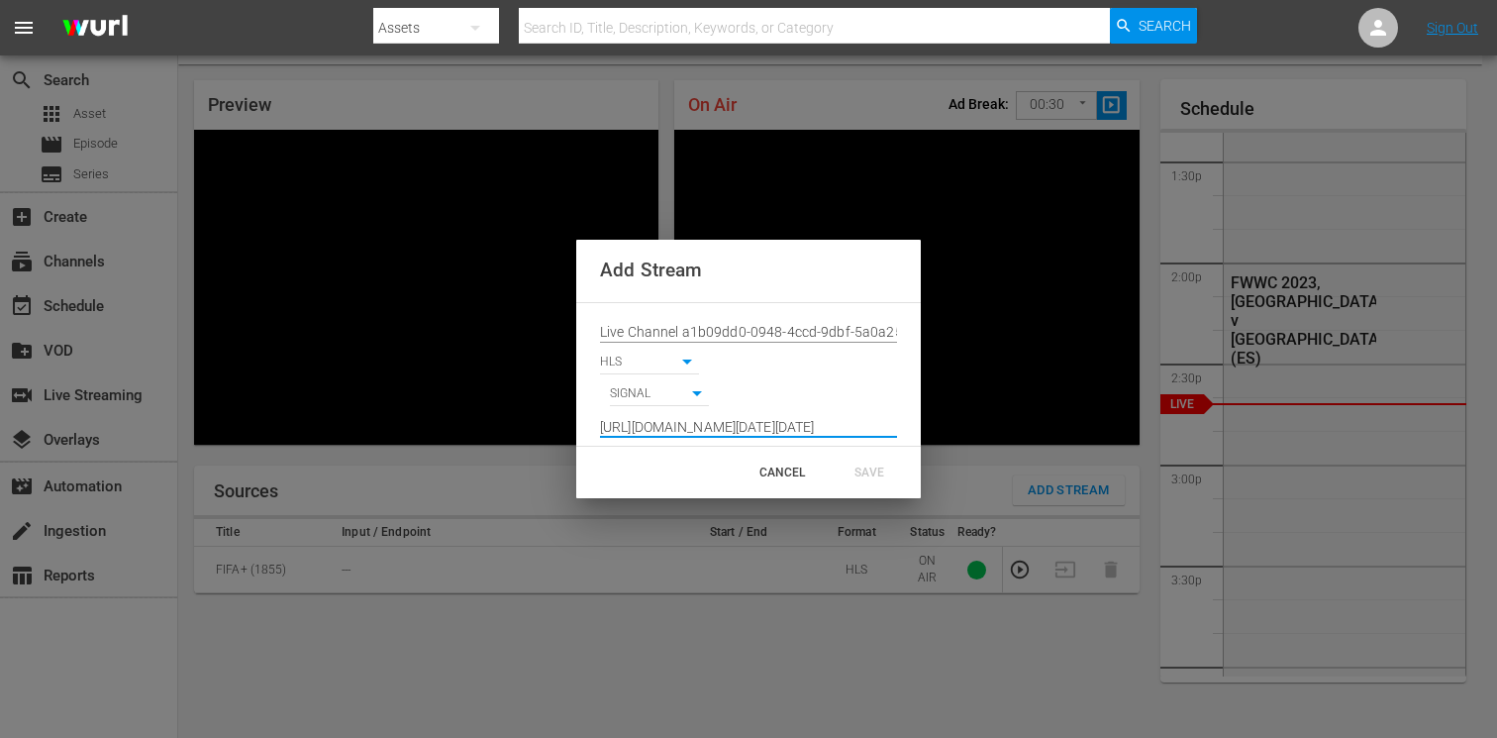
scroll to position [0, 1448]
type input "[URL][DOMAIN_NAME][DATE][DATE]"
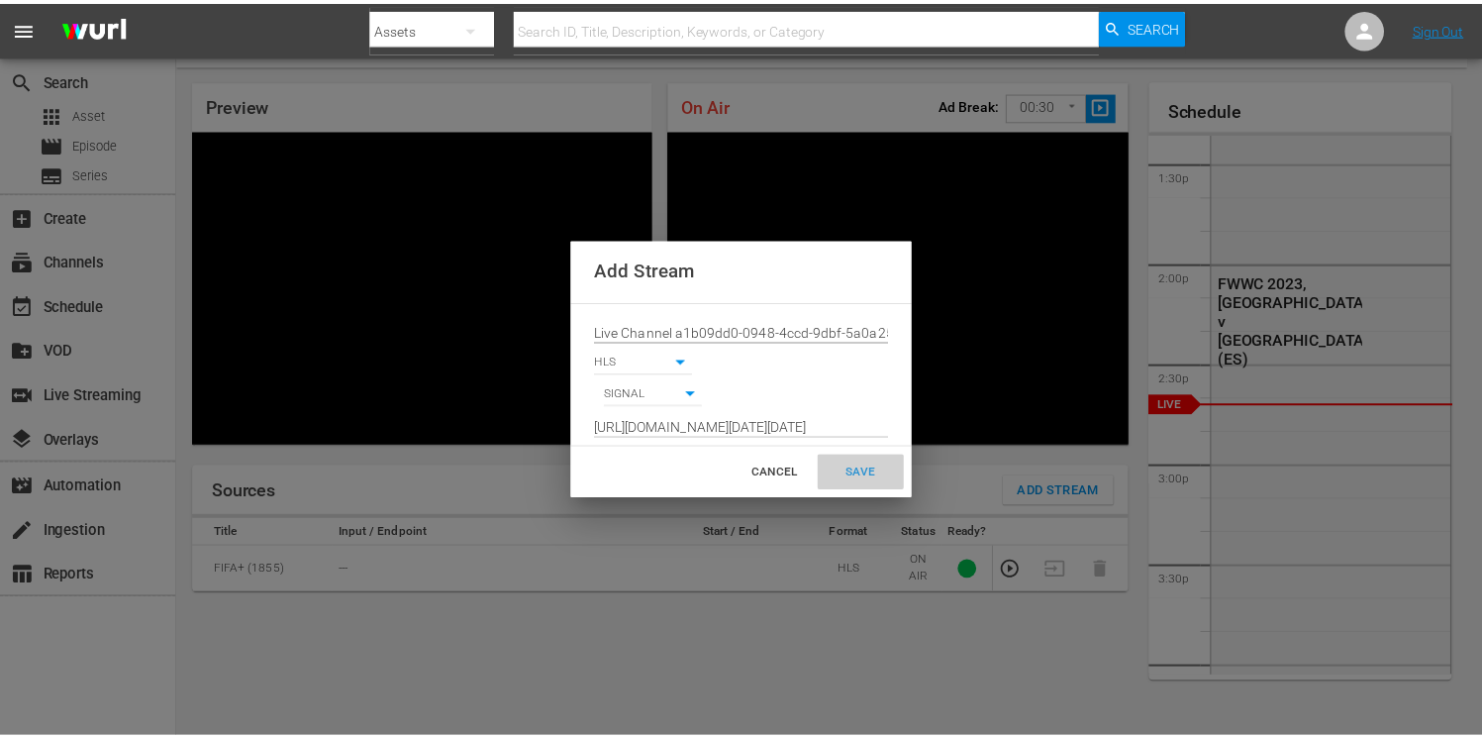
scroll to position [0, 0]
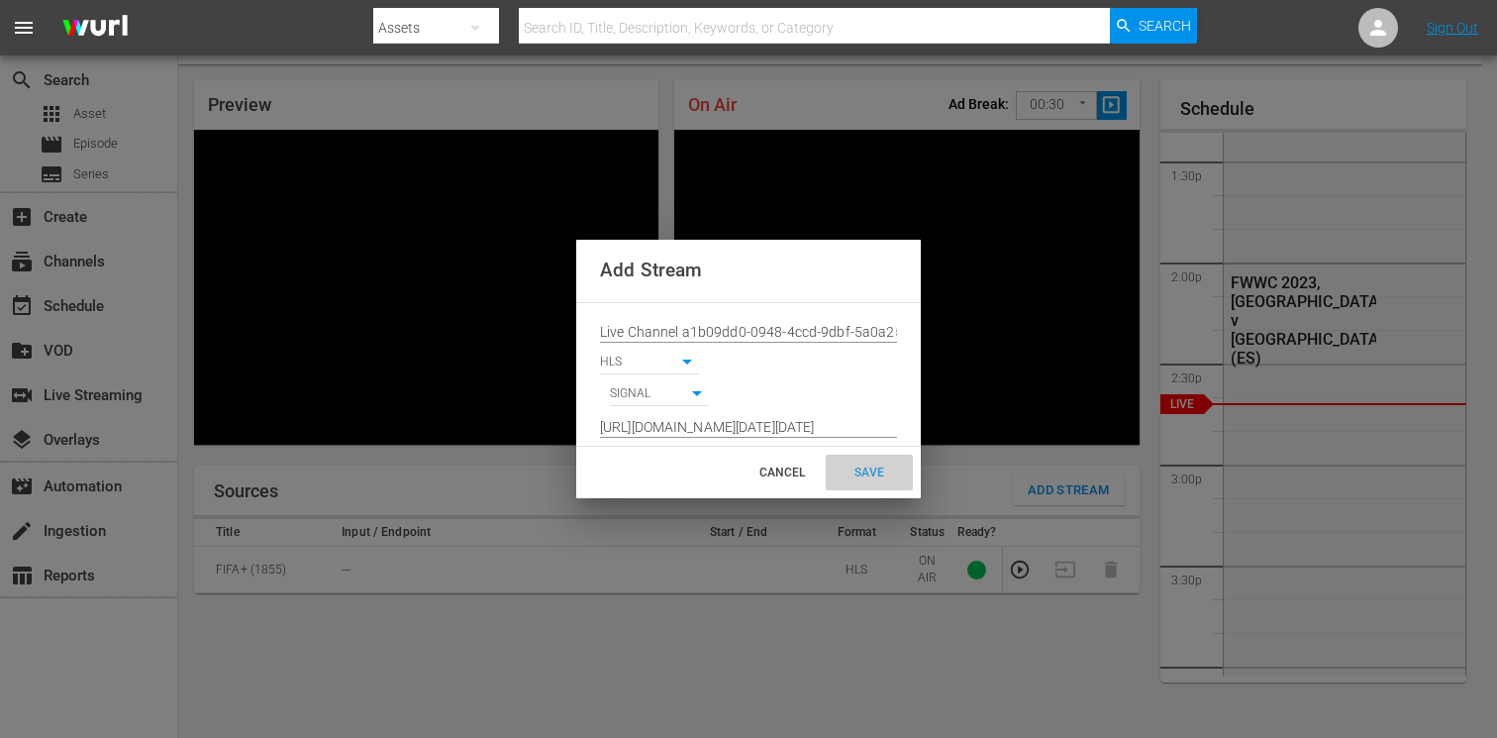
click at [879, 470] on div "SAVE" at bounding box center [869, 473] width 87 height 36
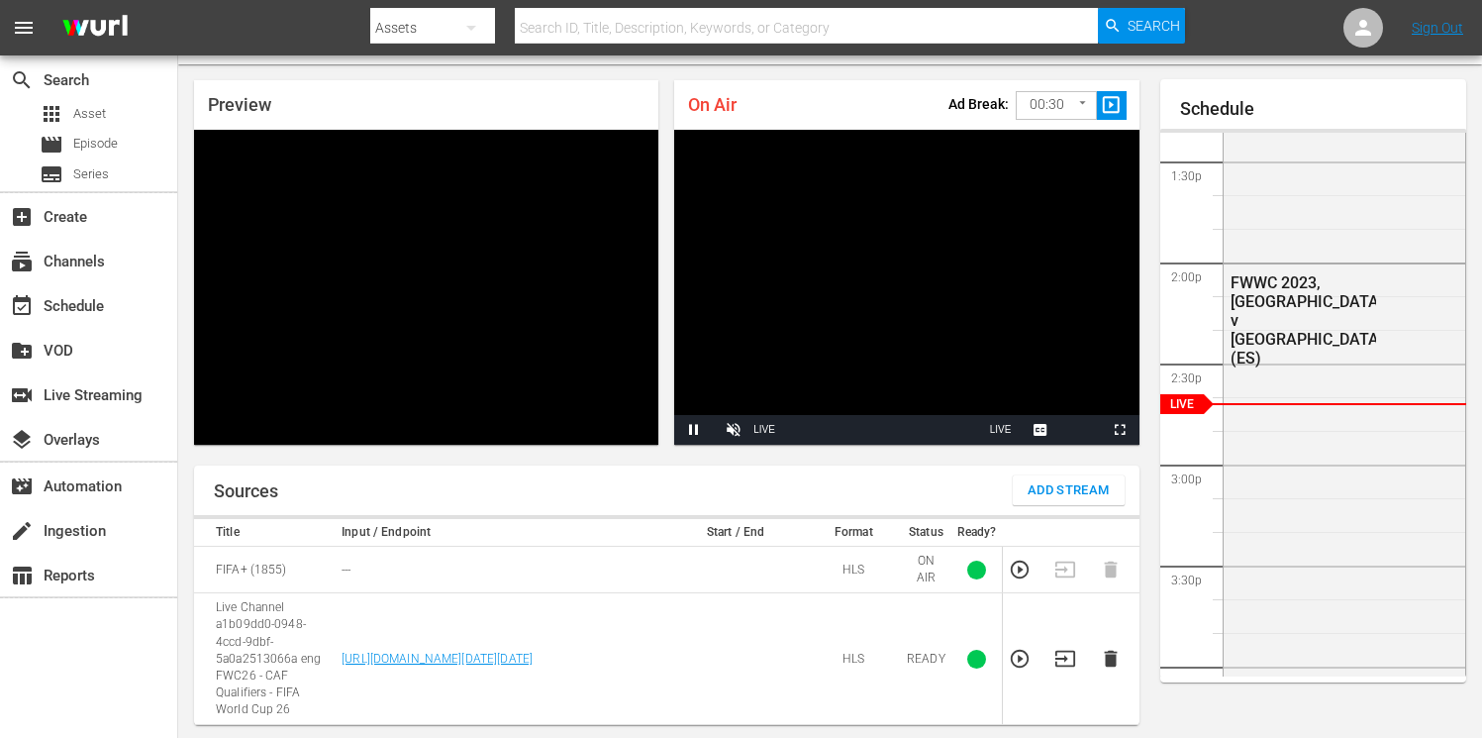
click at [1065, 669] on icon "button" at bounding box center [1066, 659] width 22 height 22
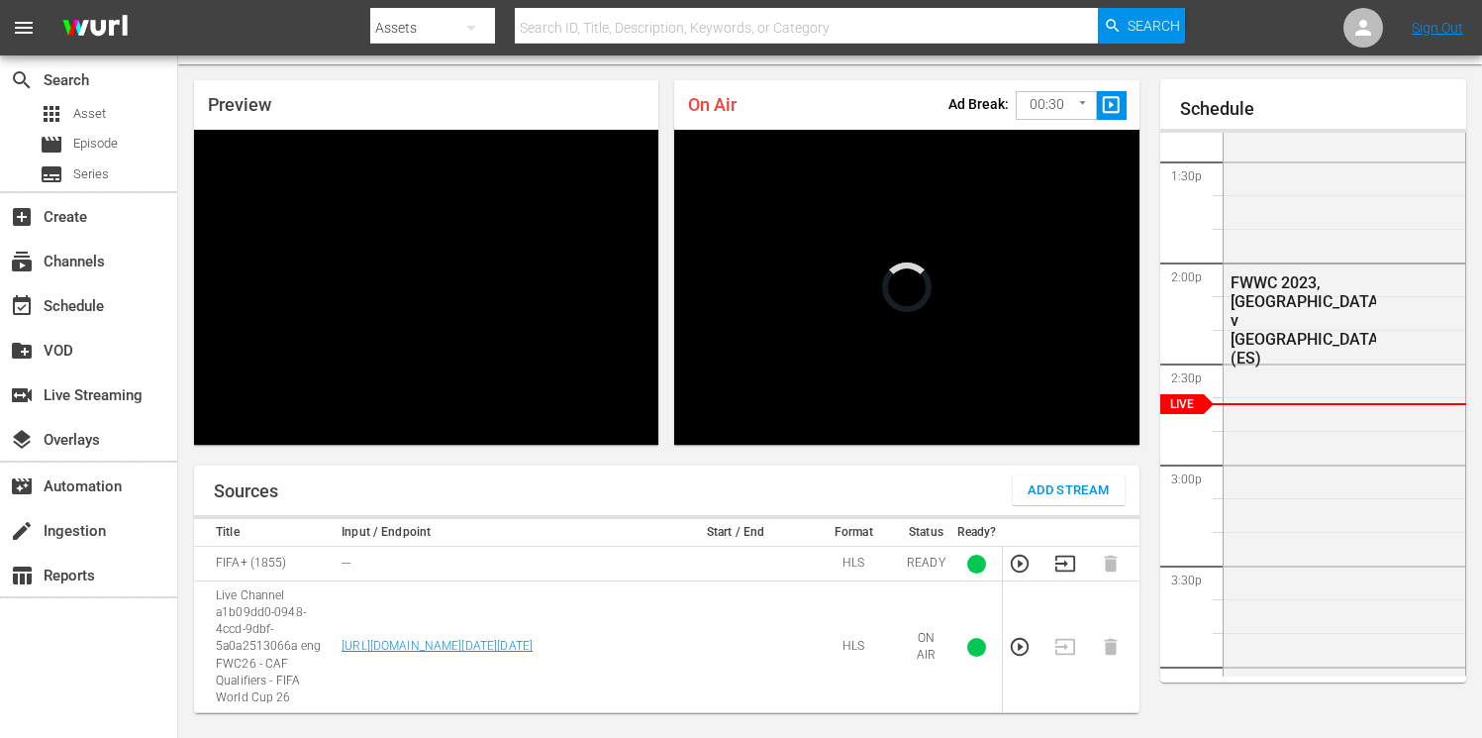
click at [1031, 107] on body "menu Search By Assets Search ID, Title, Description, Keywords, or Category Sear…" at bounding box center [741, 318] width 1482 height 738
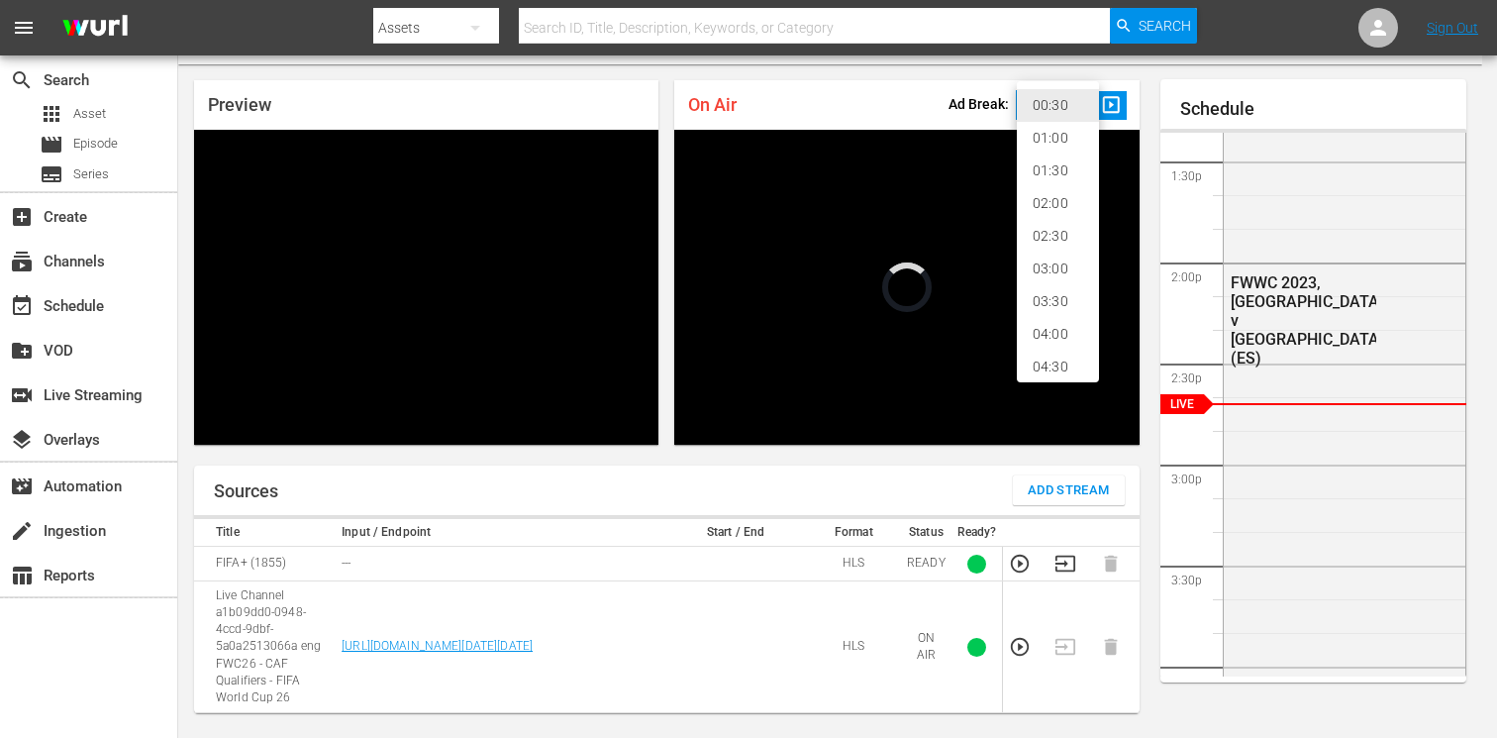
click at [1030, 202] on li "02:00" at bounding box center [1058, 203] width 82 height 33
type input "120"
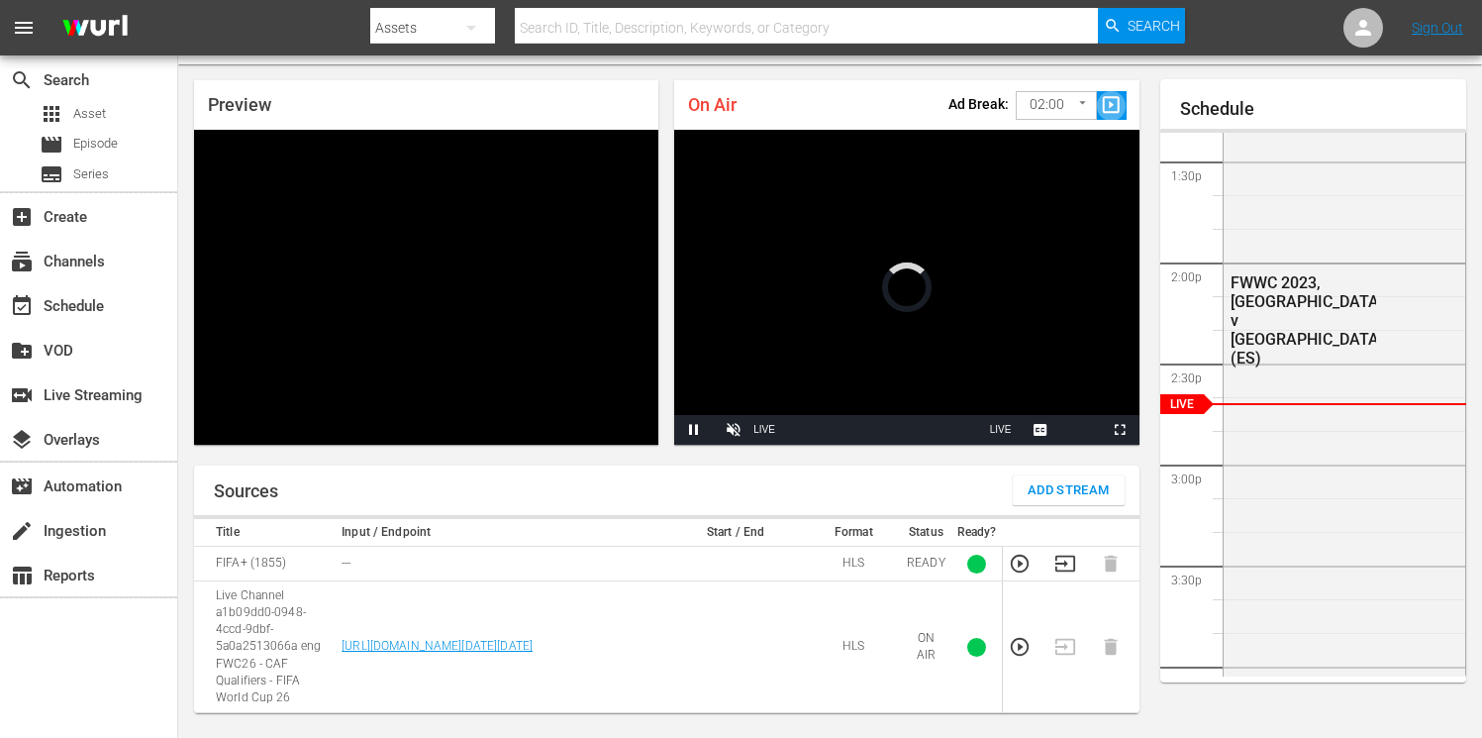
click at [1115, 107] on span "slideshow_sharp" at bounding box center [1111, 105] width 23 height 23
